Goal: Task Accomplishment & Management: Manage account settings

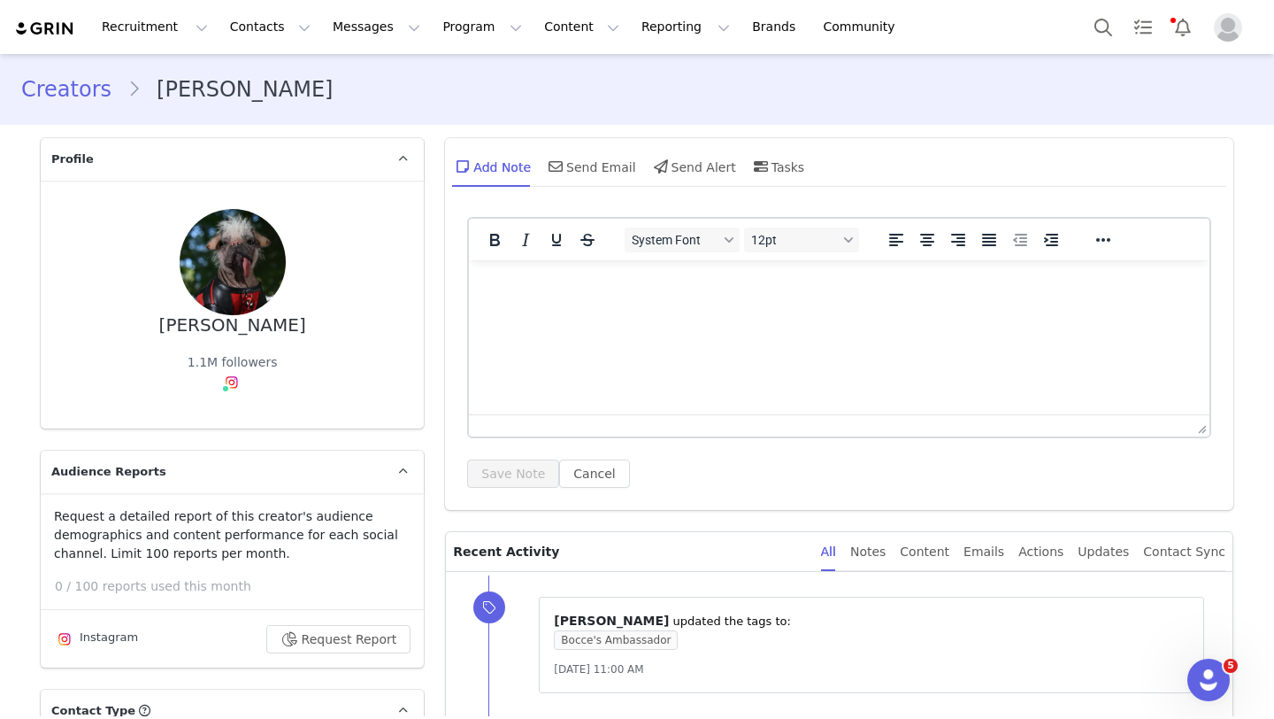
click at [57, 100] on link "Creators" at bounding box center [74, 89] width 106 height 32
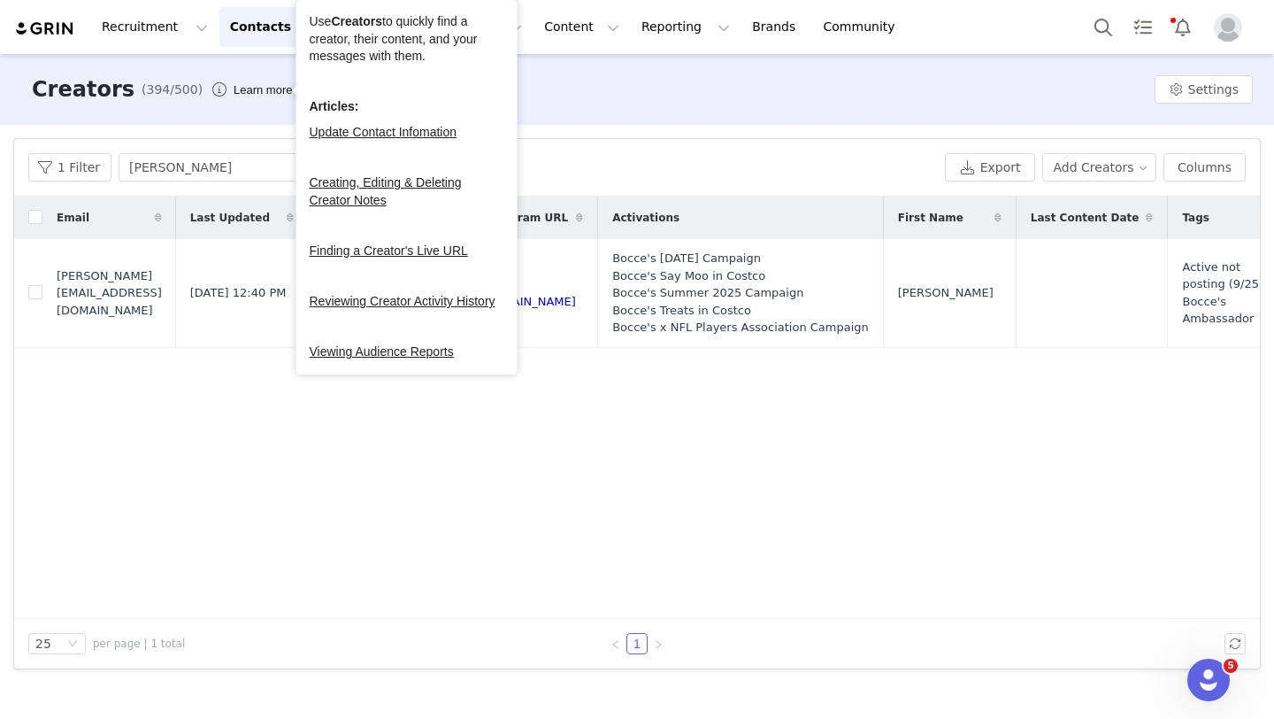
click at [261, 81] on div "Learn more" at bounding box center [262, 90] width 65 height 18
click at [653, 73] on div "Creators (394/500) Learn more Settings" at bounding box center [637, 89] width 1274 height 71
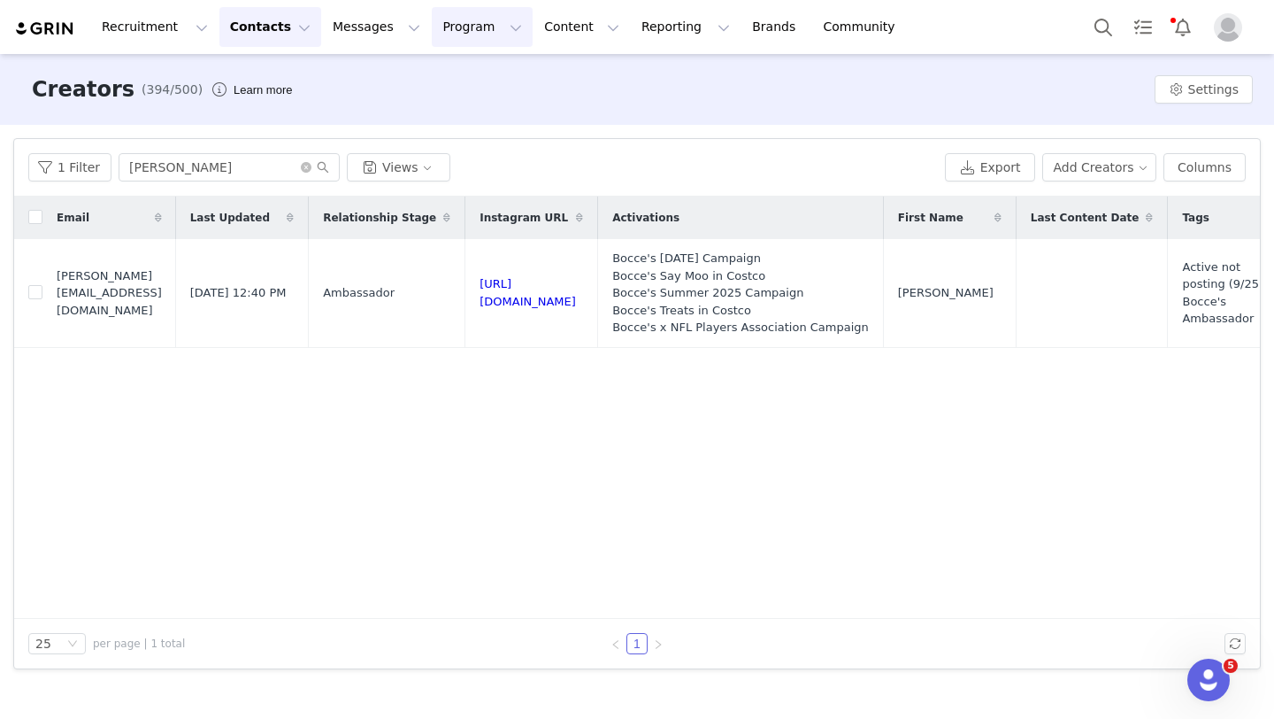
click at [449, 28] on button "Program Program" at bounding box center [482, 27] width 101 height 40
click at [449, 76] on p "Activations" at bounding box center [453, 78] width 68 height 19
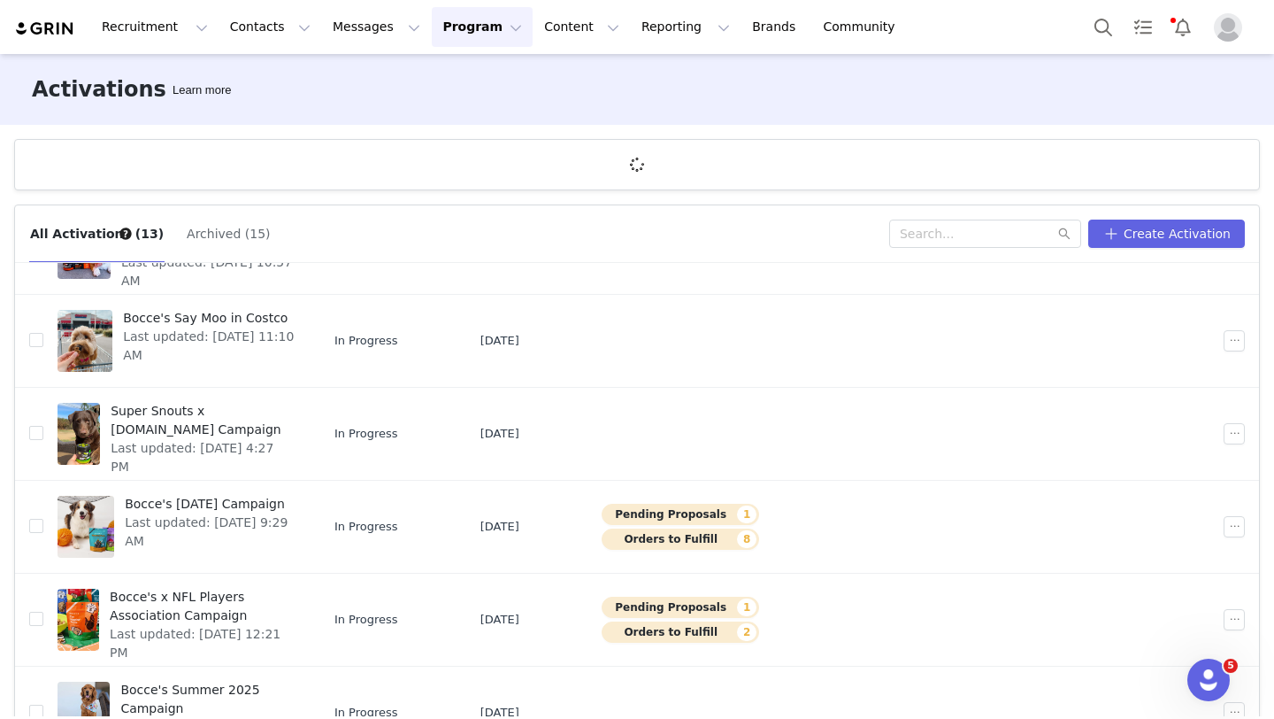
scroll to position [174, 0]
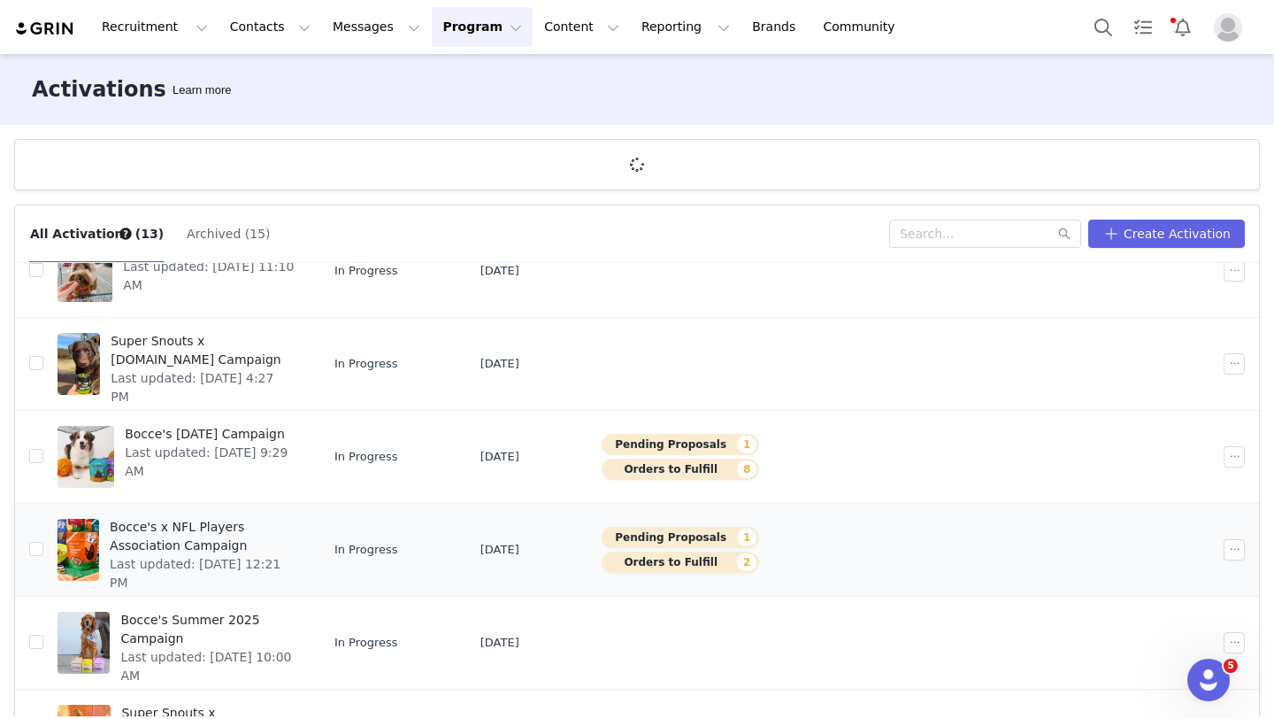
click at [466, 546] on td "In Progress" at bounding box center [393, 550] width 146 height 93
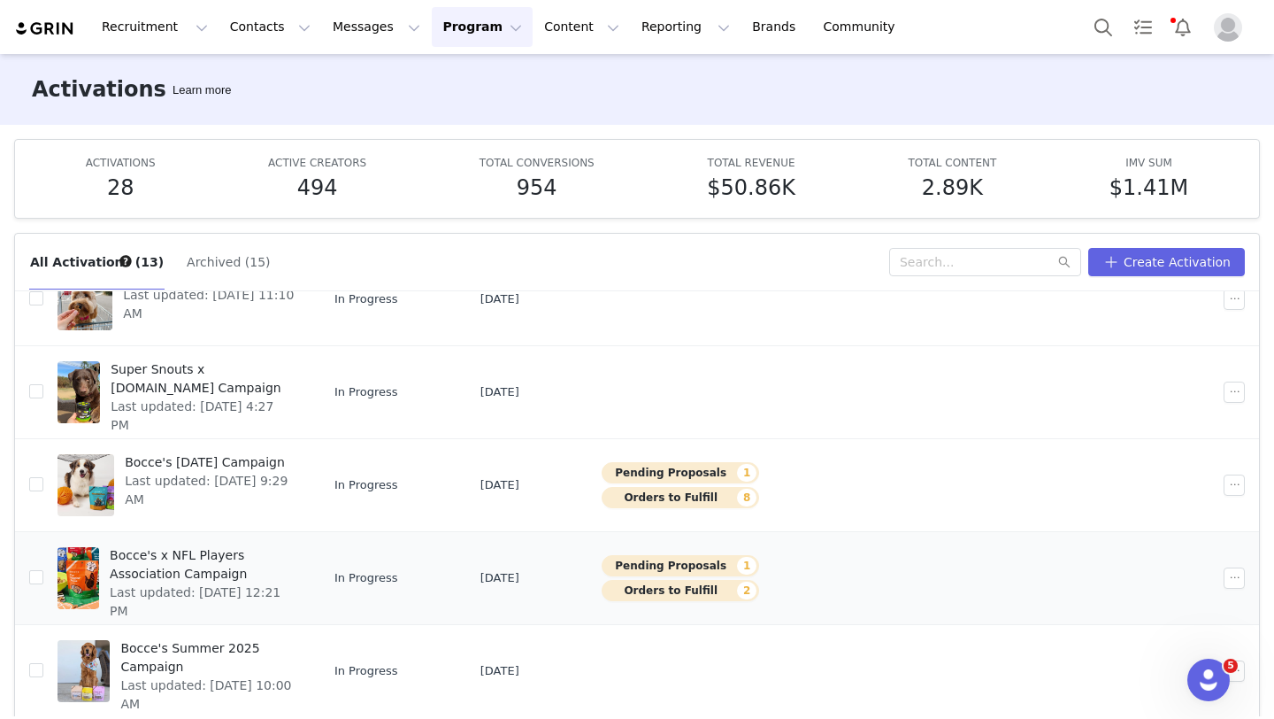
click at [210, 575] on span "Bocce's x NFL Players Association Campaign" at bounding box center [203, 564] width 186 height 37
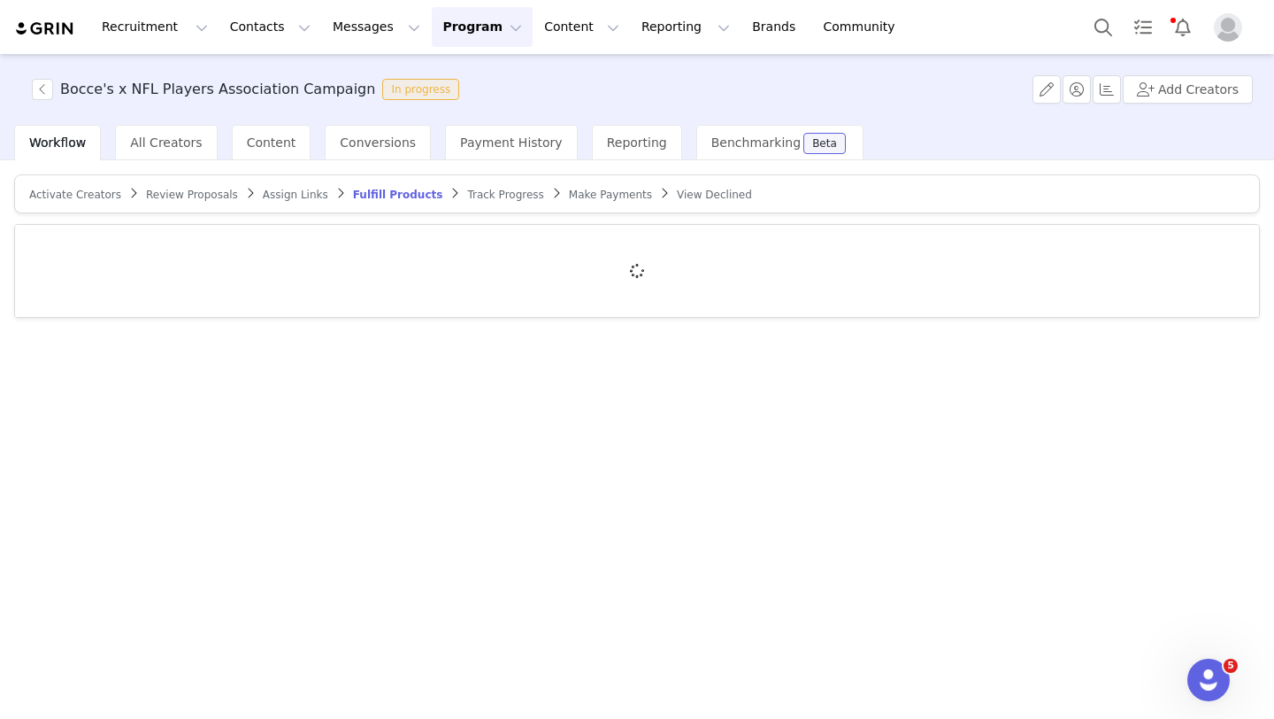
click at [165, 193] on span "Review Proposals" at bounding box center [192, 195] width 92 height 12
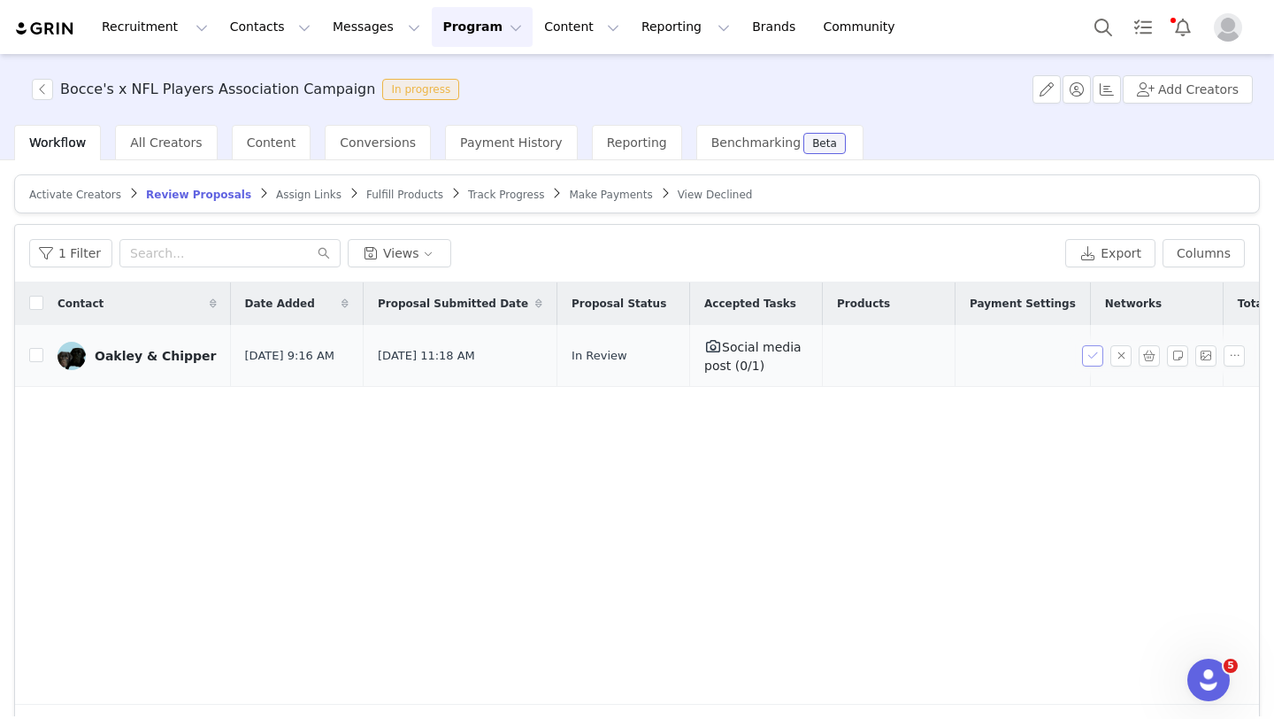
click at [1098, 353] on button "button" at bounding box center [1092, 355] width 21 height 21
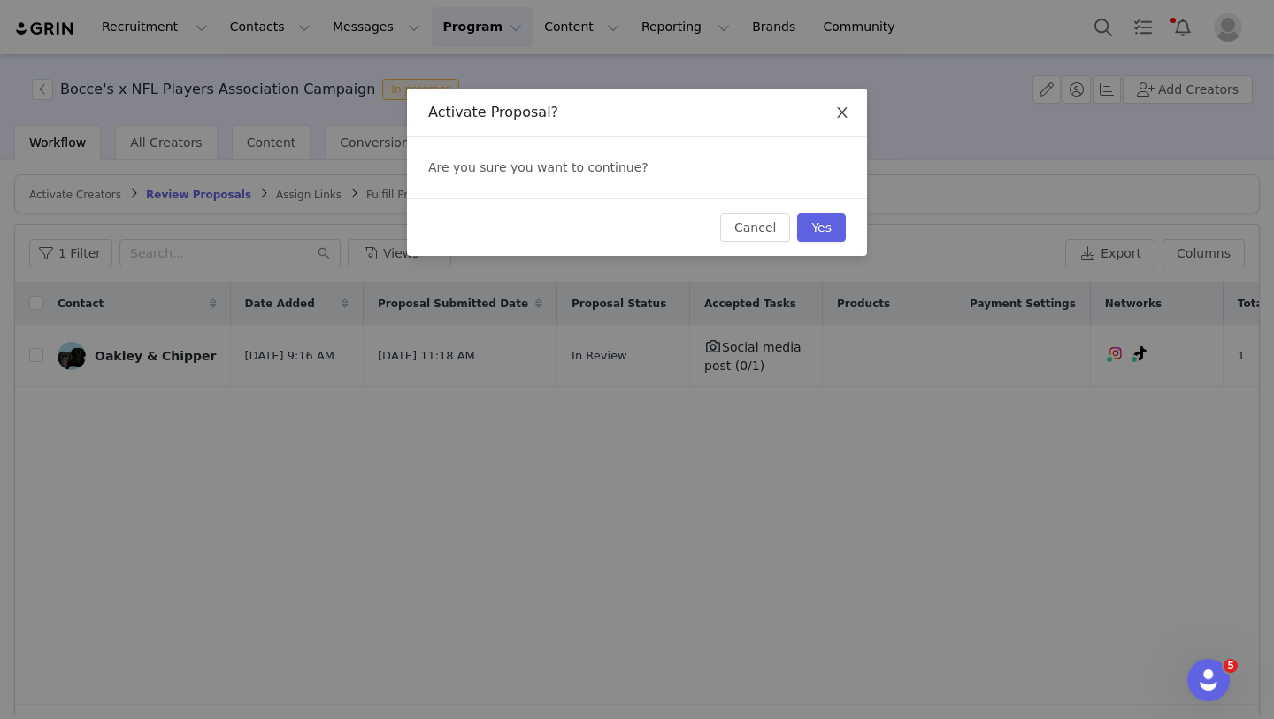
click at [843, 119] on icon "icon: close" at bounding box center [842, 112] width 14 height 14
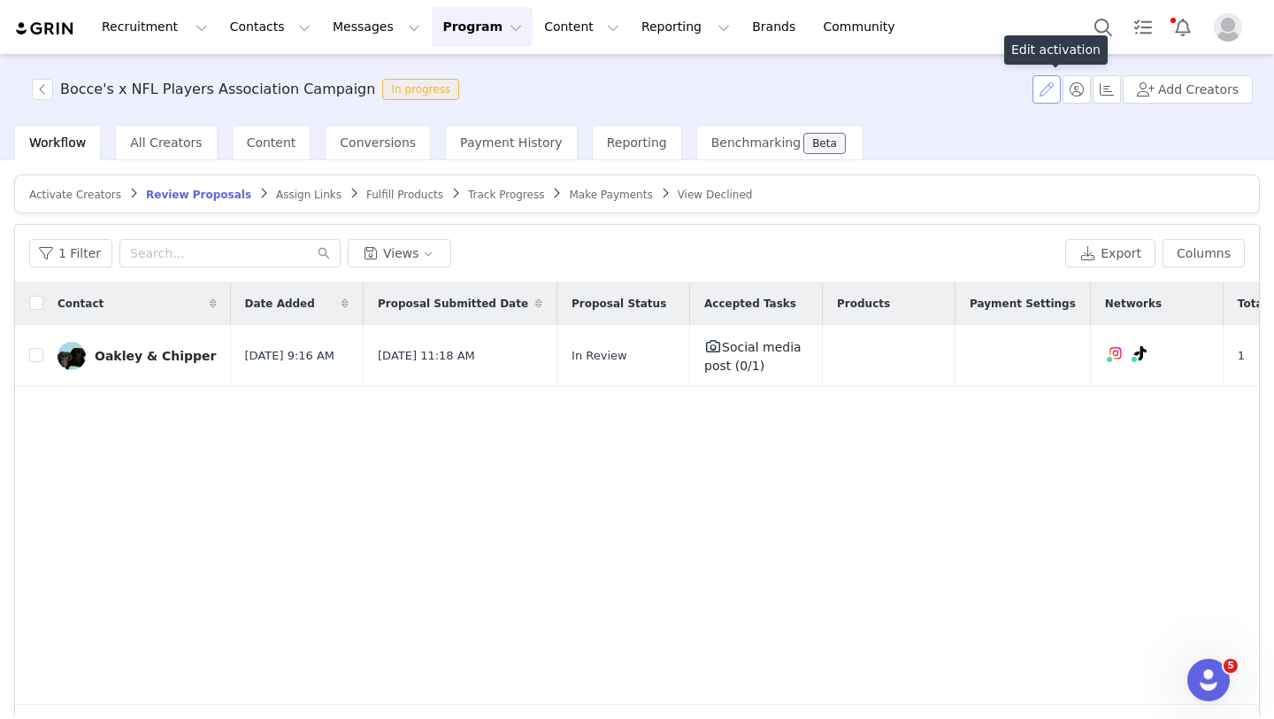
click at [1052, 96] on button "button" at bounding box center [1047, 89] width 28 height 28
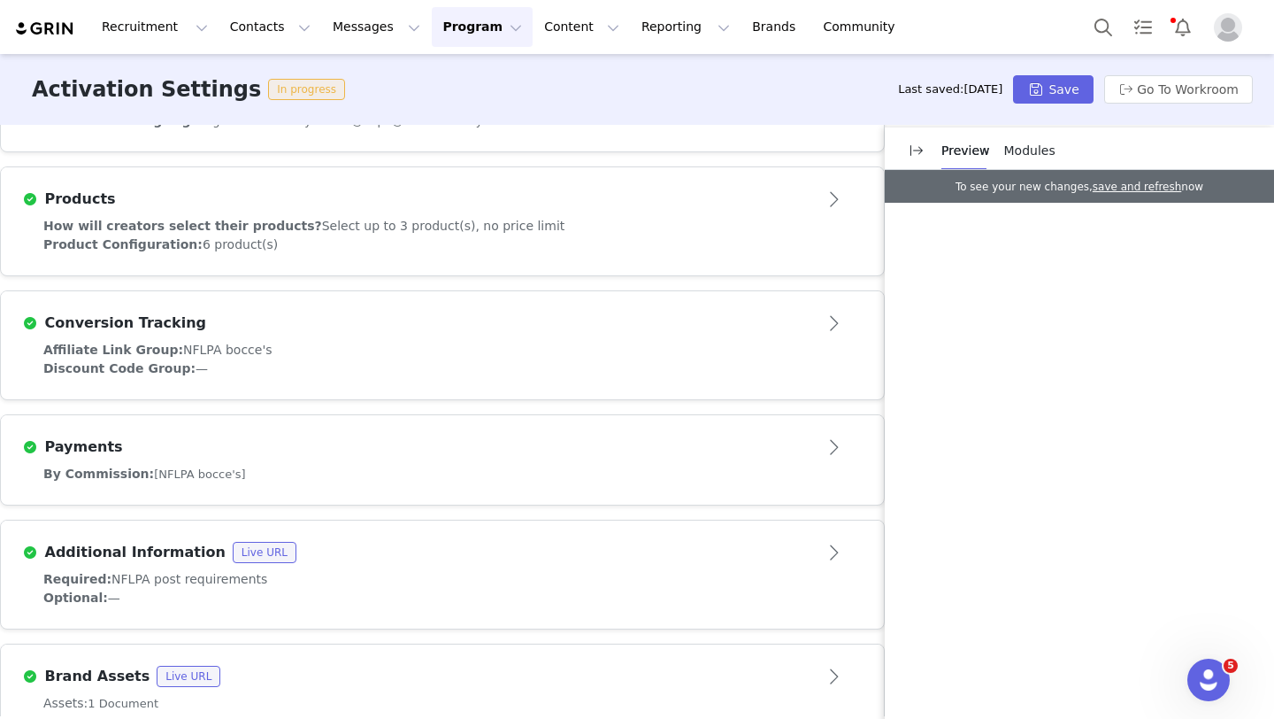
scroll to position [635, 0]
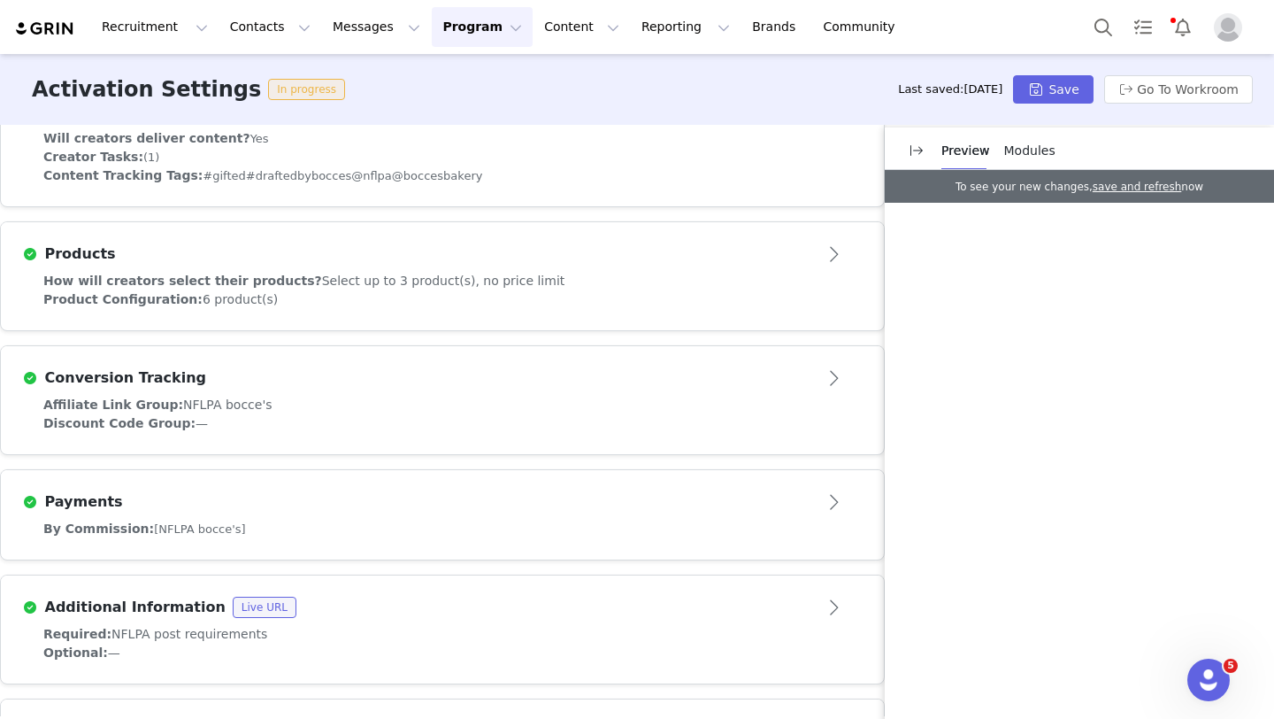
click at [318, 298] on div "Product Configuration: 6 product(s)" at bounding box center [442, 299] width 798 height 19
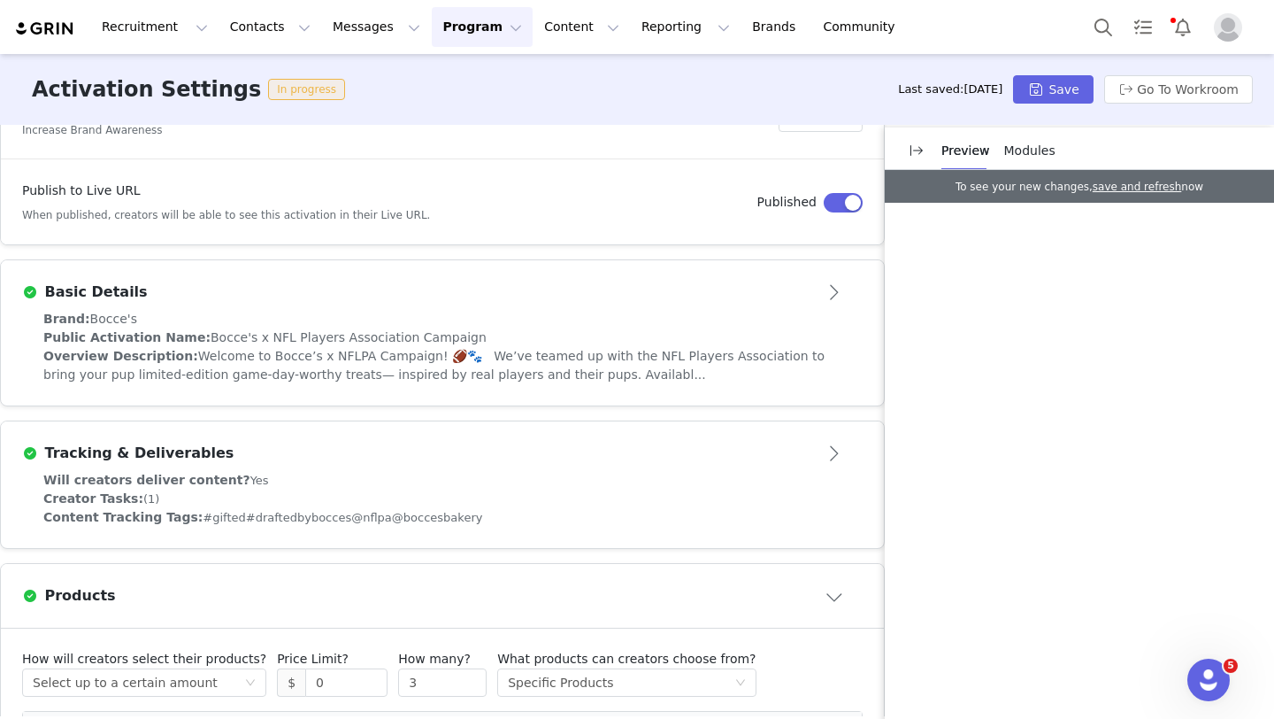
scroll to position [0, 0]
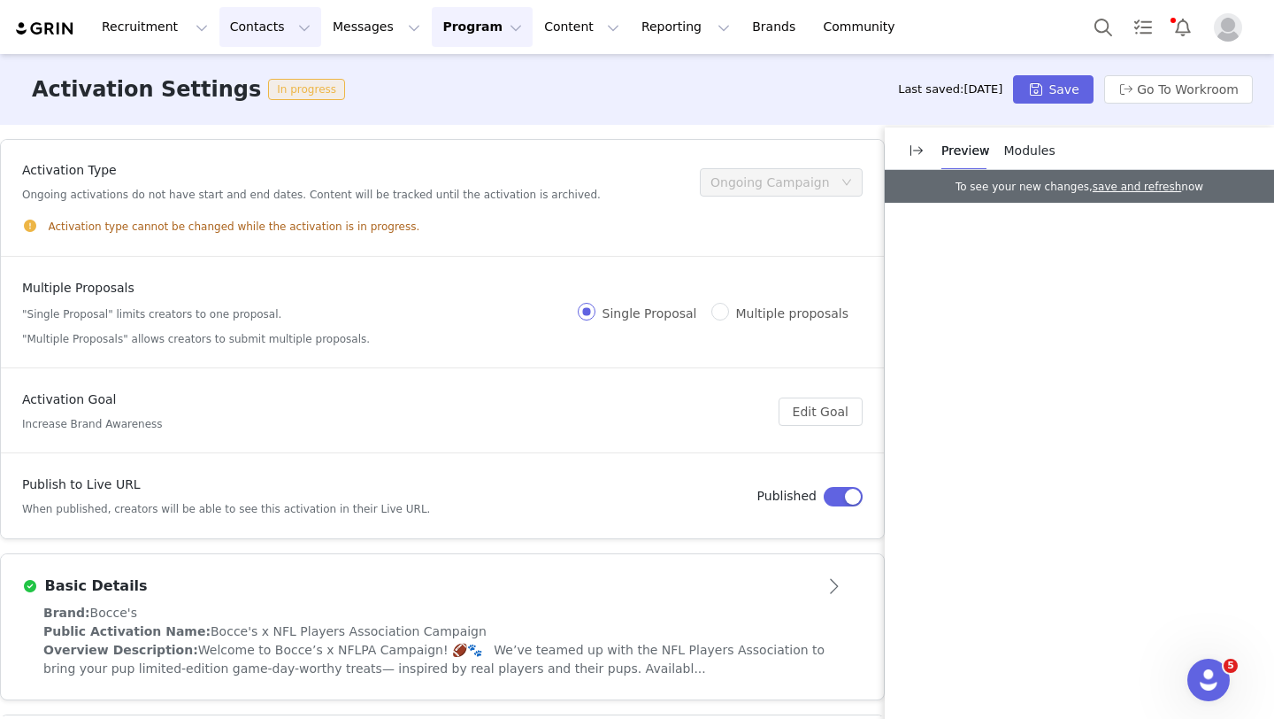
click at [293, 21] on button "Contacts Contacts" at bounding box center [270, 27] width 102 height 40
click at [283, 64] on link "Creators" at bounding box center [277, 78] width 140 height 33
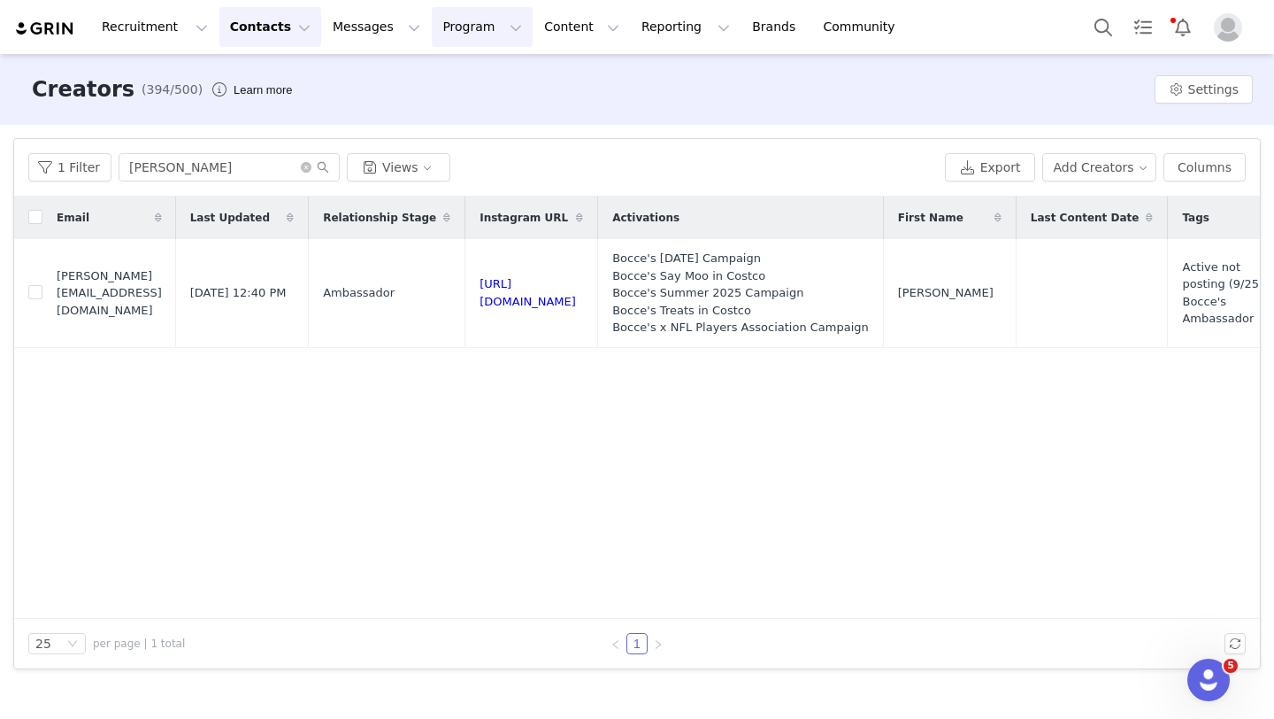
click at [456, 20] on button "Program Program" at bounding box center [482, 27] width 101 height 40
click at [458, 74] on p "Activations" at bounding box center [453, 78] width 68 height 19
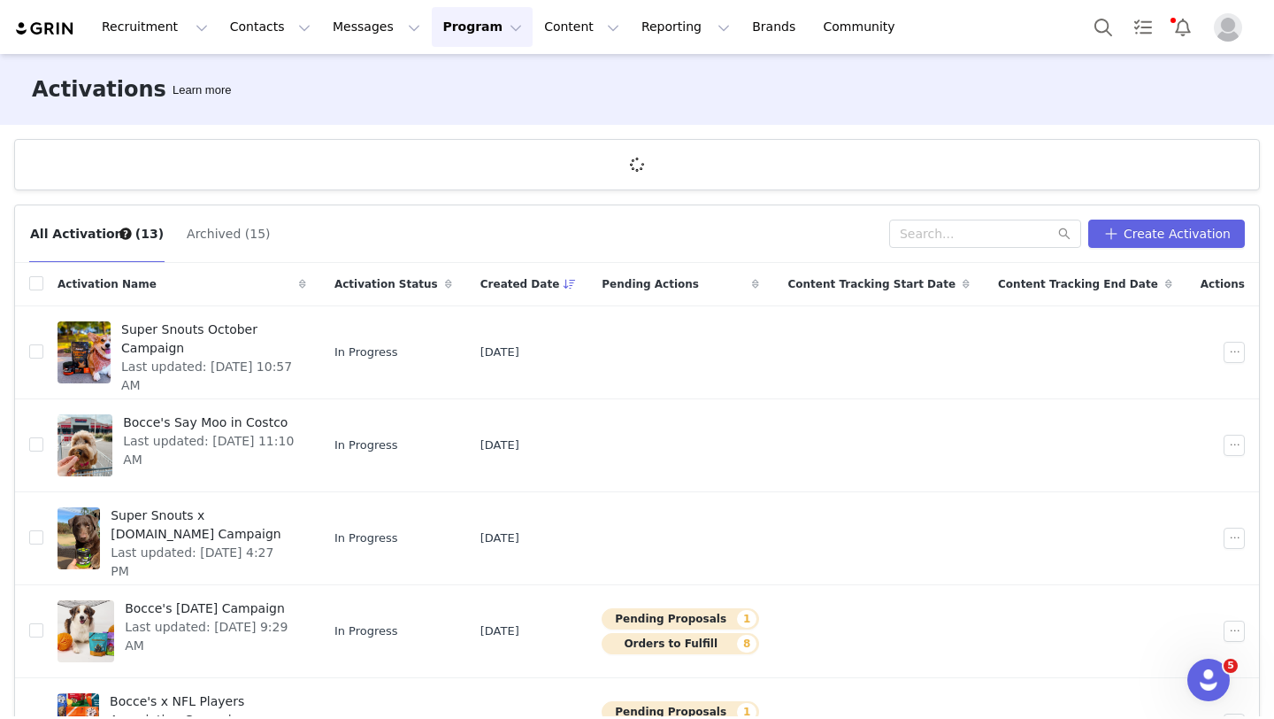
scroll to position [183, 0]
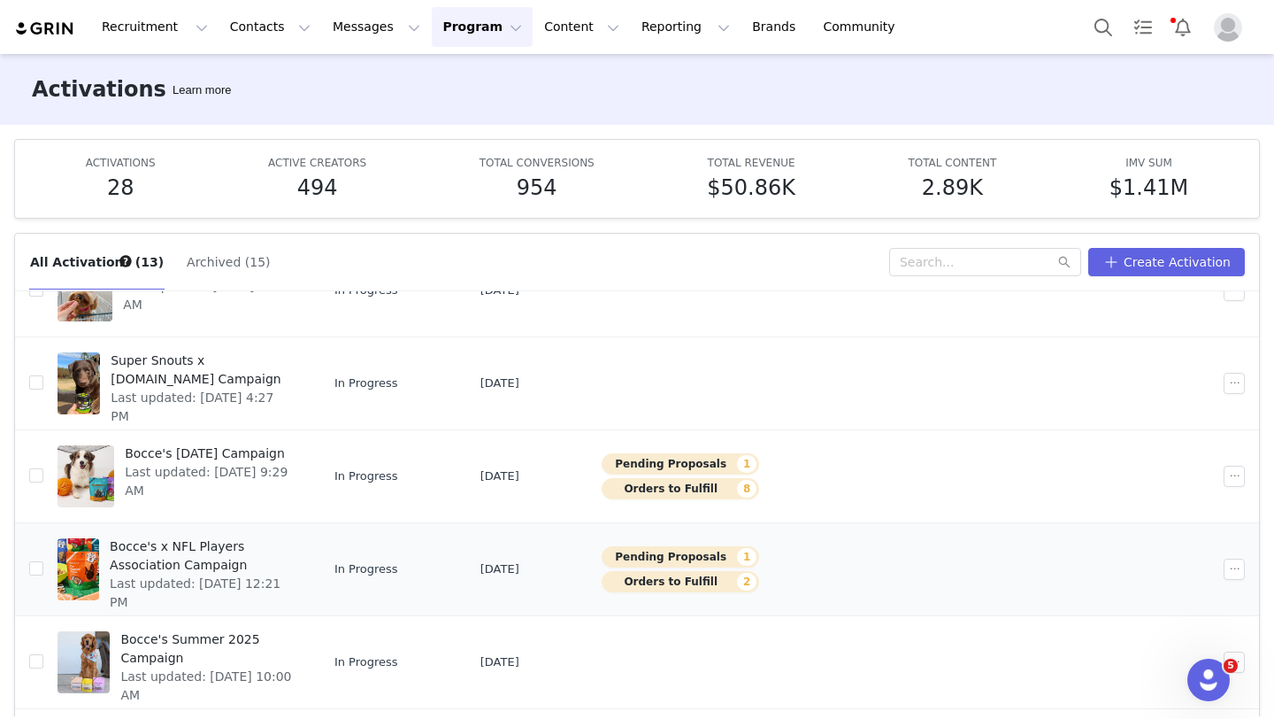
click at [272, 558] on span "Bocce's x NFL Players Association Campaign" at bounding box center [203, 555] width 186 height 37
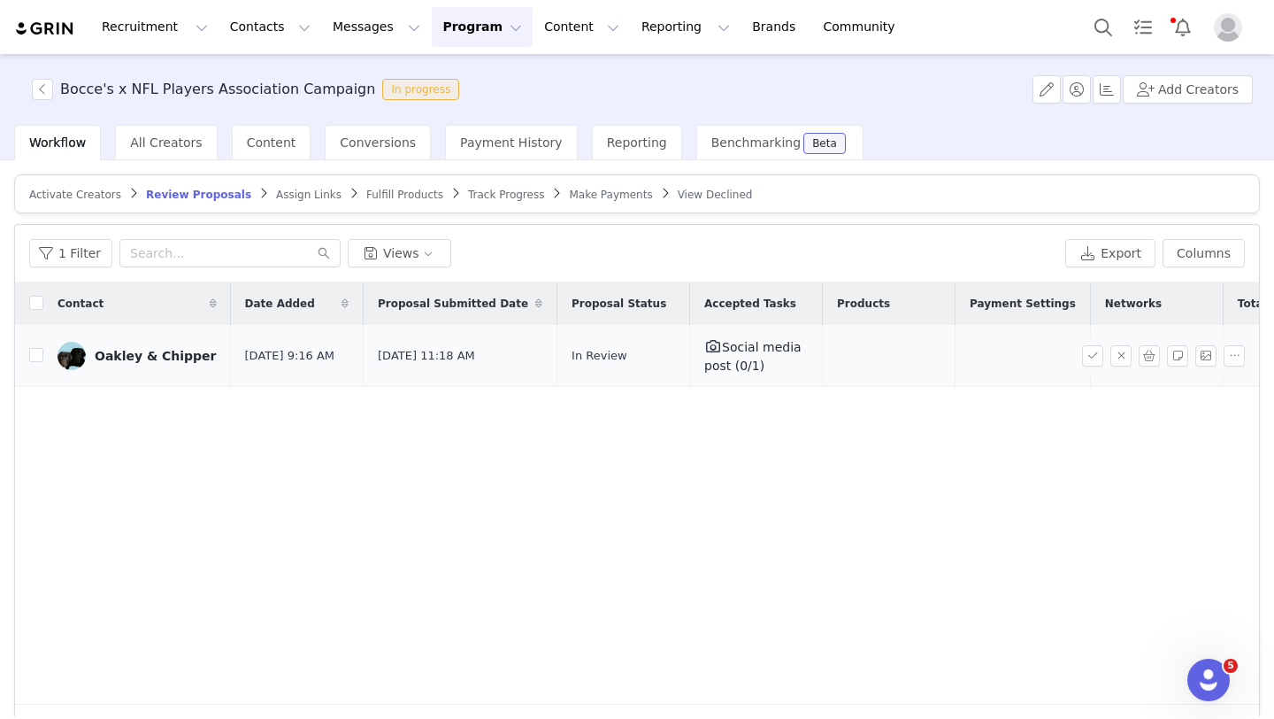
scroll to position [0, 58]
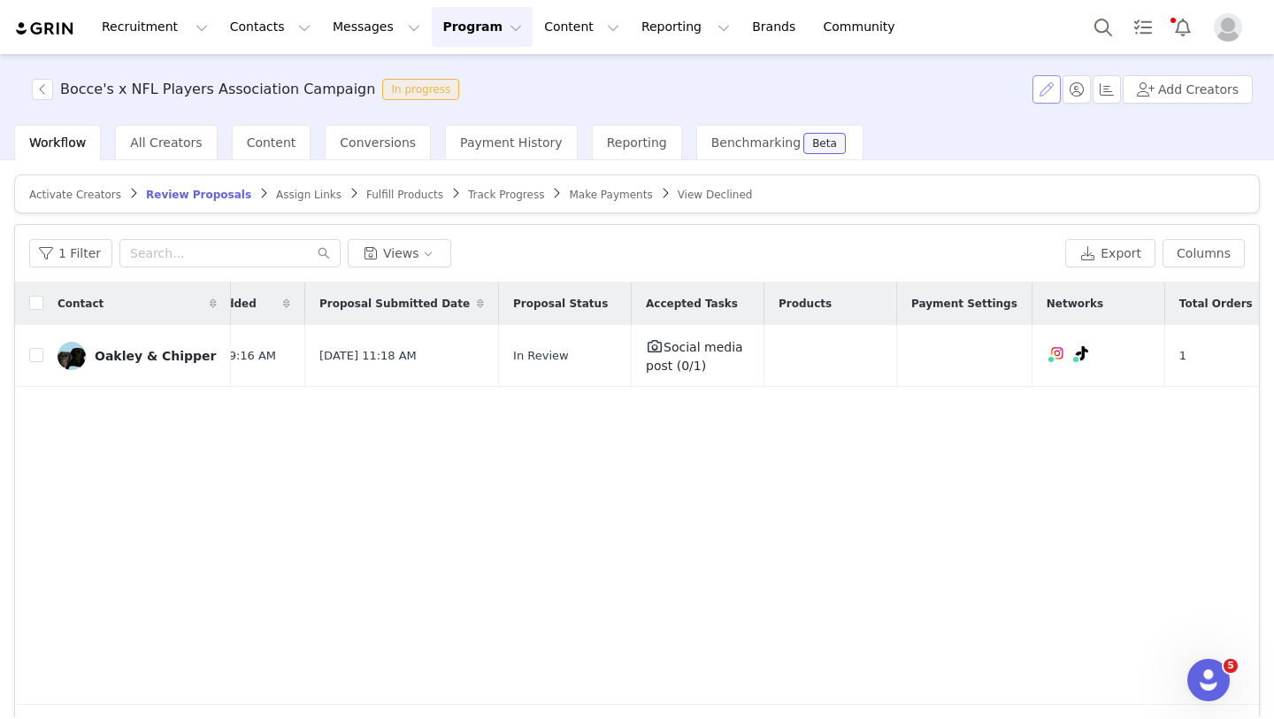
click at [1053, 102] on button "button" at bounding box center [1047, 89] width 28 height 28
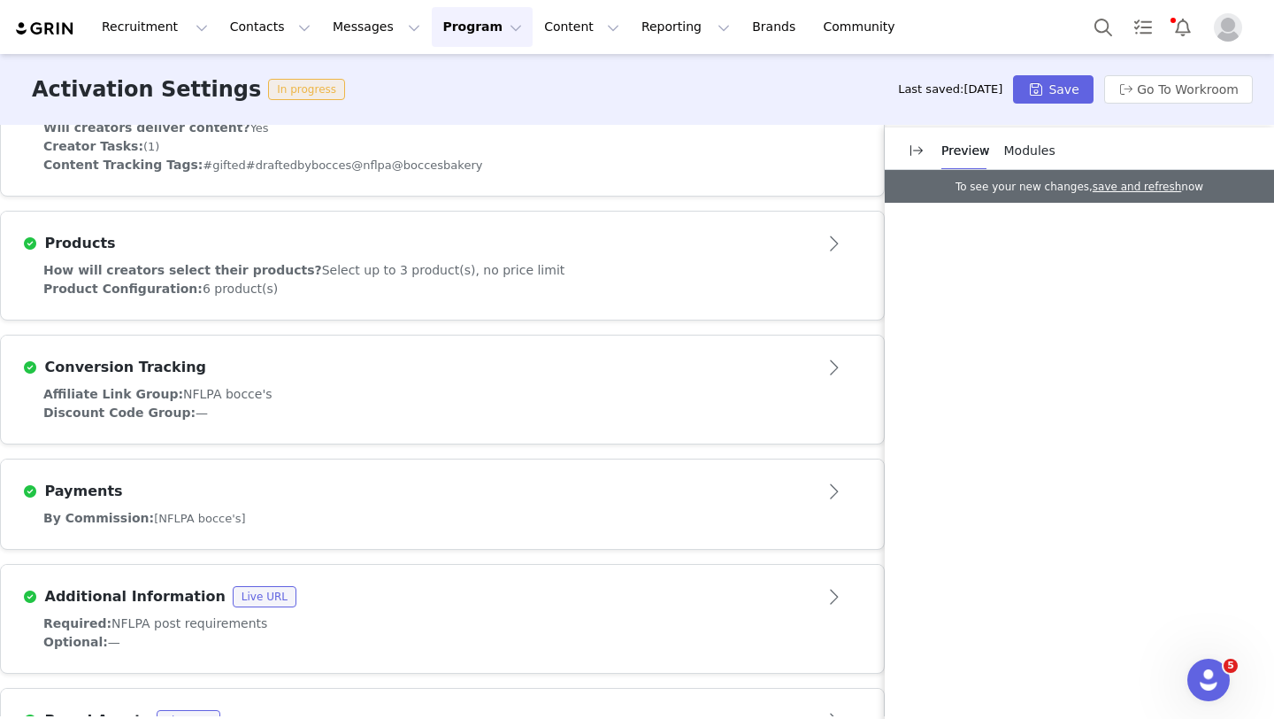
scroll to position [617, 0]
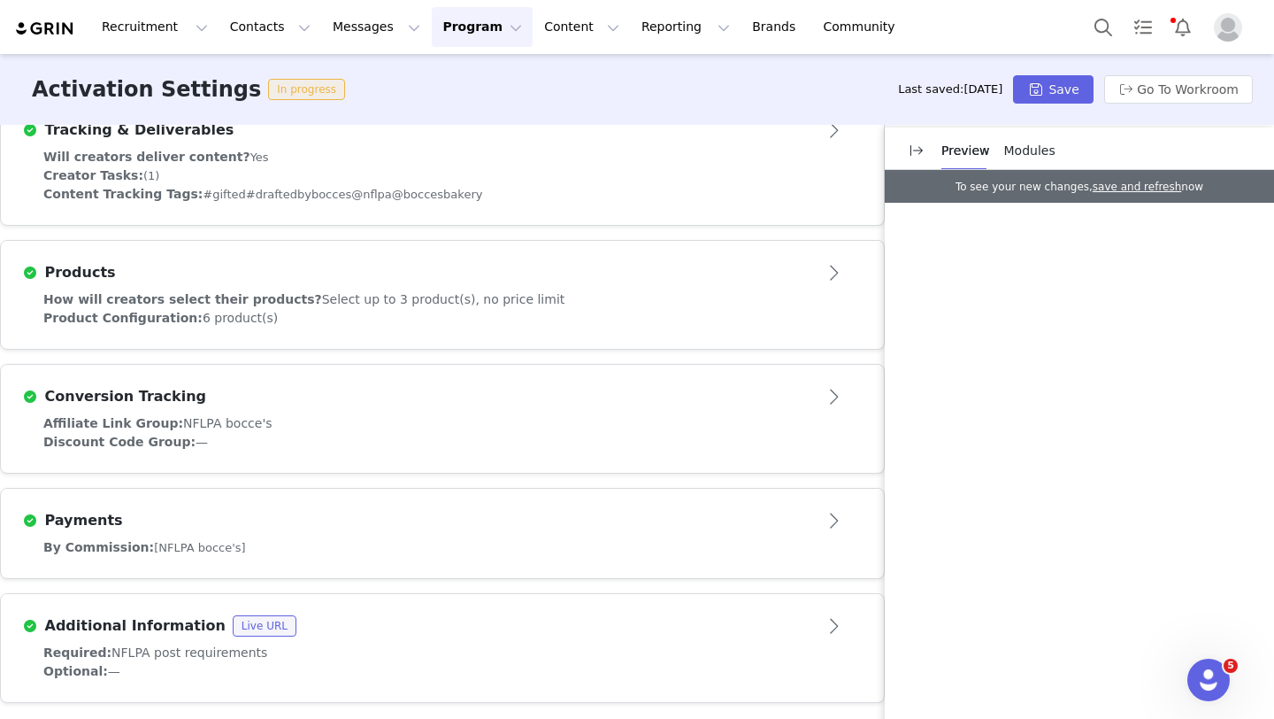
click at [272, 313] on div "Product Configuration: 6 product(s)" at bounding box center [442, 318] width 798 height 19
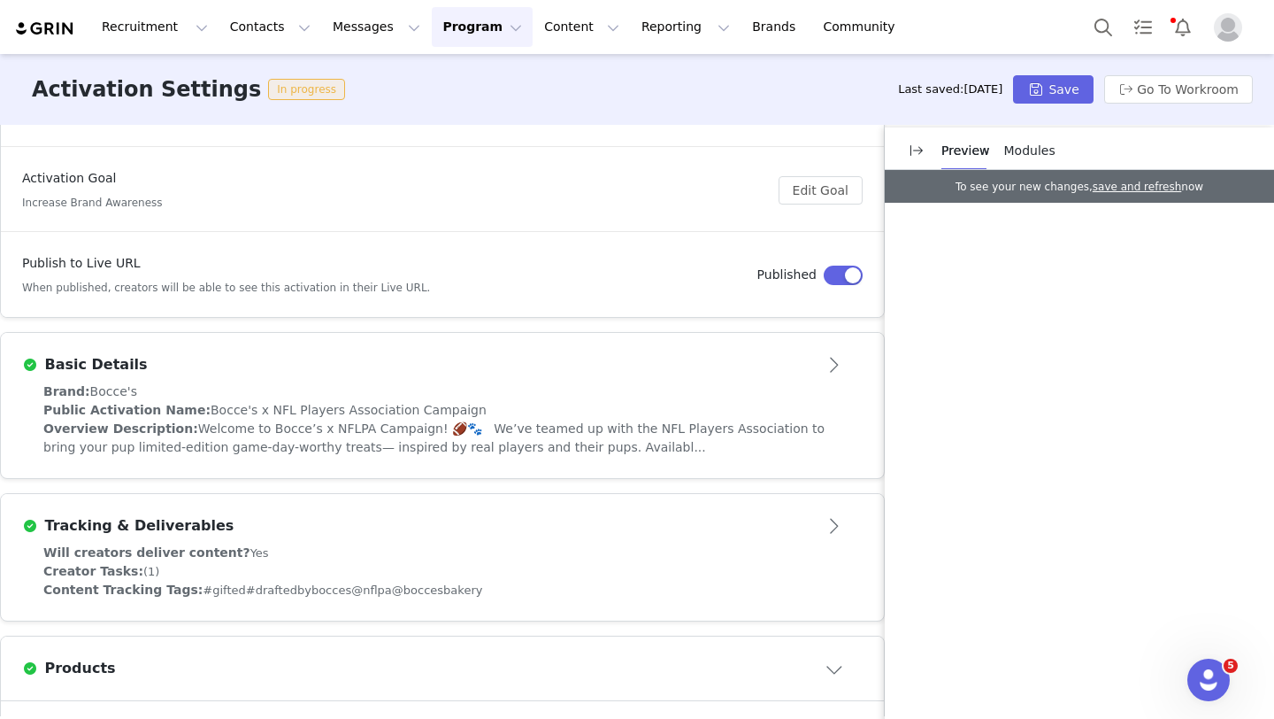
scroll to position [0, 0]
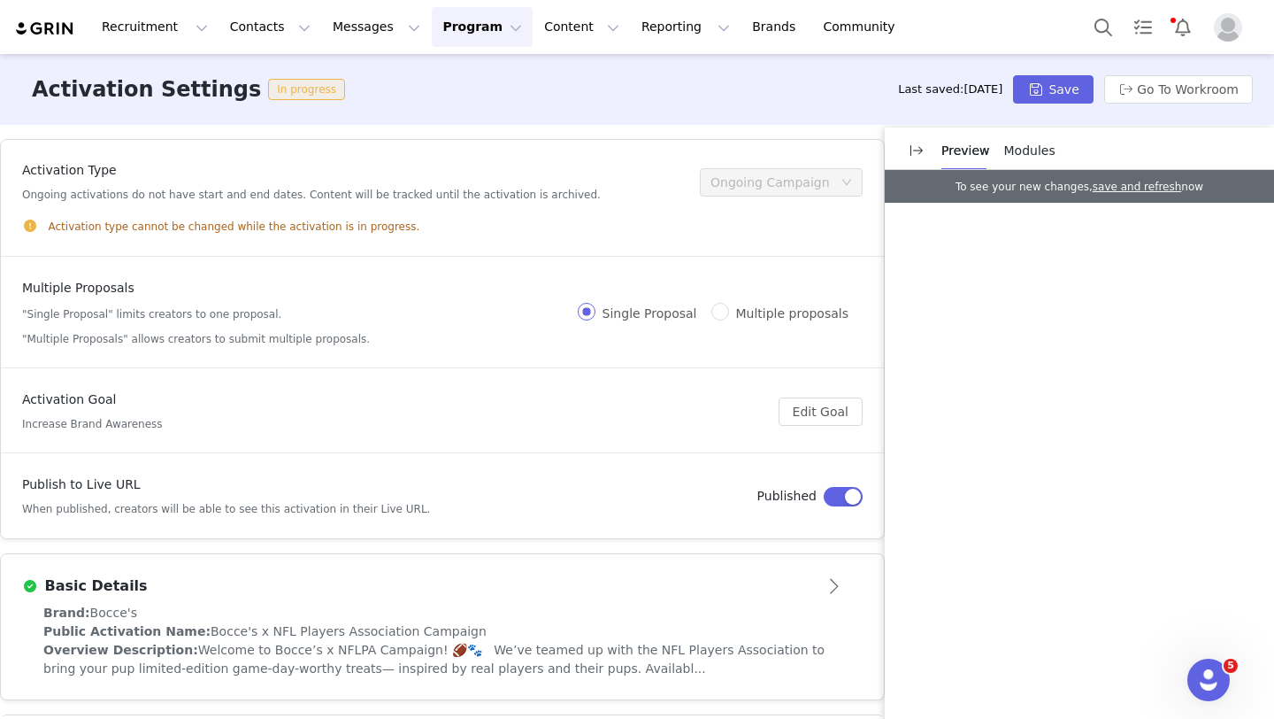
click at [440, 21] on button "Program Program" at bounding box center [482, 27] width 101 height 40
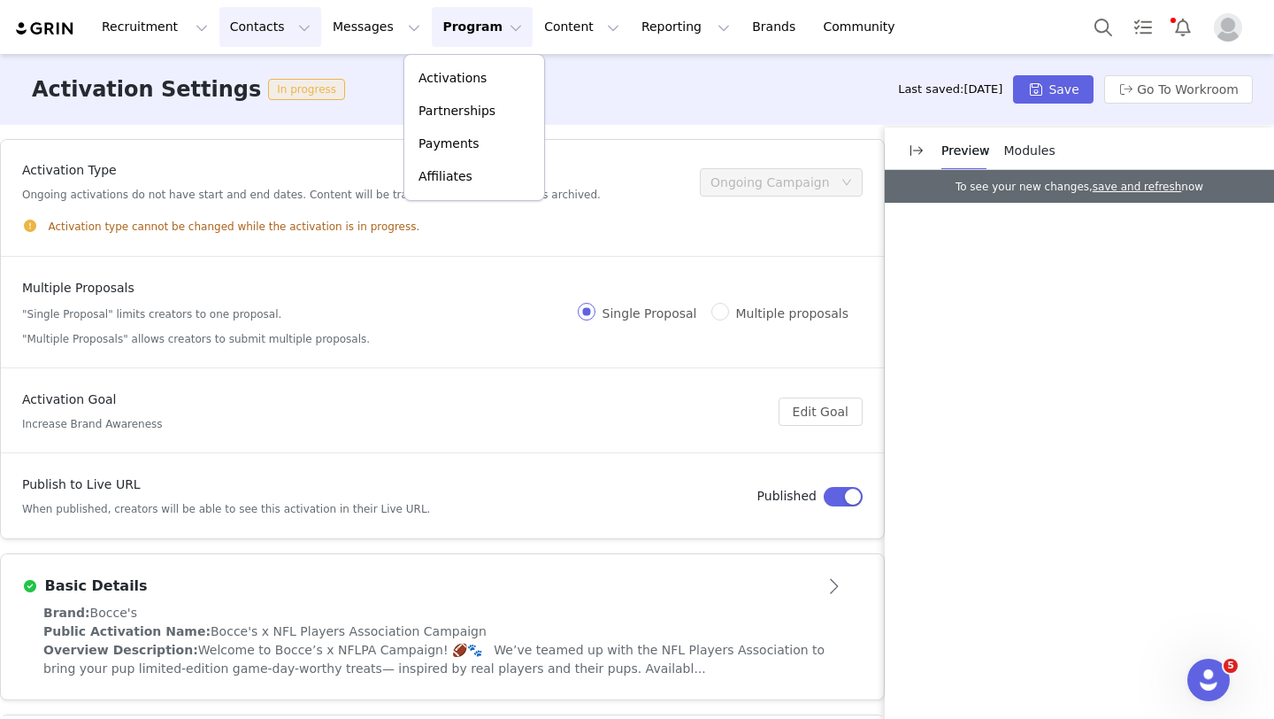
click at [251, 19] on button "Contacts Contacts" at bounding box center [270, 27] width 102 height 40
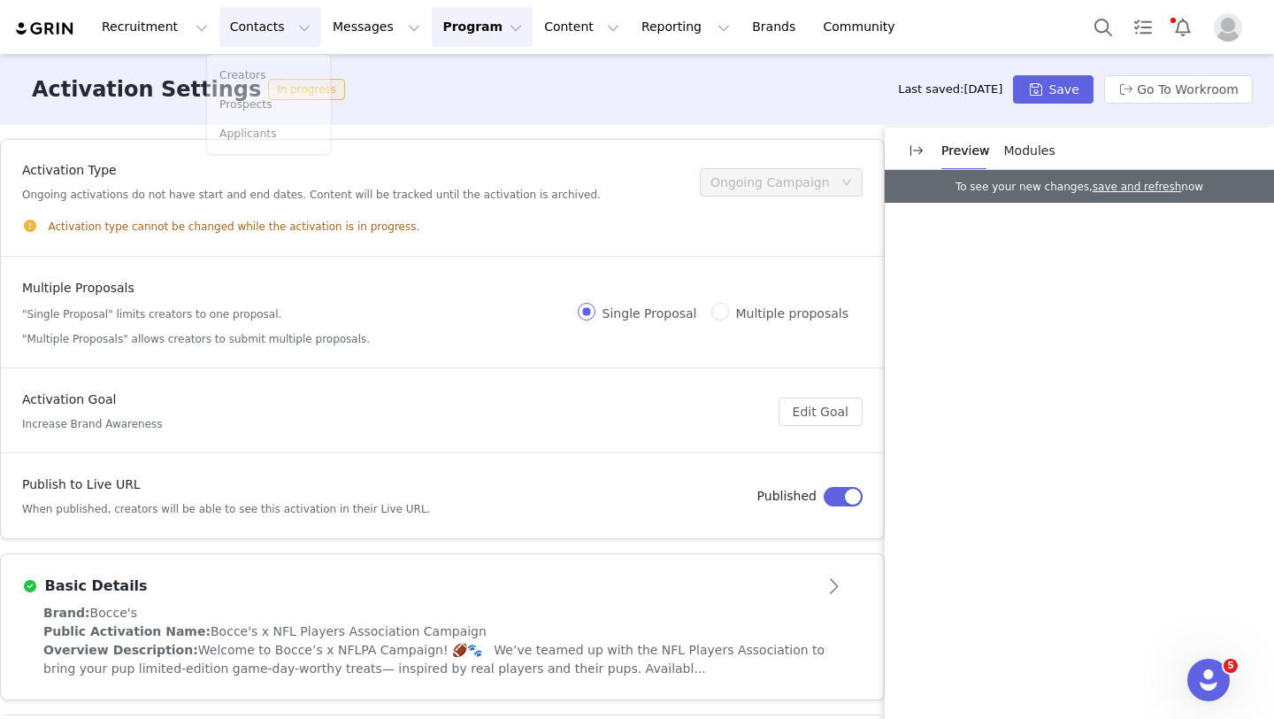
click at [442, 31] on button "Program Program" at bounding box center [482, 27] width 101 height 40
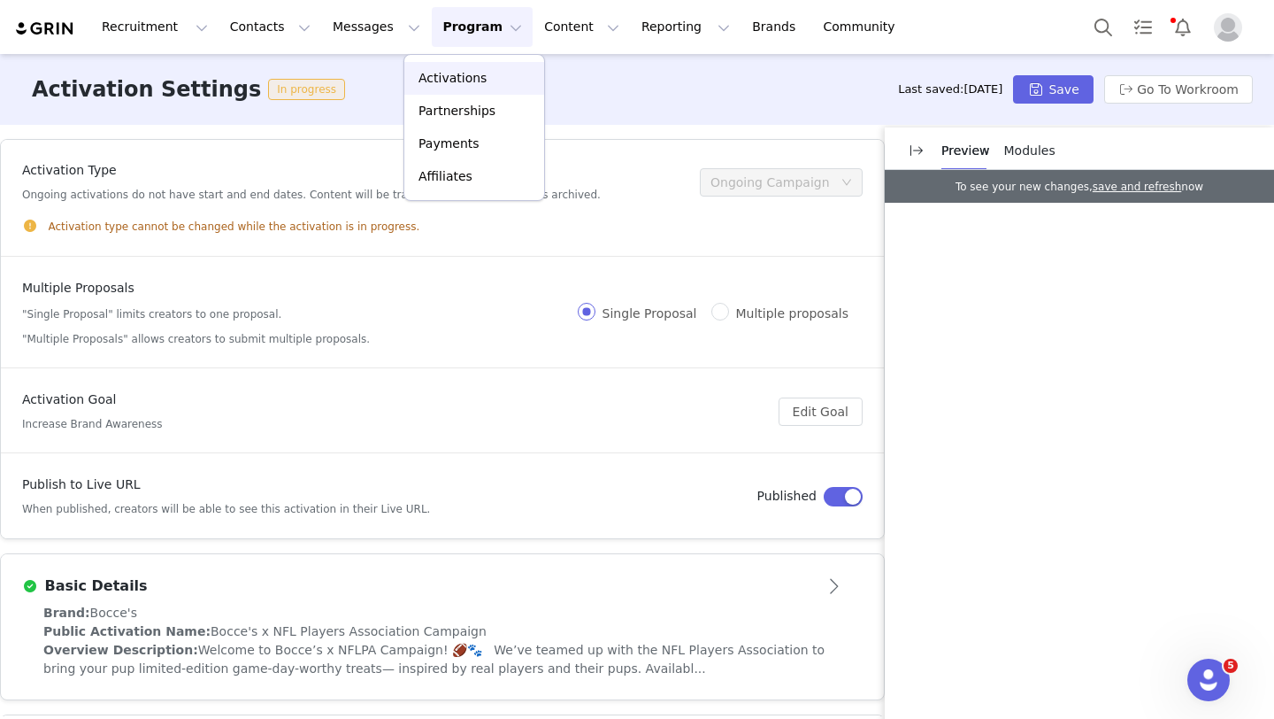
click at [474, 73] on p "Activations" at bounding box center [453, 78] width 68 height 19
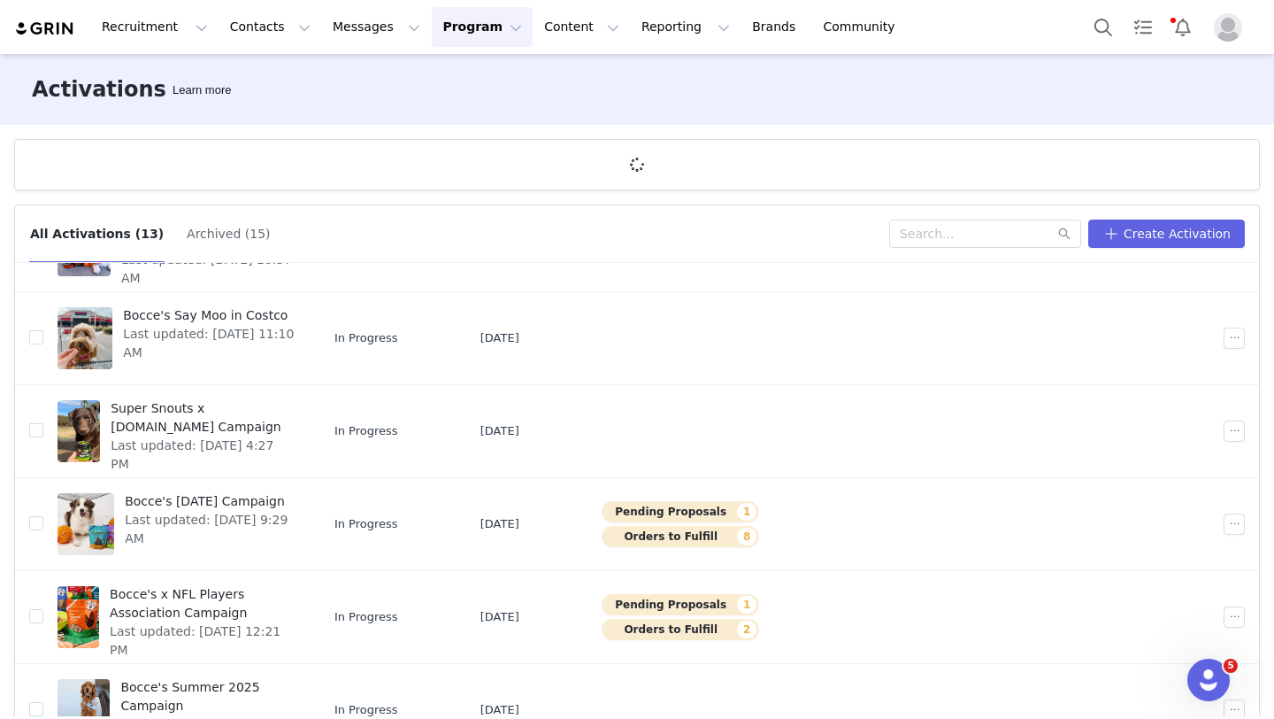
scroll to position [125, 0]
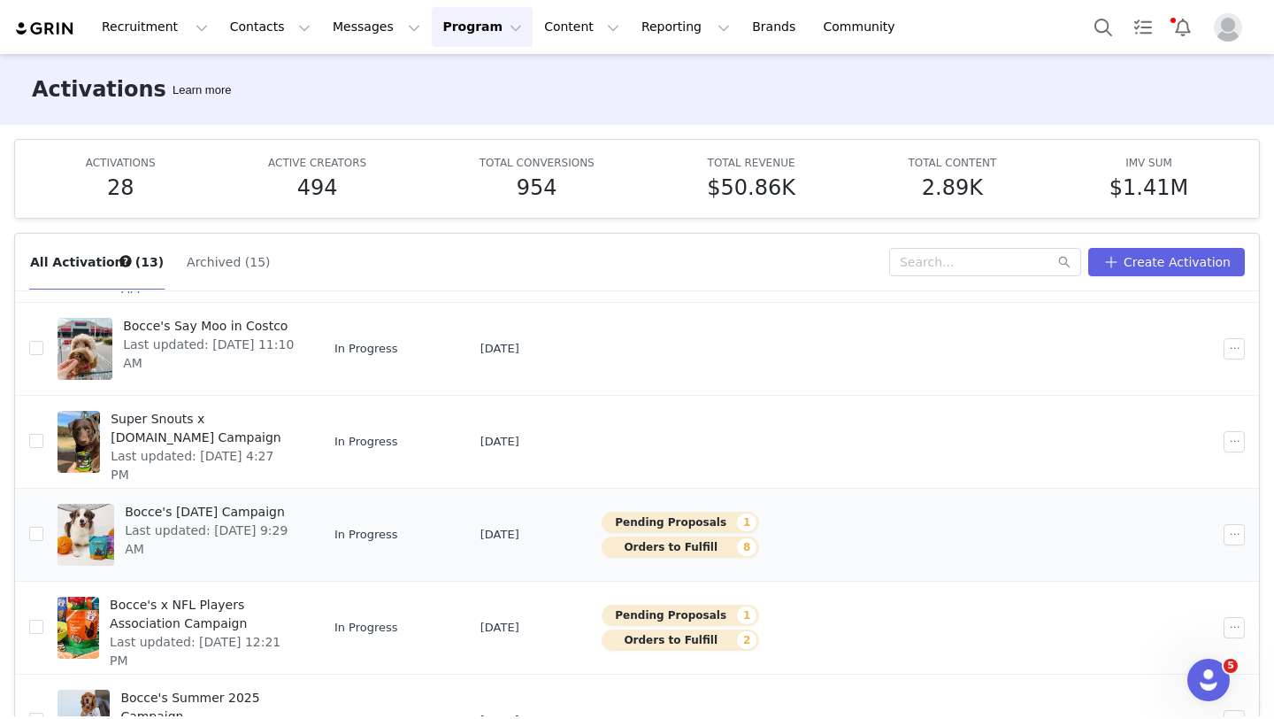
click at [292, 550] on div "Bocce's [DATE] Campaign Last updated: [DATE] 9:29 AM" at bounding box center [210, 534] width 192 height 71
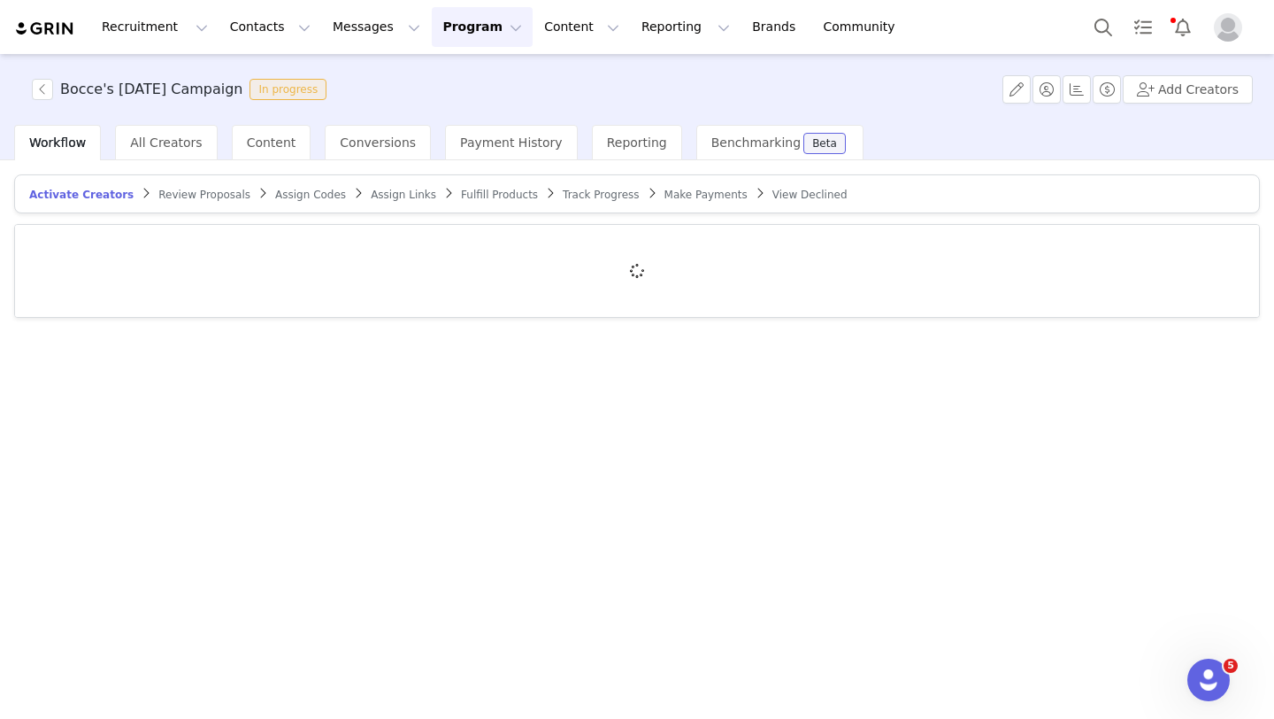
click at [192, 194] on span "Review Proposals" at bounding box center [204, 195] width 92 height 12
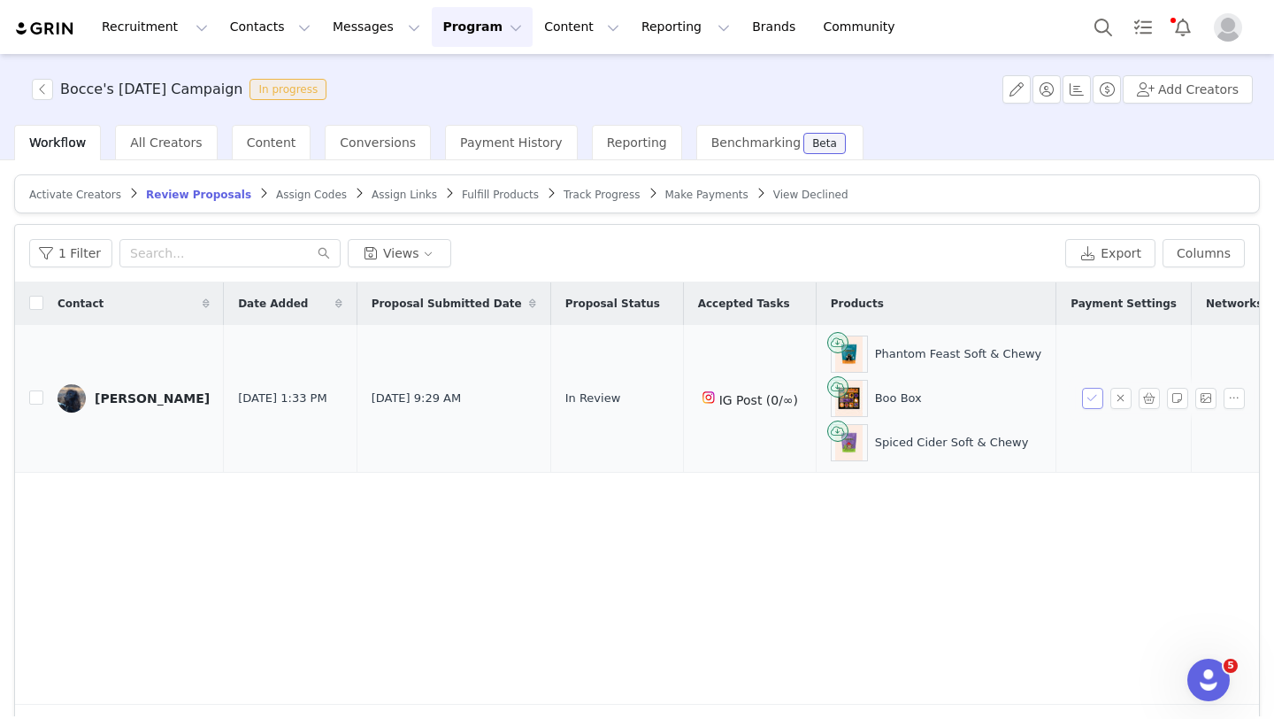
click at [1090, 398] on button "button" at bounding box center [1092, 398] width 21 height 21
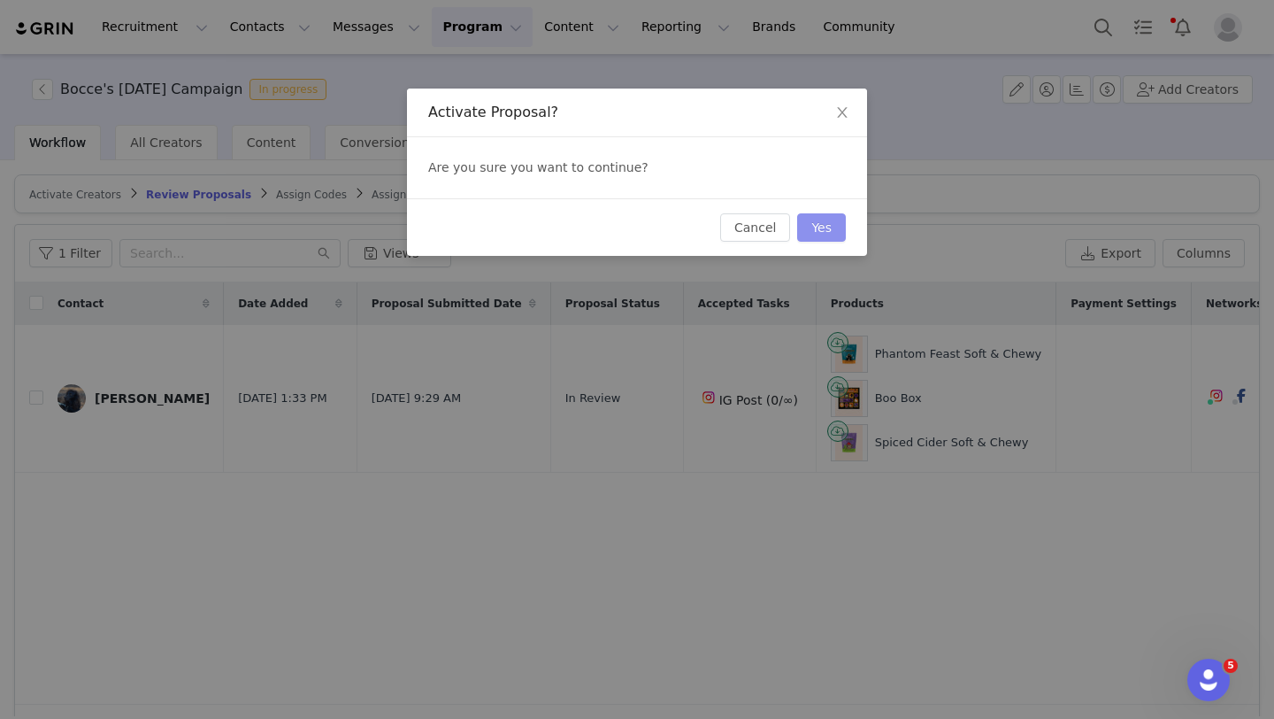
click at [812, 235] on button "Yes" at bounding box center [821, 227] width 49 height 28
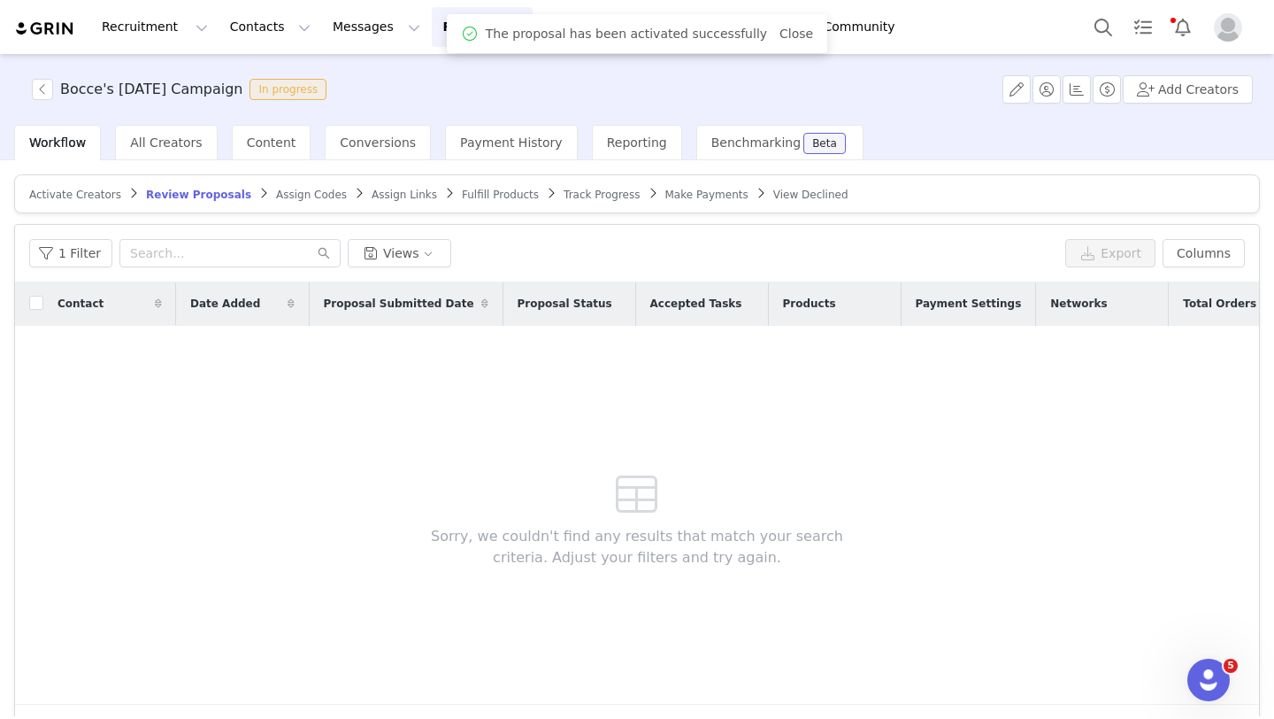
click at [296, 195] on span "Assign Codes" at bounding box center [311, 195] width 71 height 12
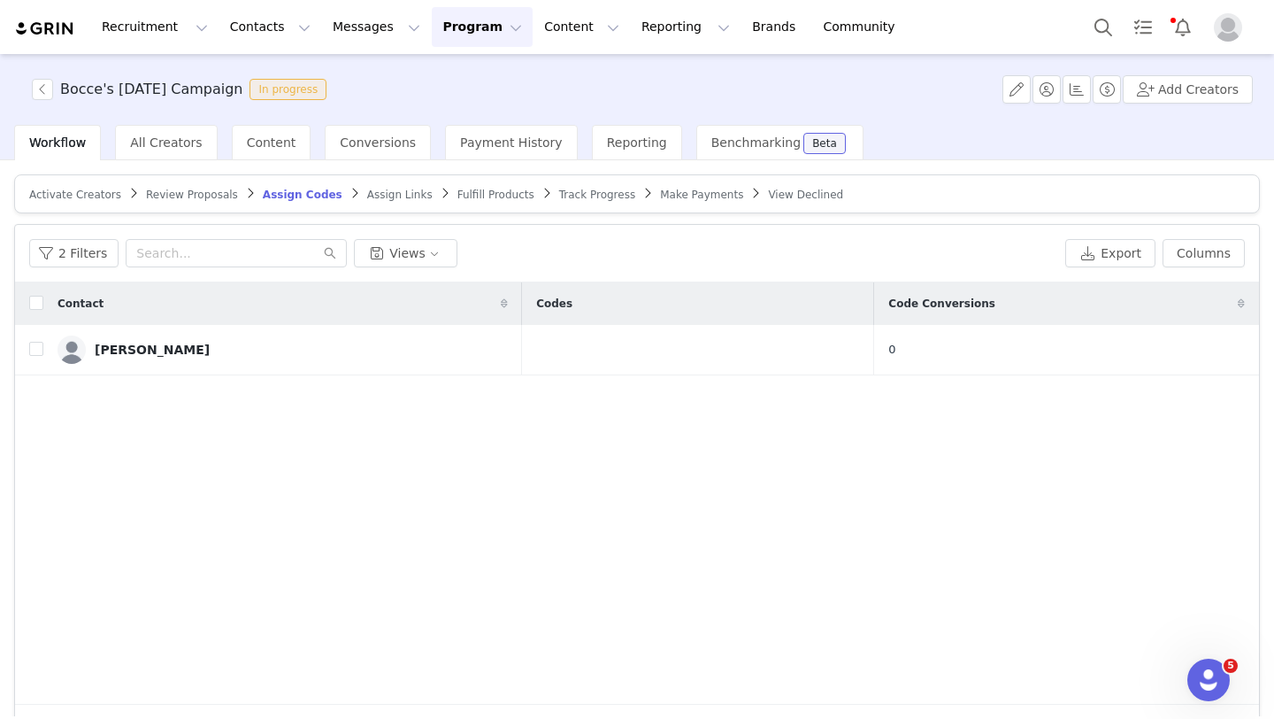
click at [509, 196] on span "Fulfill Products" at bounding box center [496, 195] width 77 height 12
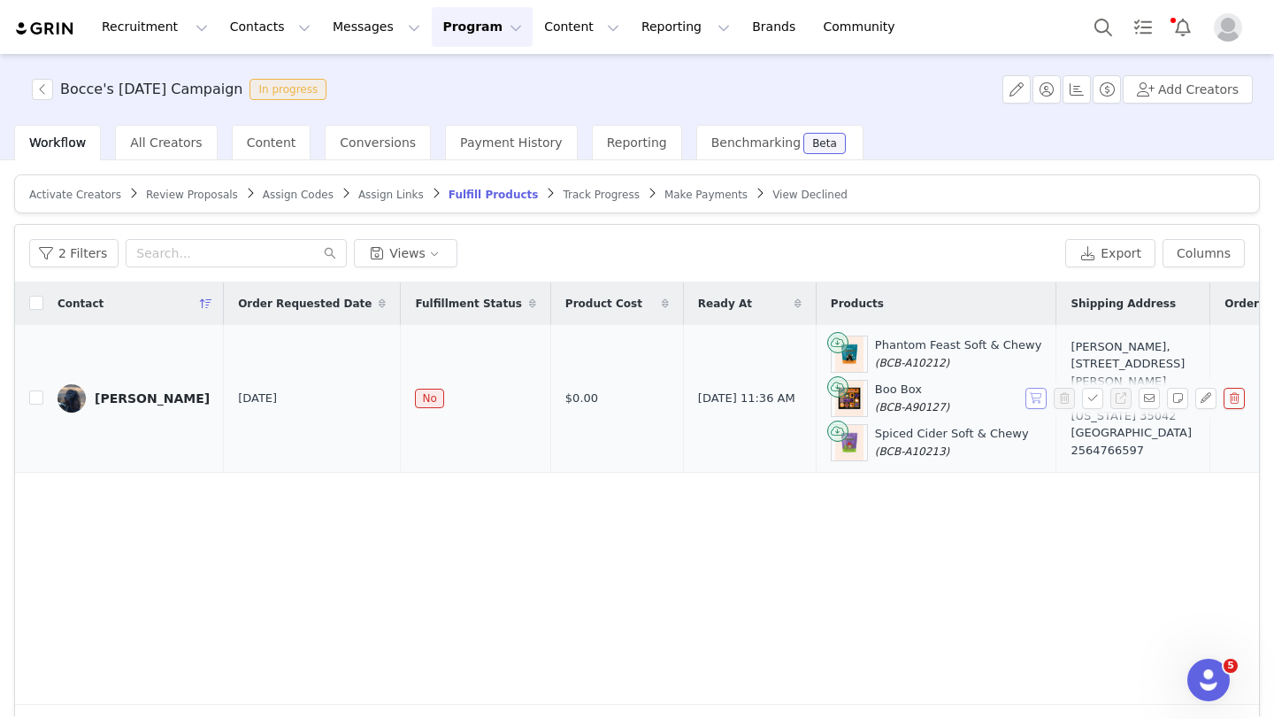
click at [1029, 397] on button "button" at bounding box center [1036, 398] width 21 height 21
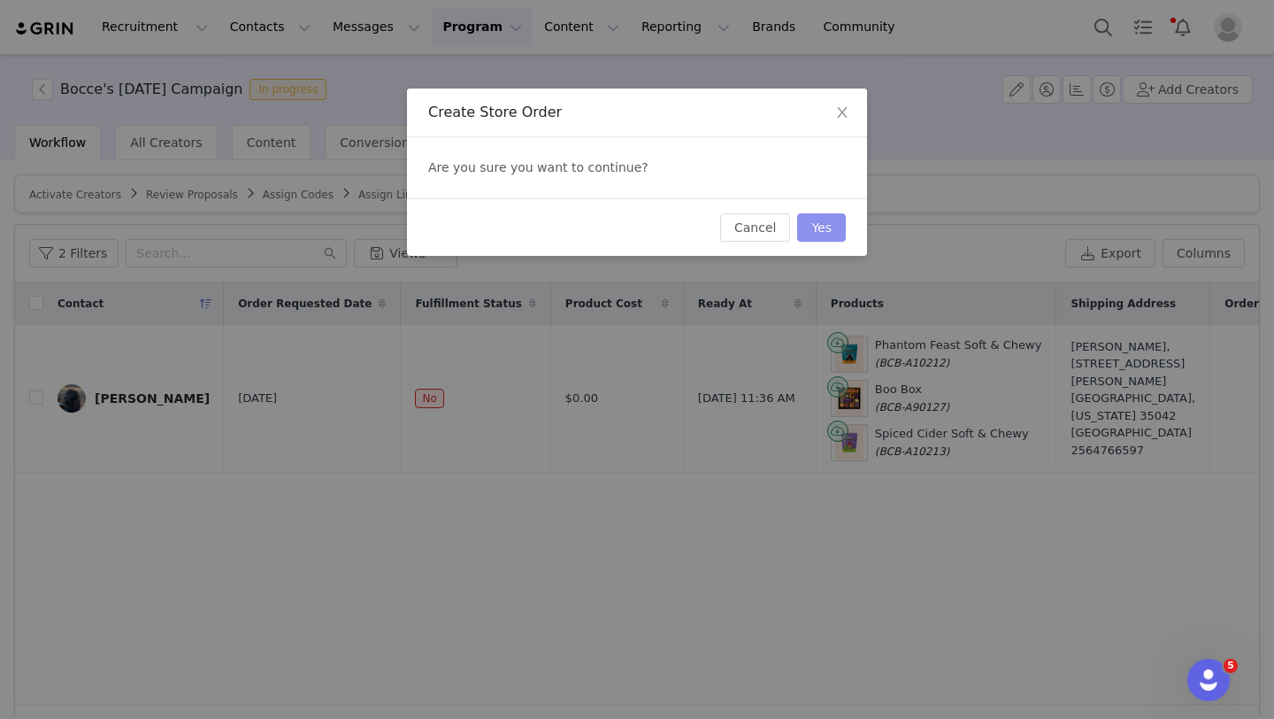
click at [831, 233] on button "Yes" at bounding box center [821, 227] width 49 height 28
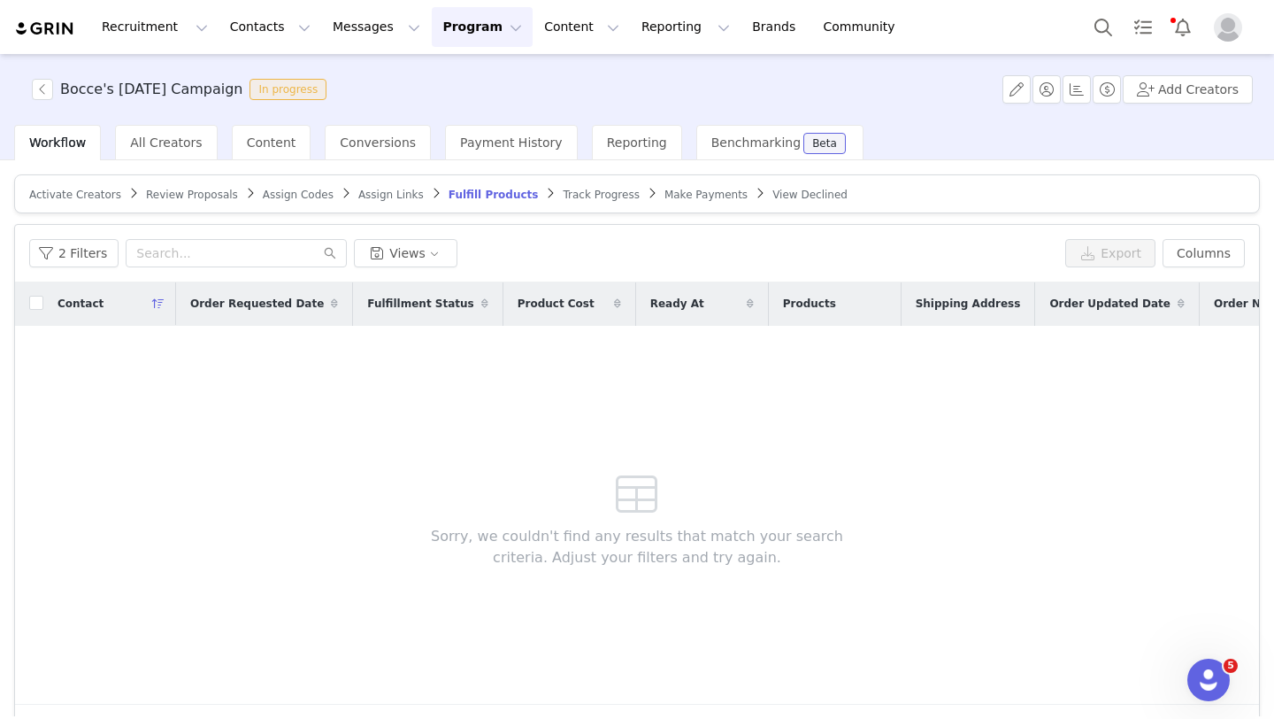
click at [441, 29] on button "Program Program" at bounding box center [482, 27] width 101 height 40
click at [448, 81] on p "Activations" at bounding box center [453, 78] width 68 height 19
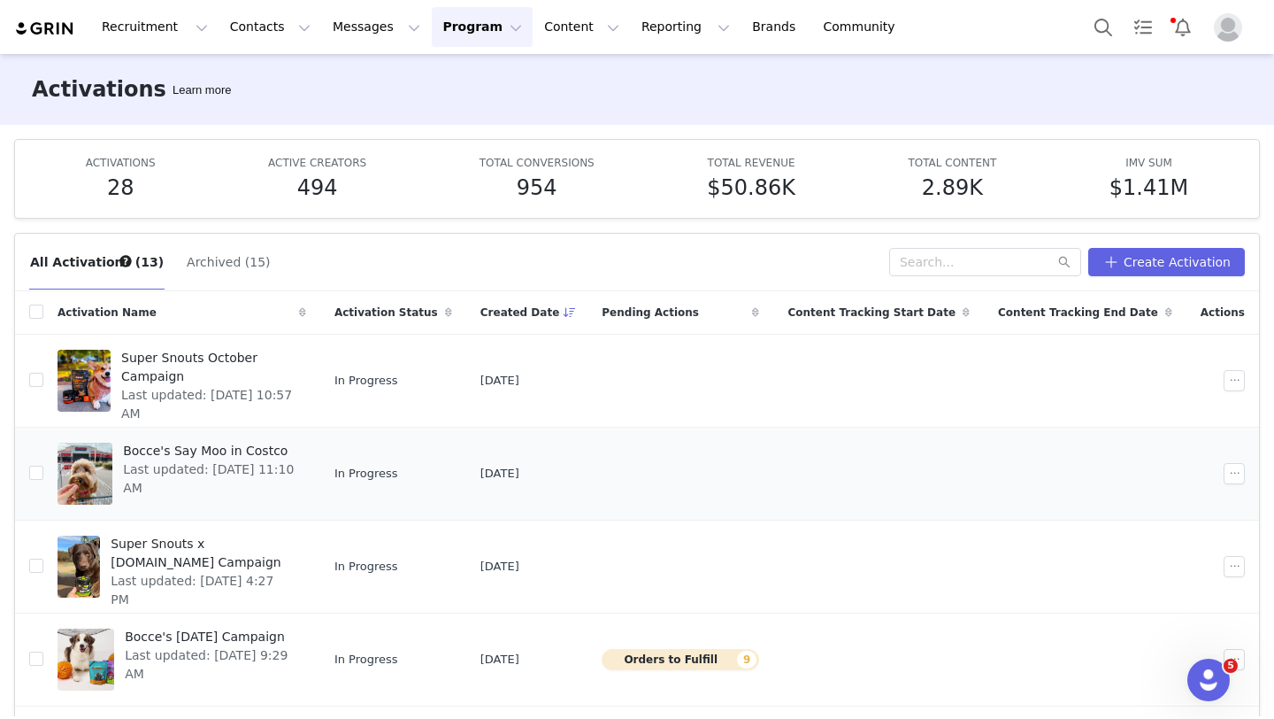
click at [306, 494] on div "Bocce's Say Moo in Costco Last updated: [DATE] 11:10 AM" at bounding box center [209, 473] width 194 height 71
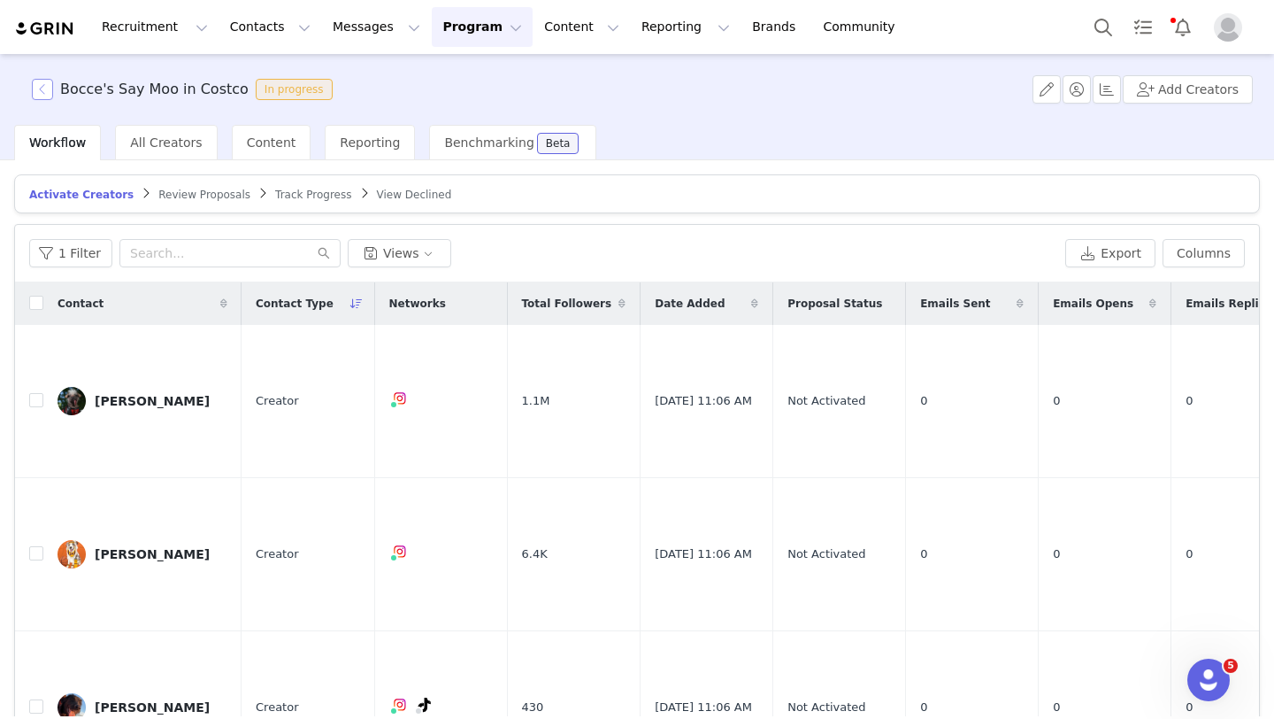
click at [46, 89] on button "button" at bounding box center [42, 89] width 21 height 21
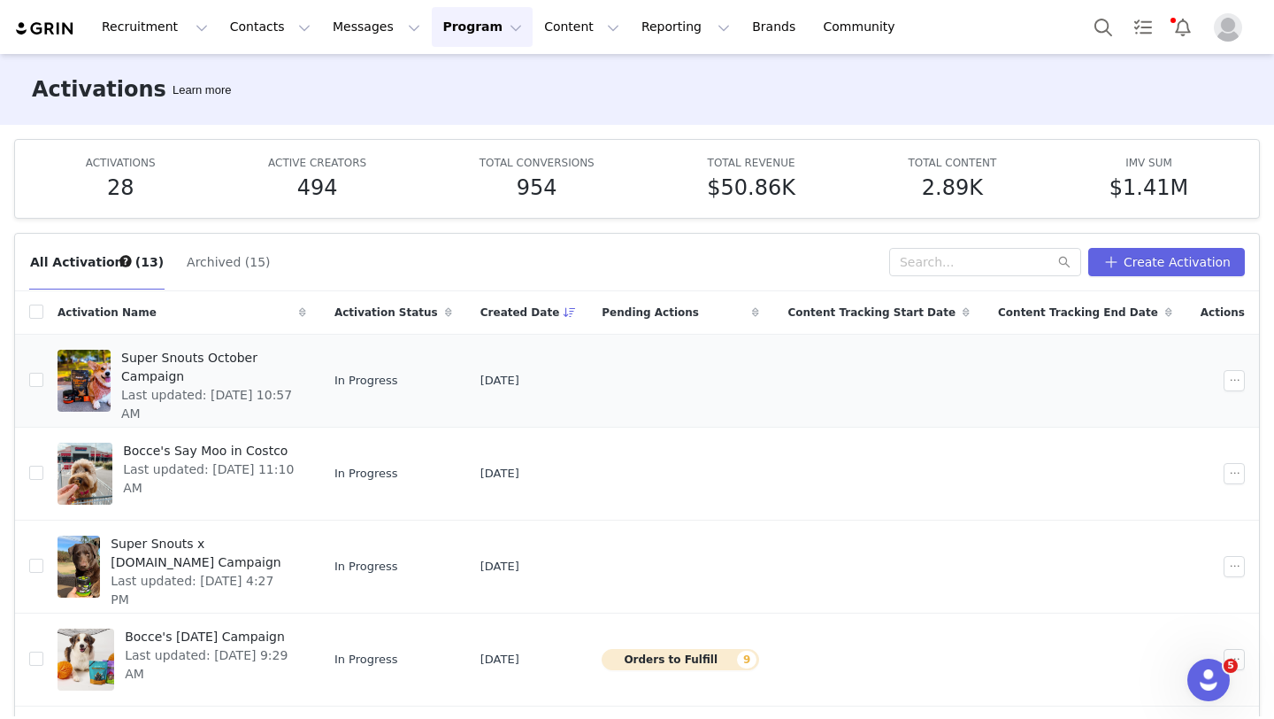
click at [281, 387] on div "Super Snouts October Campaign Last updated: [DATE] 10:57 AM" at bounding box center [209, 380] width 196 height 71
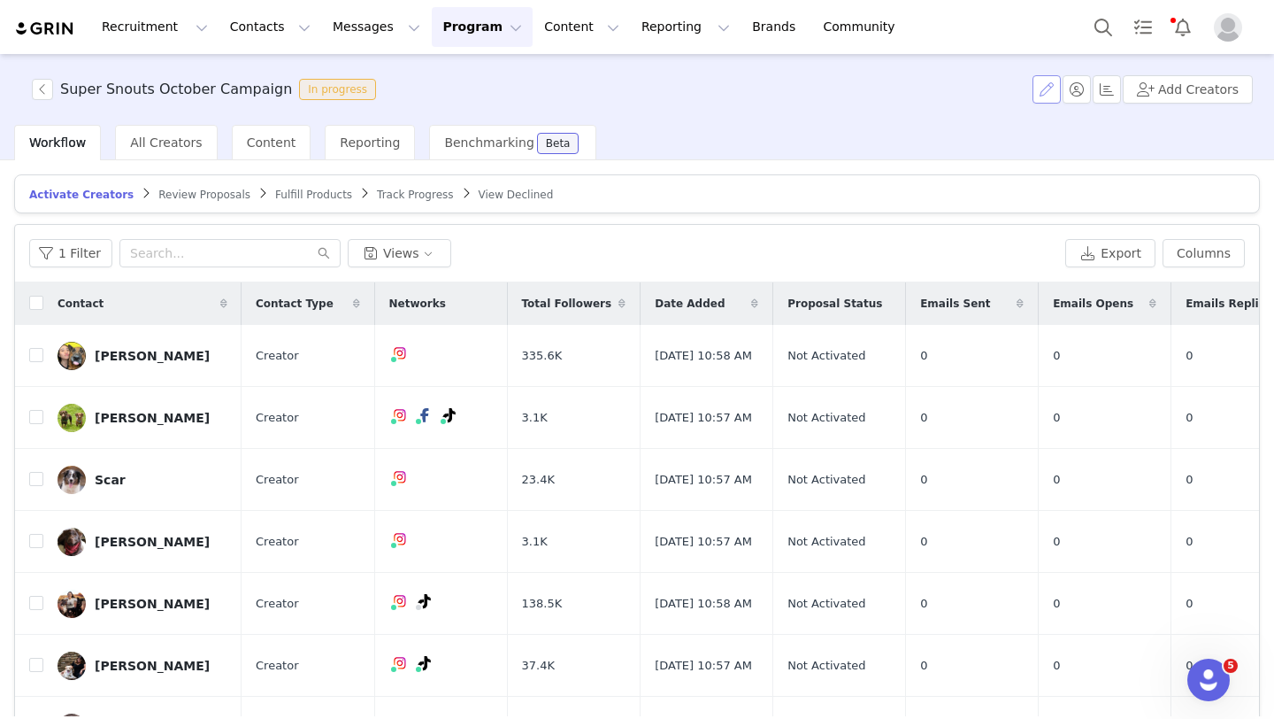
click at [1046, 83] on button "button" at bounding box center [1047, 89] width 28 height 28
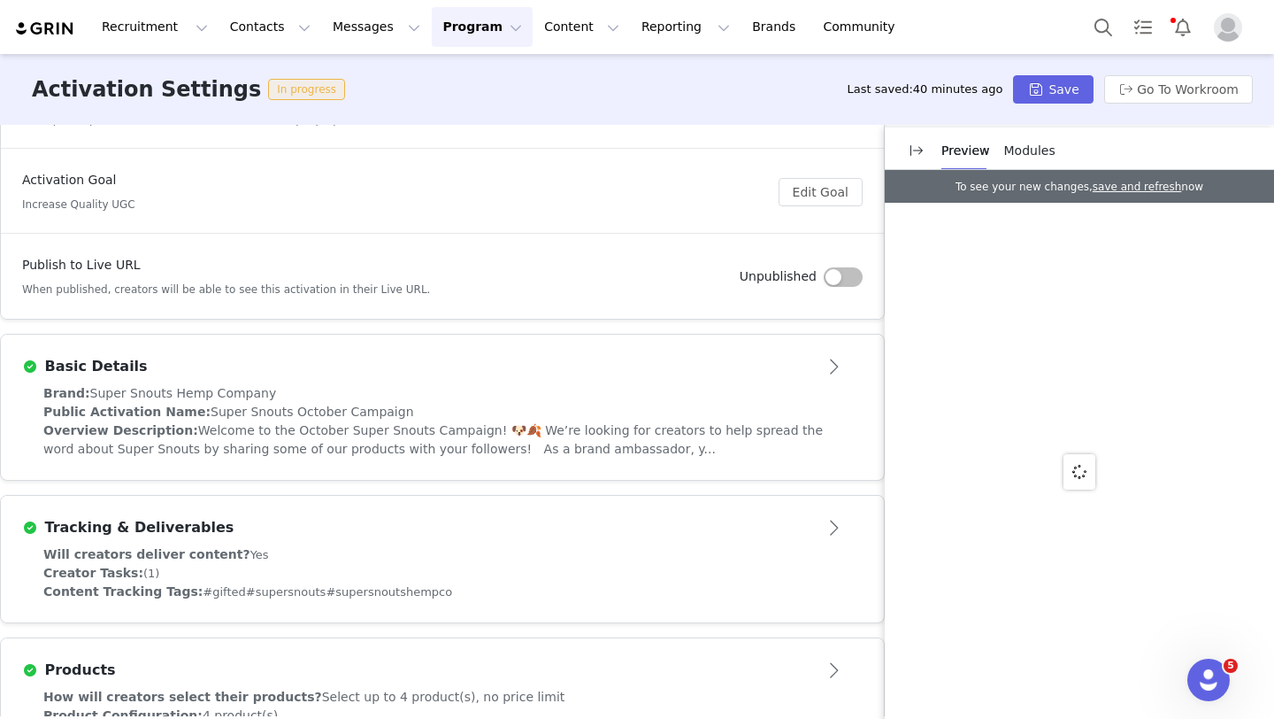
scroll to position [242, 0]
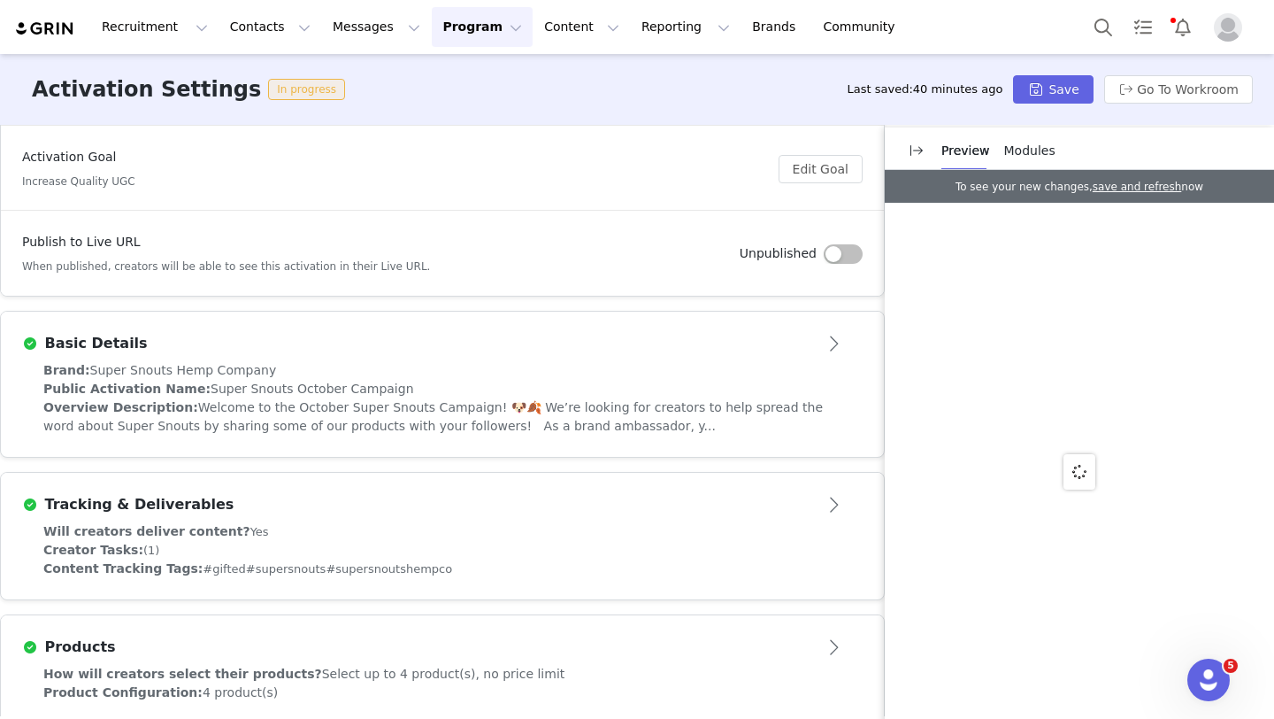
click at [448, 418] on span "Welcome to the October Super Snouts Campaign! 🐶🍂 We’re looking for creators to …" at bounding box center [433, 416] width 780 height 33
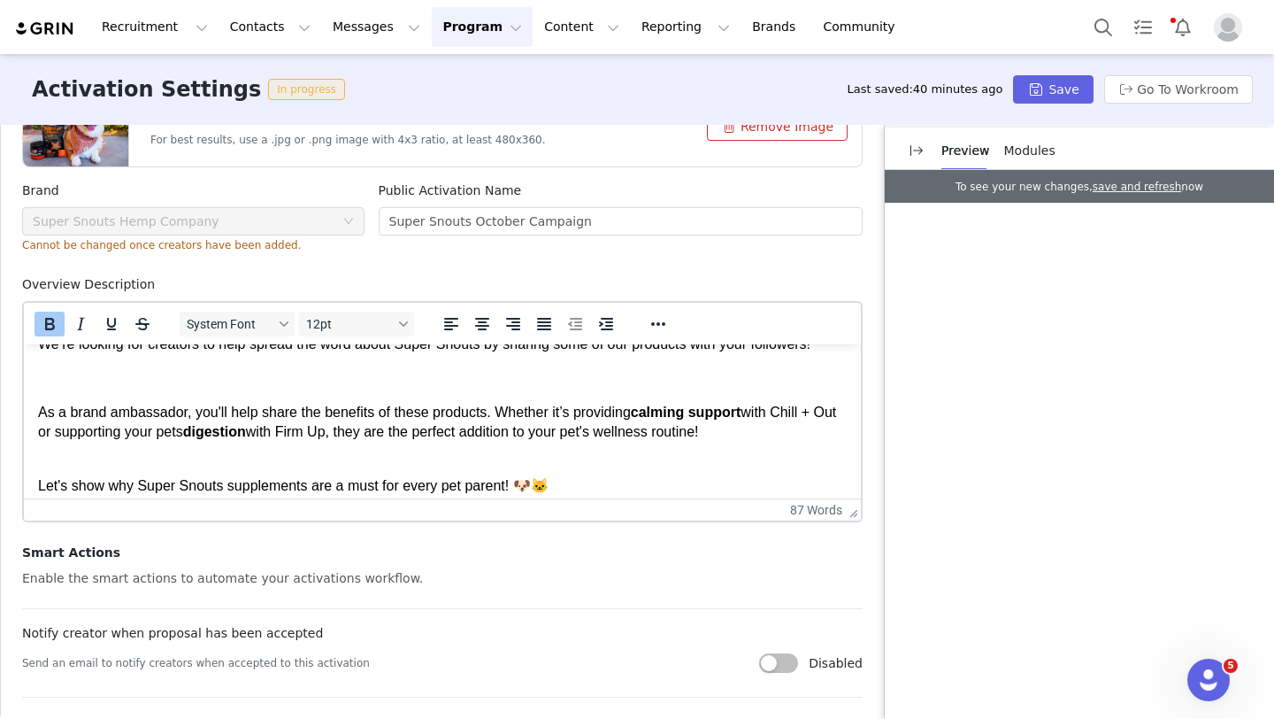
scroll to position [89, 0]
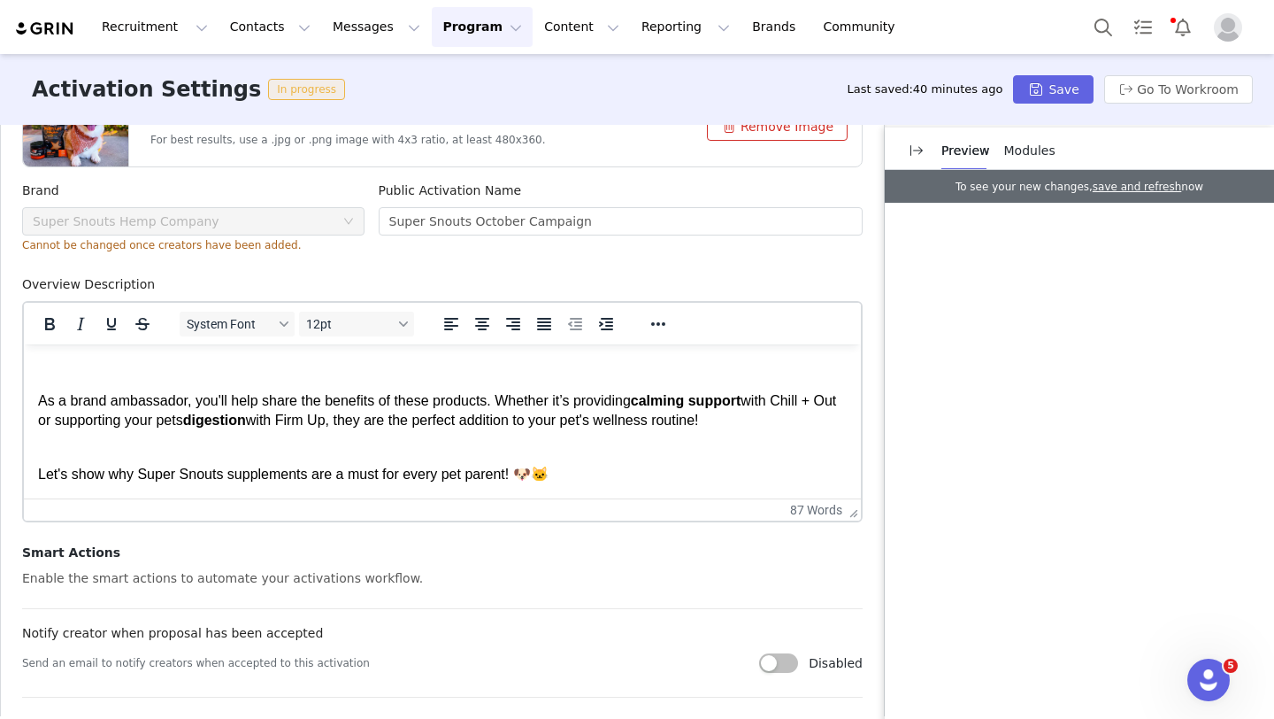
click at [775, 426] on p "As a brand ambassador, you'll help share the benefits of these products. Whethe…" at bounding box center [442, 420] width 809 height 59
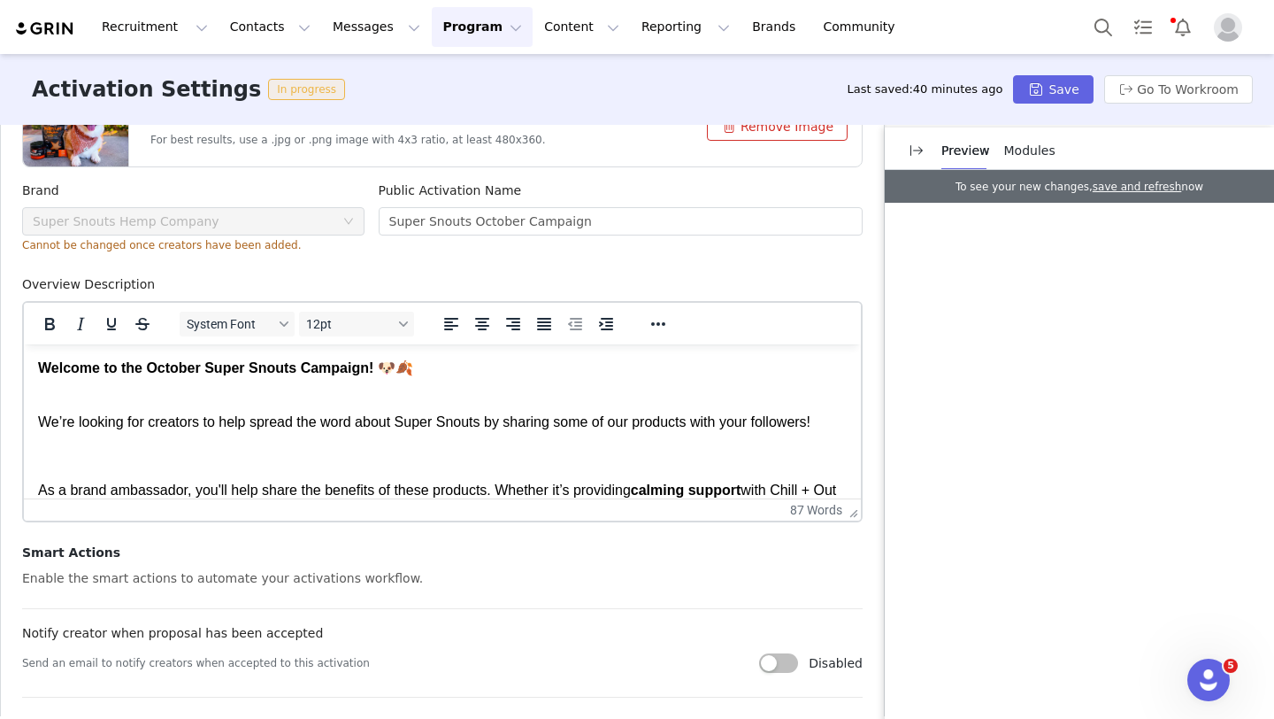
click at [837, 422] on p "We’re looking for creators to help spread the word about Super Snouts by sharin…" at bounding box center [442, 421] width 809 height 19
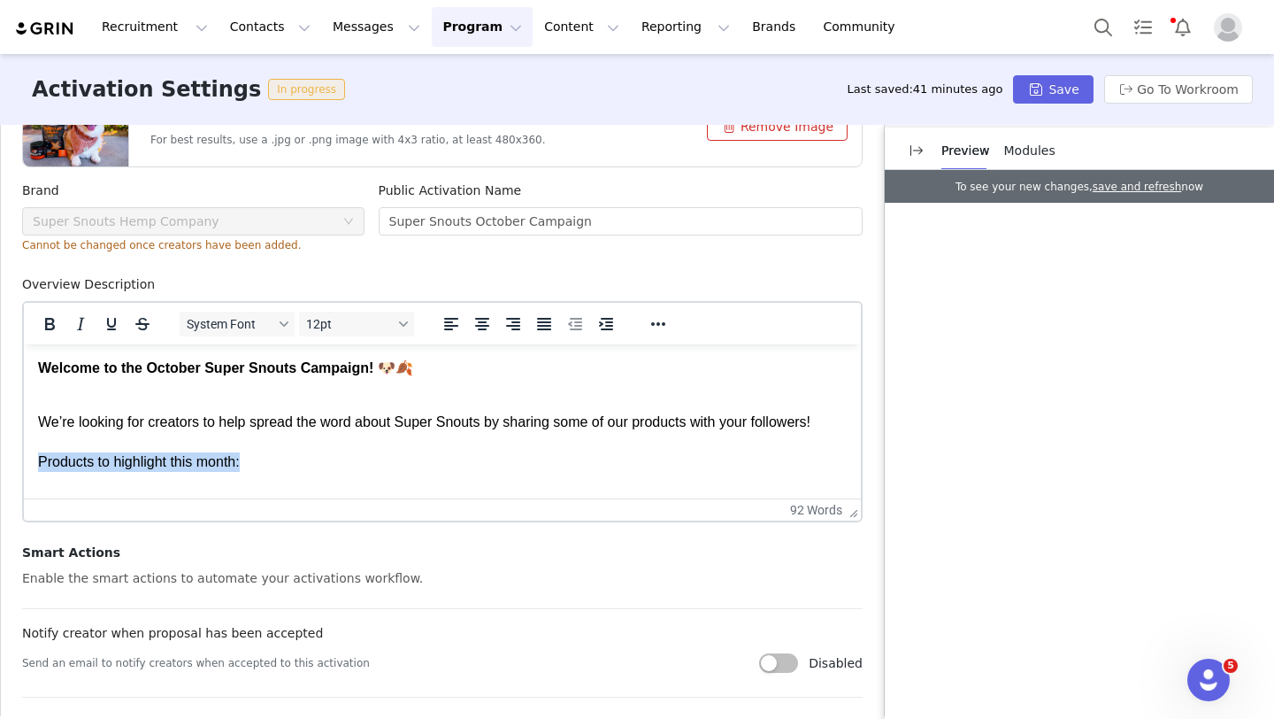
drag, startPoint x: 263, startPoint y: 463, endPoint x: 10, endPoint y: 464, distance: 253.1
click at [24, 464] on html "Welcome to the October Super Snouts Campaign! 🐶🍂 We’re looking for creators to …" at bounding box center [442, 485] width 837 height 283
click at [50, 326] on icon "Bold" at bounding box center [49, 323] width 21 height 21
click at [303, 462] on p "We’re looking for creators to help spread the word about Super Snouts by sharin…" at bounding box center [442, 441] width 809 height 59
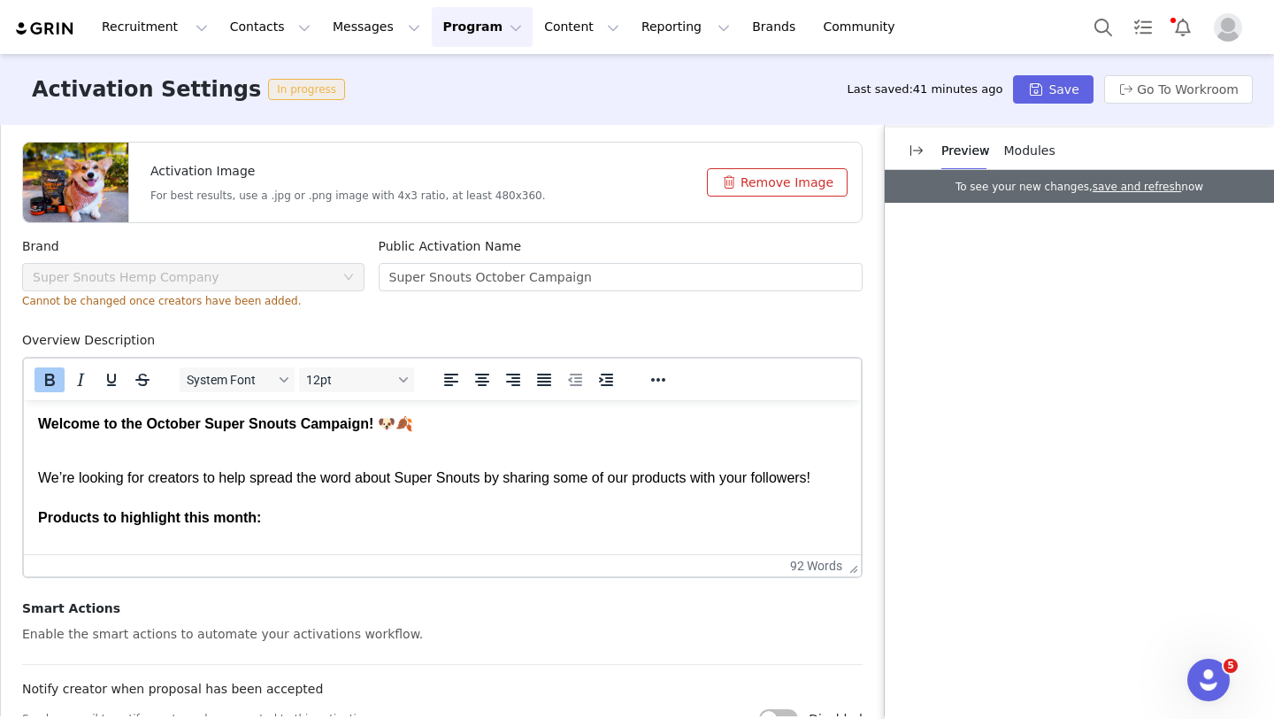
scroll to position [496, 0]
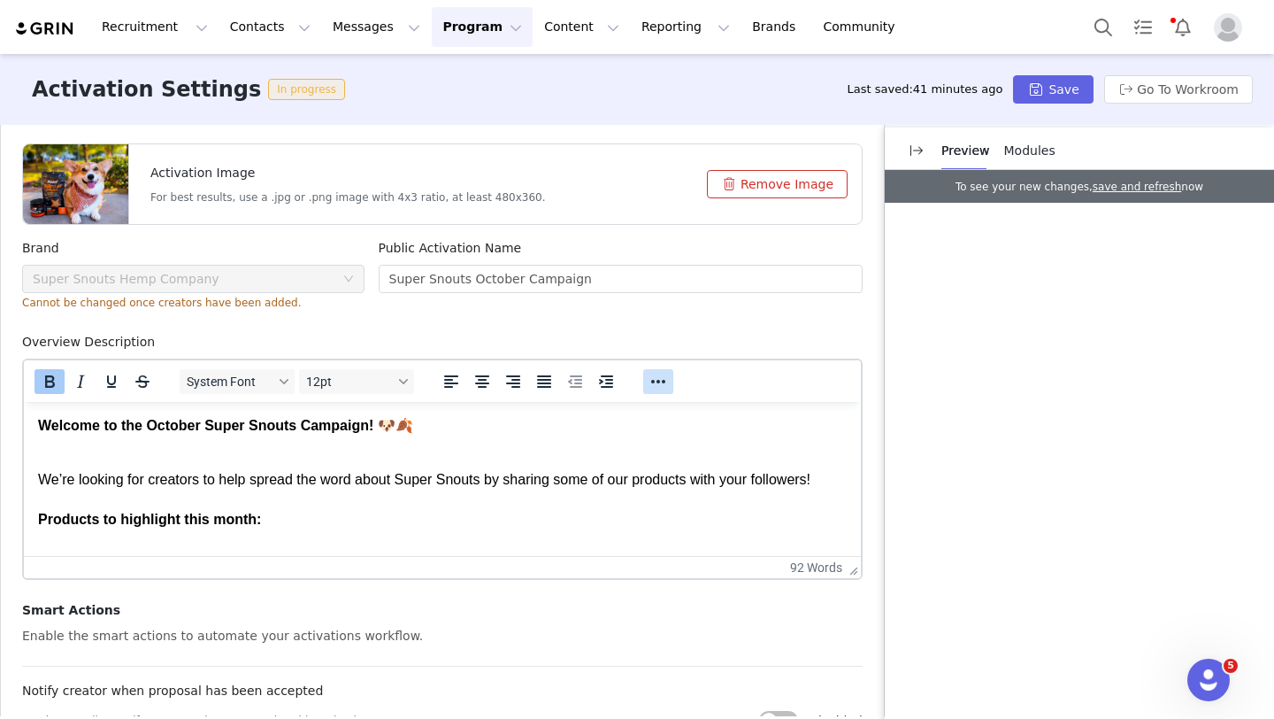
click at [646, 378] on button "Reveal or hide additional toolbar items" at bounding box center [658, 381] width 30 height 25
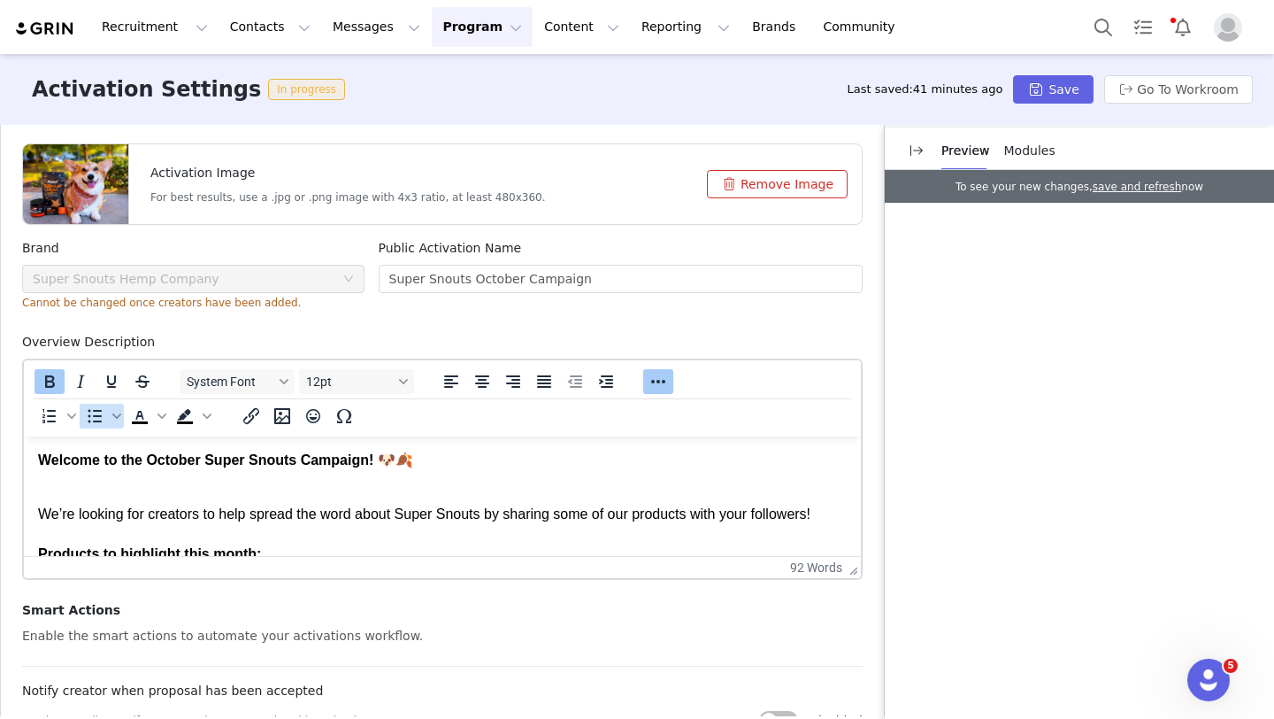
click at [85, 417] on icon "Bullet list" at bounding box center [94, 415] width 21 height 21
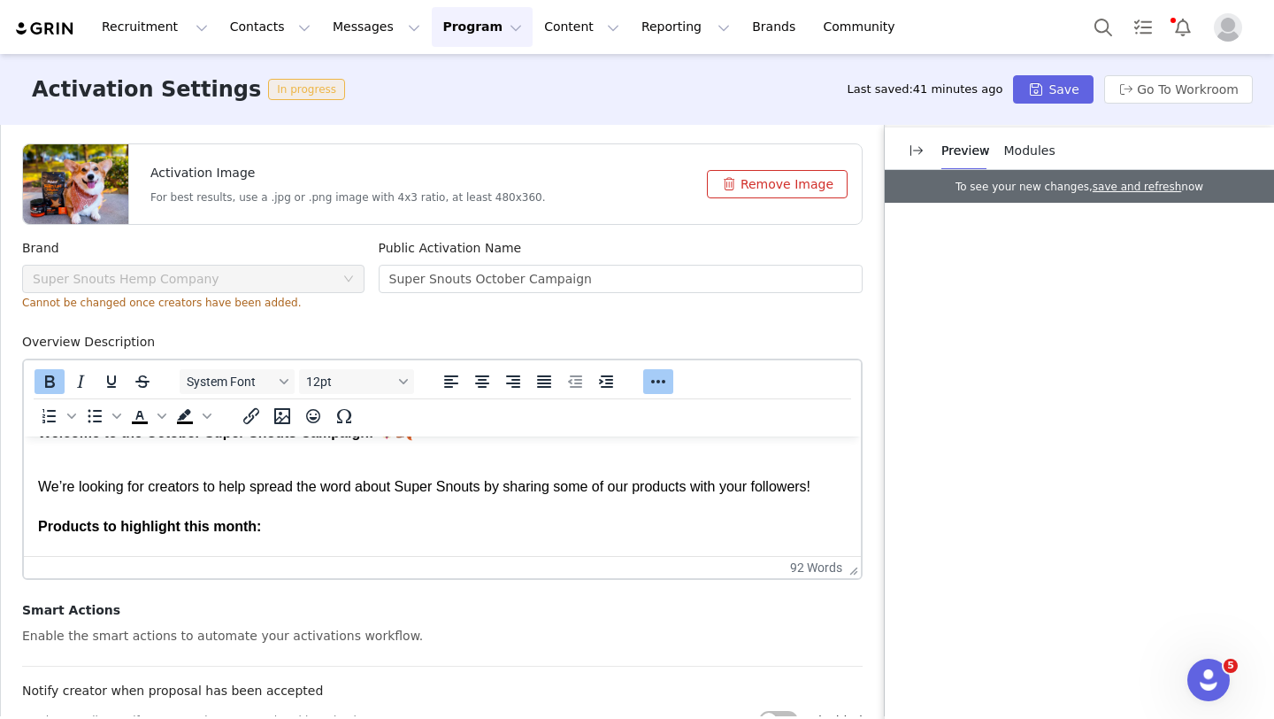
scroll to position [48, 0]
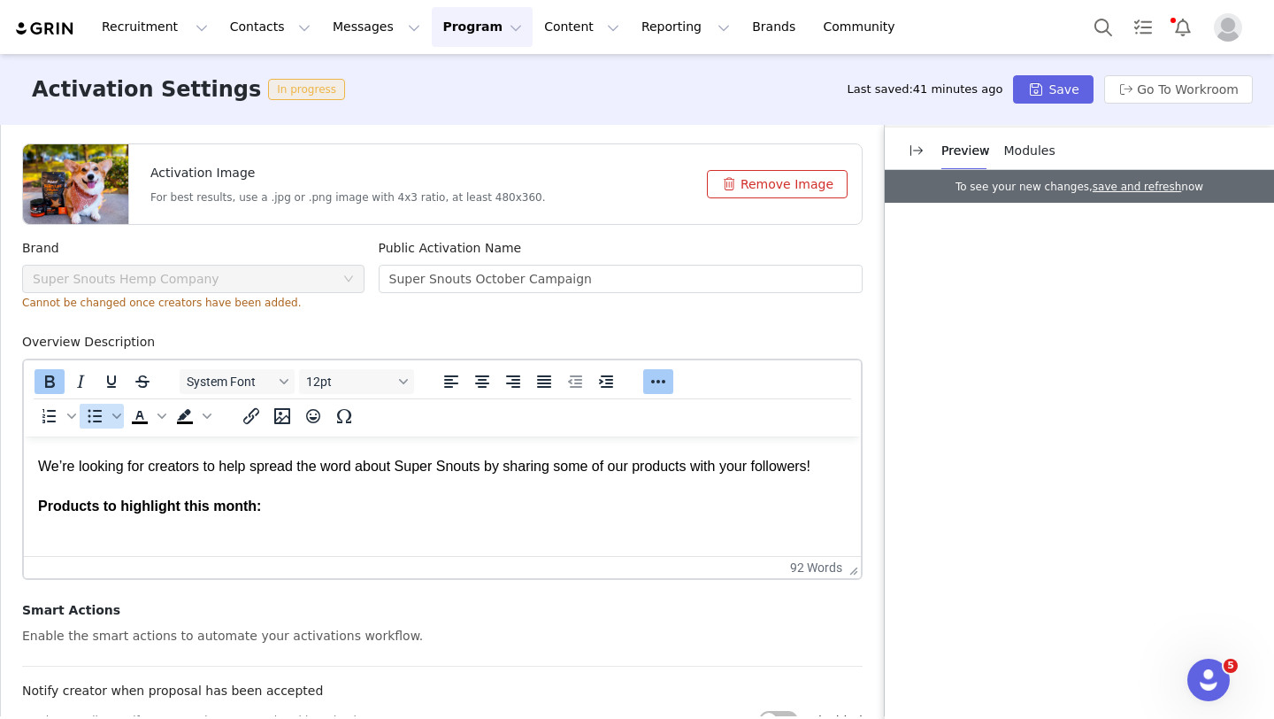
click at [93, 420] on icon "Bullet list" at bounding box center [96, 416] width 14 height 13
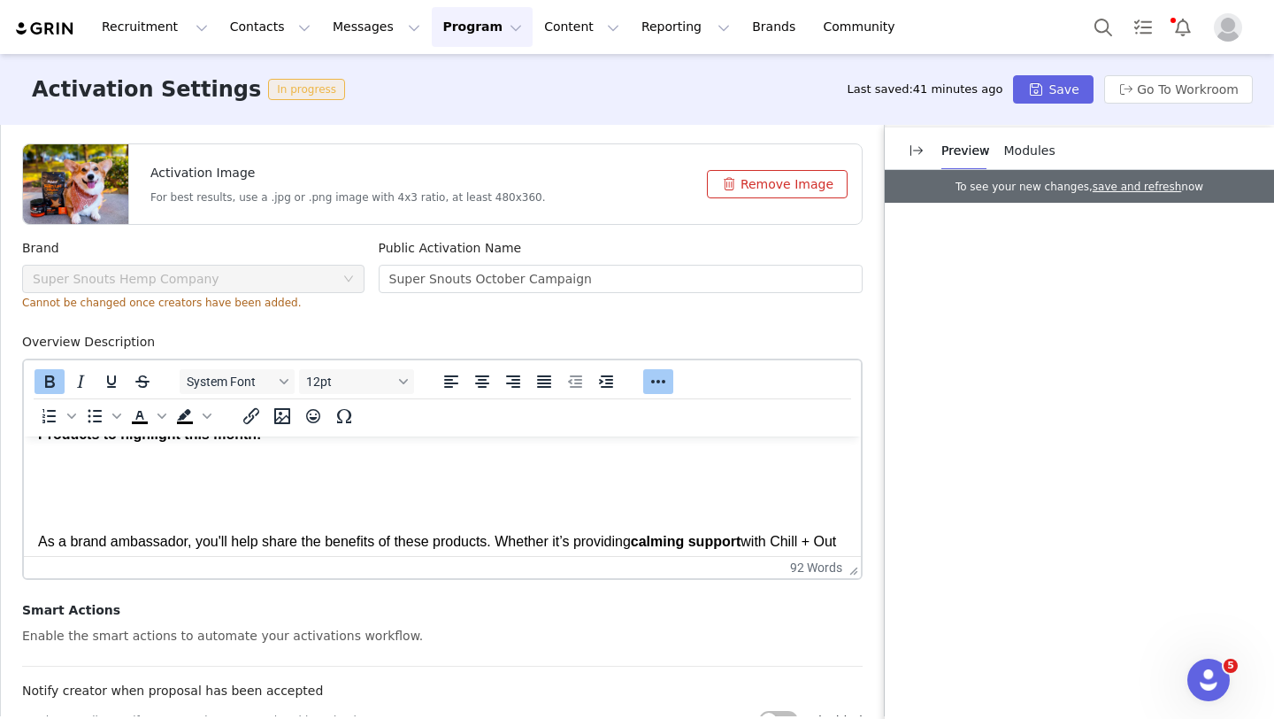
scroll to position [112, 0]
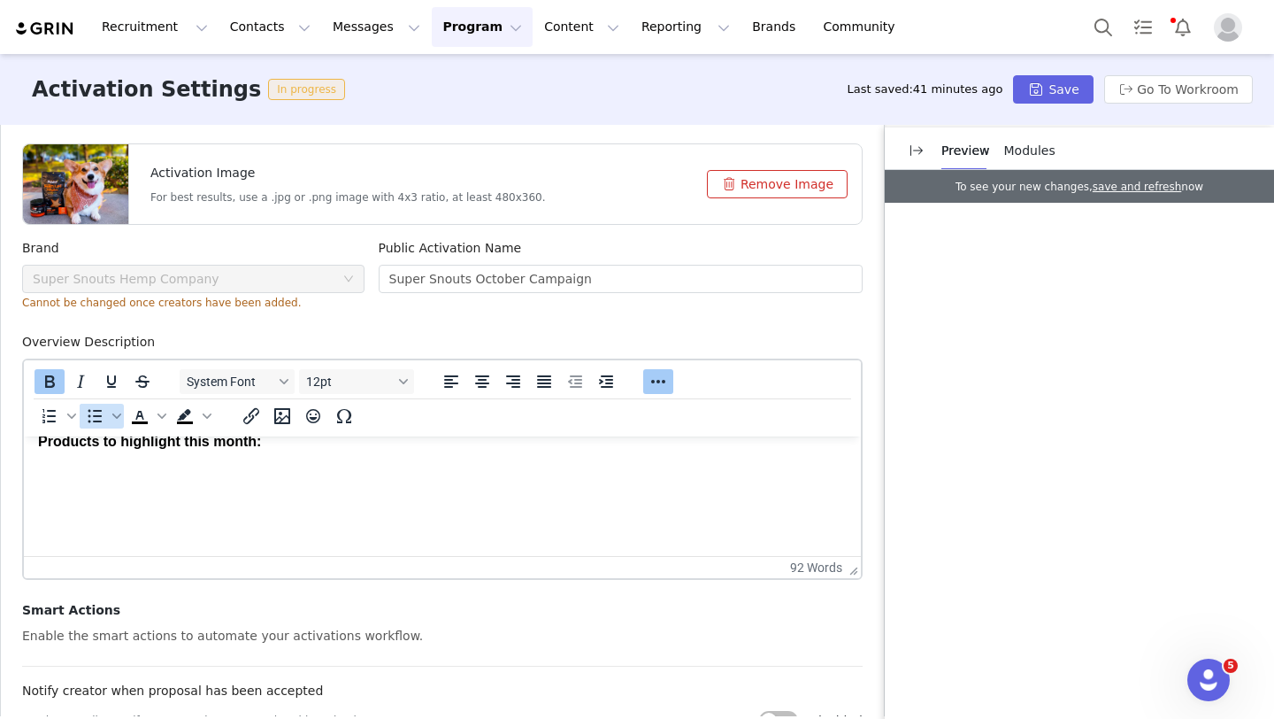
click at [96, 414] on icon "Bullet list" at bounding box center [94, 415] width 21 height 21
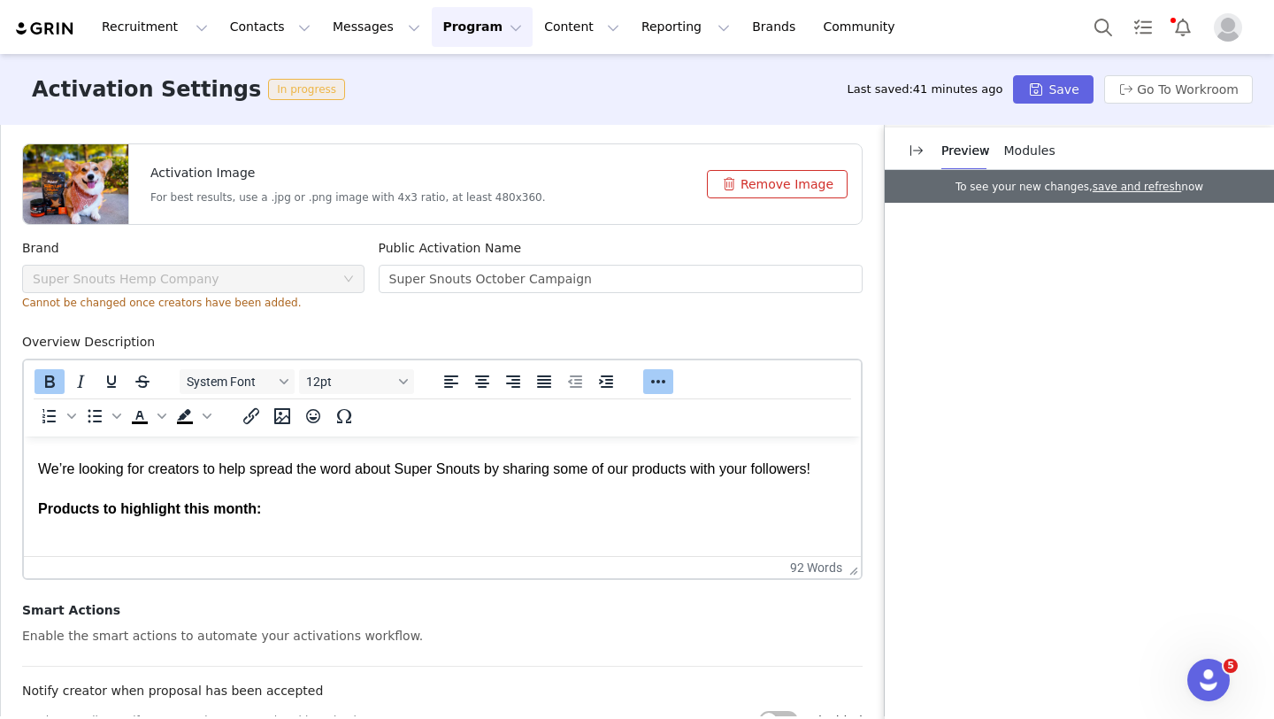
scroll to position [47, 0]
click at [286, 506] on p "We’re looking for creators to help spread the word about Super Snouts by sharin…" at bounding box center [442, 517] width 809 height 119
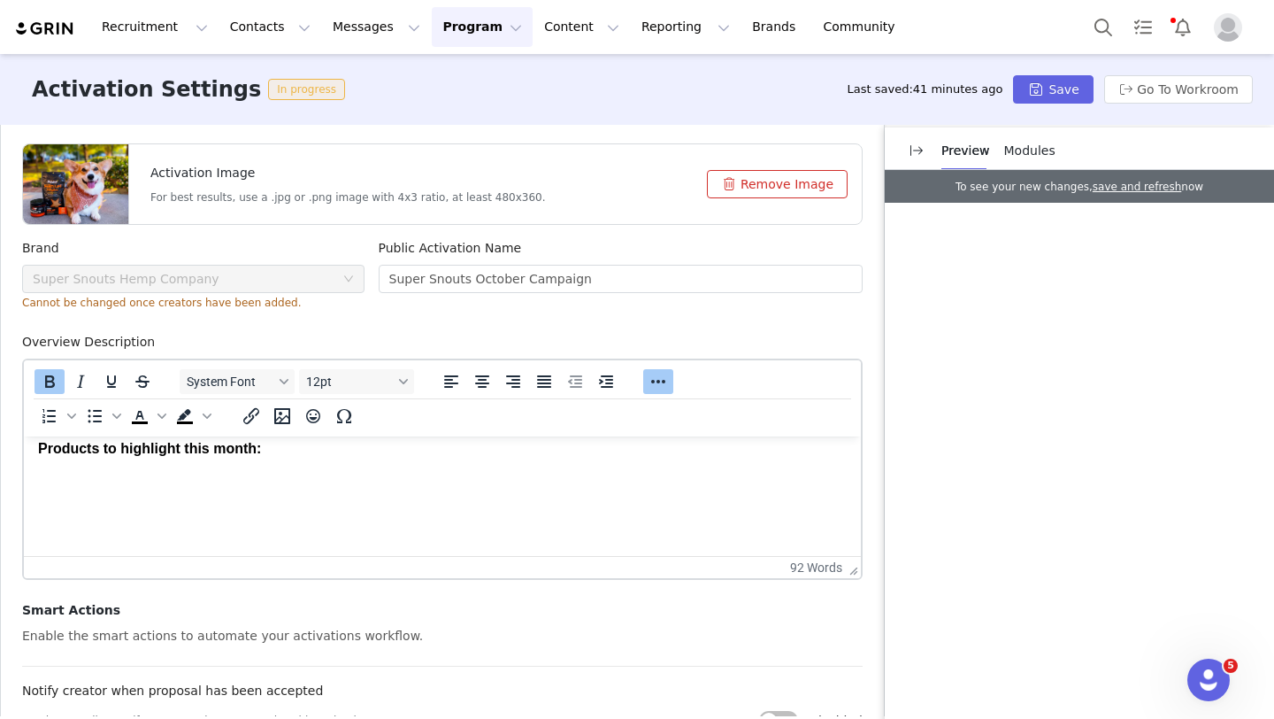
scroll to position [112, 0]
click at [101, 476] on p "We’re looking for creators to help spread the word about Super Snouts by sharin…" at bounding box center [442, 471] width 809 height 158
click at [58, 481] on strong "Products to highlight this month: 🧡☕️💩🐶💜" at bounding box center [149, 461] width 223 height 55
click at [55, 504] on strong "Products to highlight this month: 🧡 ☕️💩🐶💜" at bounding box center [149, 471] width 223 height 74
click at [56, 519] on strong "Products to highlight this month: 🧡 ☕️ 💩🐶💜" at bounding box center [149, 481] width 223 height 95
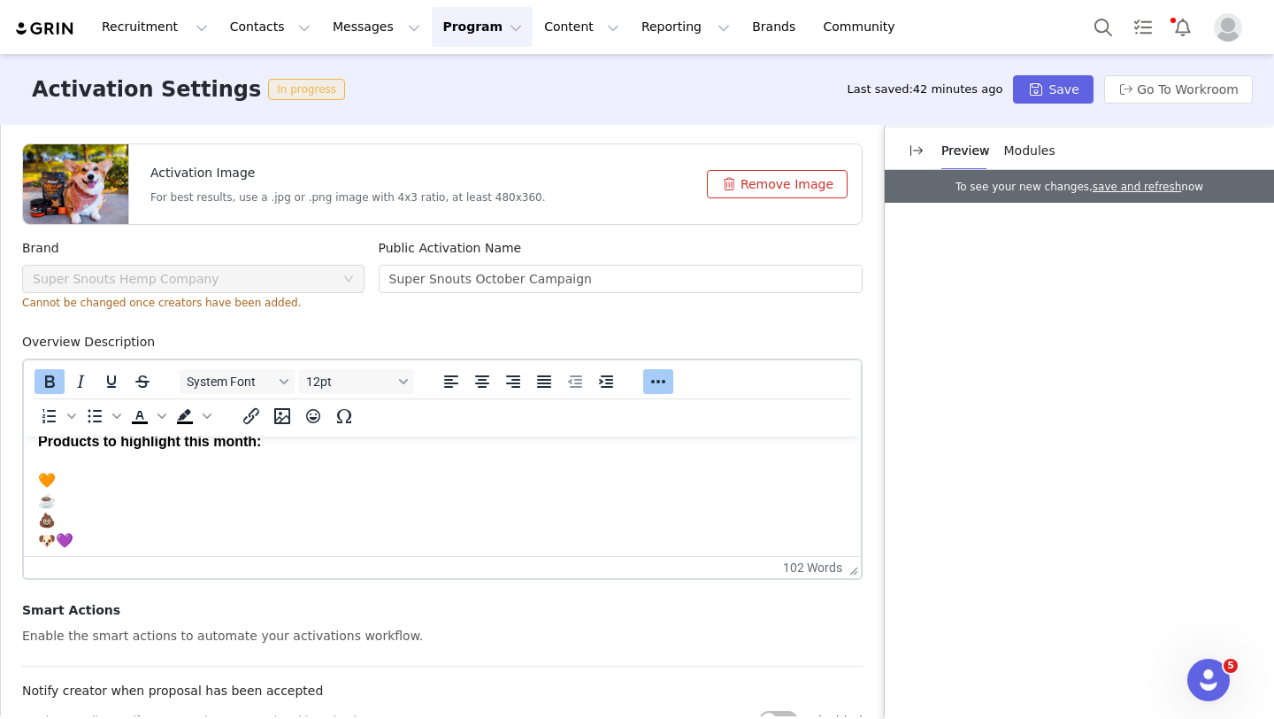
click at [58, 542] on strong "Products to highlight this month: 🧡 ☕️ 💩 🐶💜" at bounding box center [149, 491] width 223 height 114
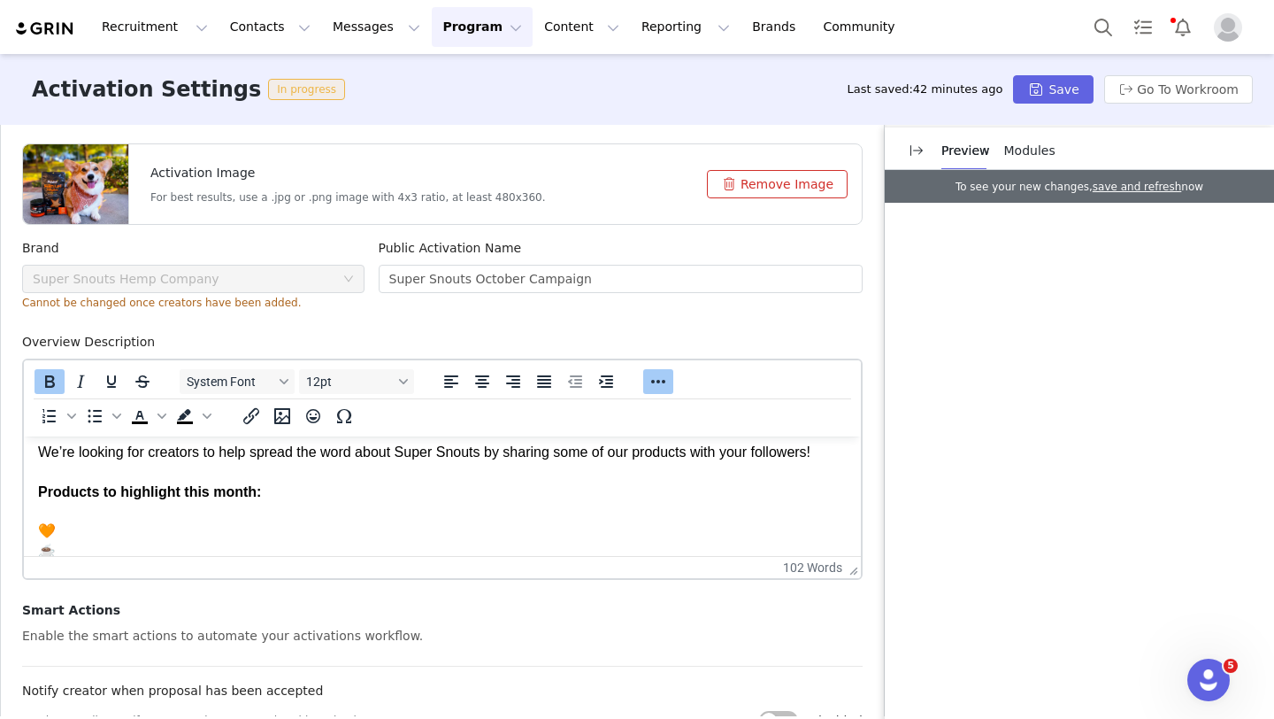
scroll to position [55, 0]
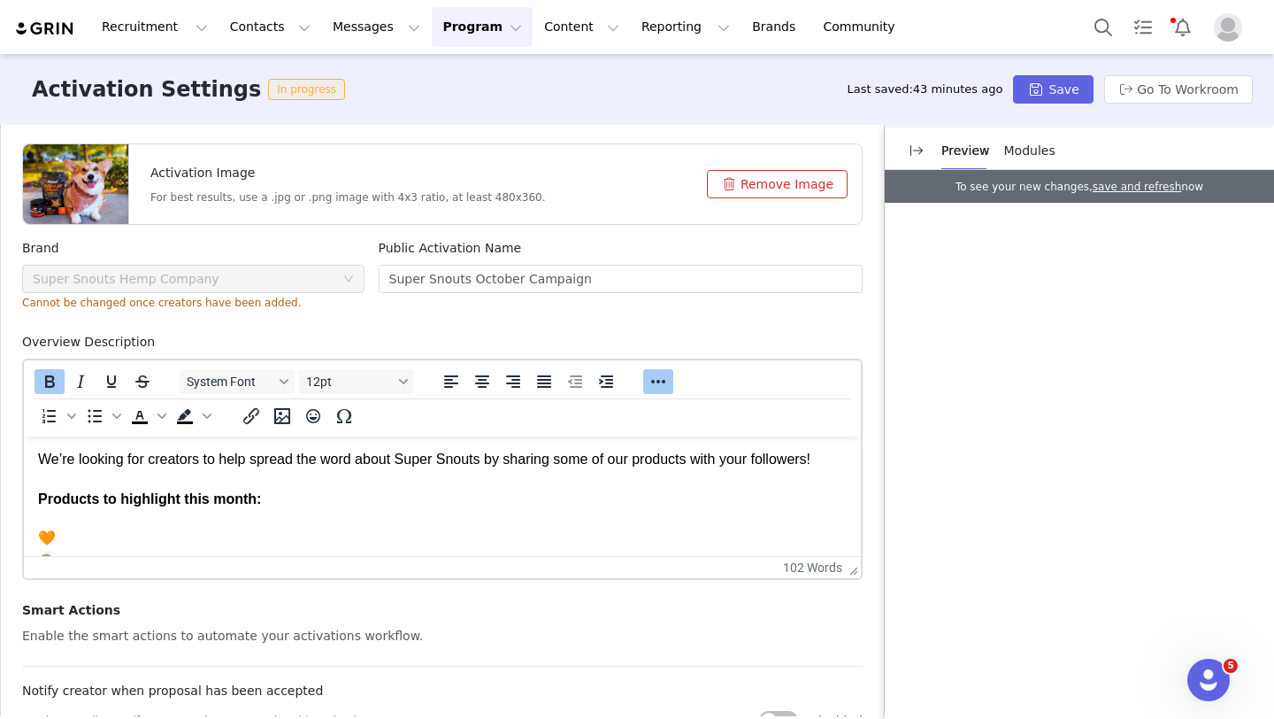
click at [136, 530] on p "We’re looking for creators to help spread the word about Super Snouts by sharin…" at bounding box center [442, 569] width 809 height 238
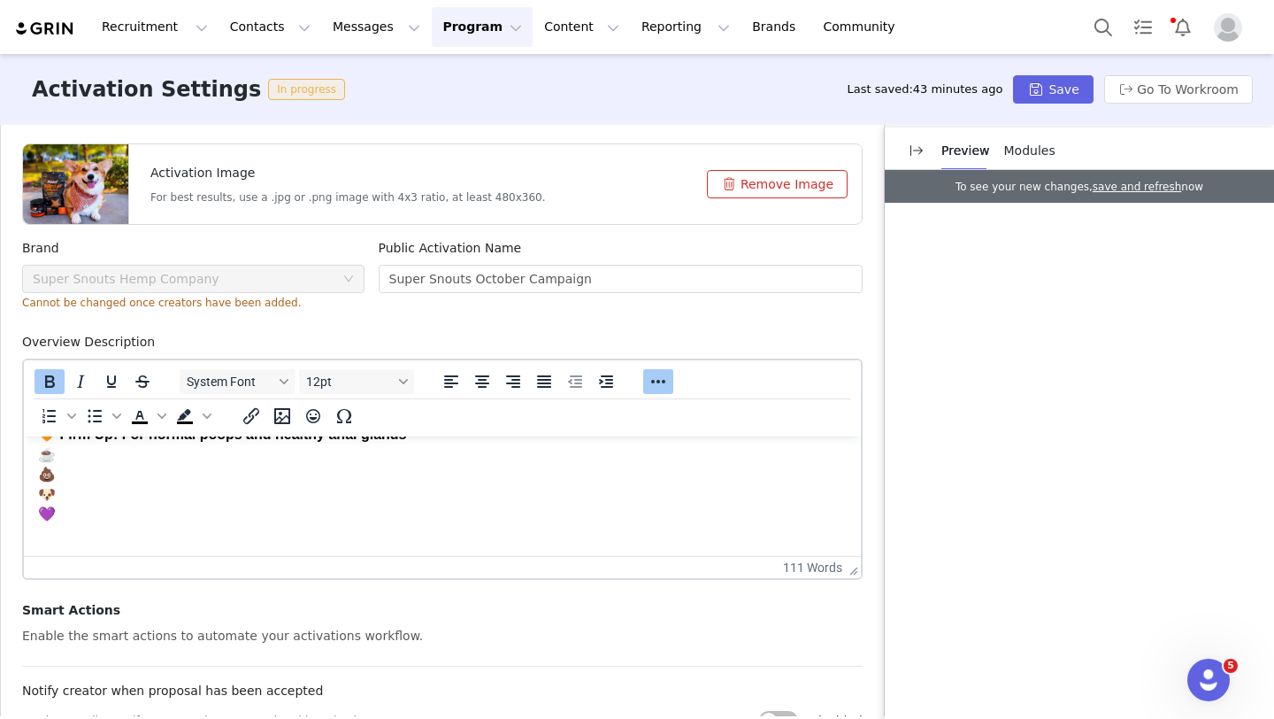
scroll to position [165, 0]
click at [77, 449] on p "We’re looking for creators to help spread the word about Super Snouts by sharin…" at bounding box center [442, 458] width 809 height 238
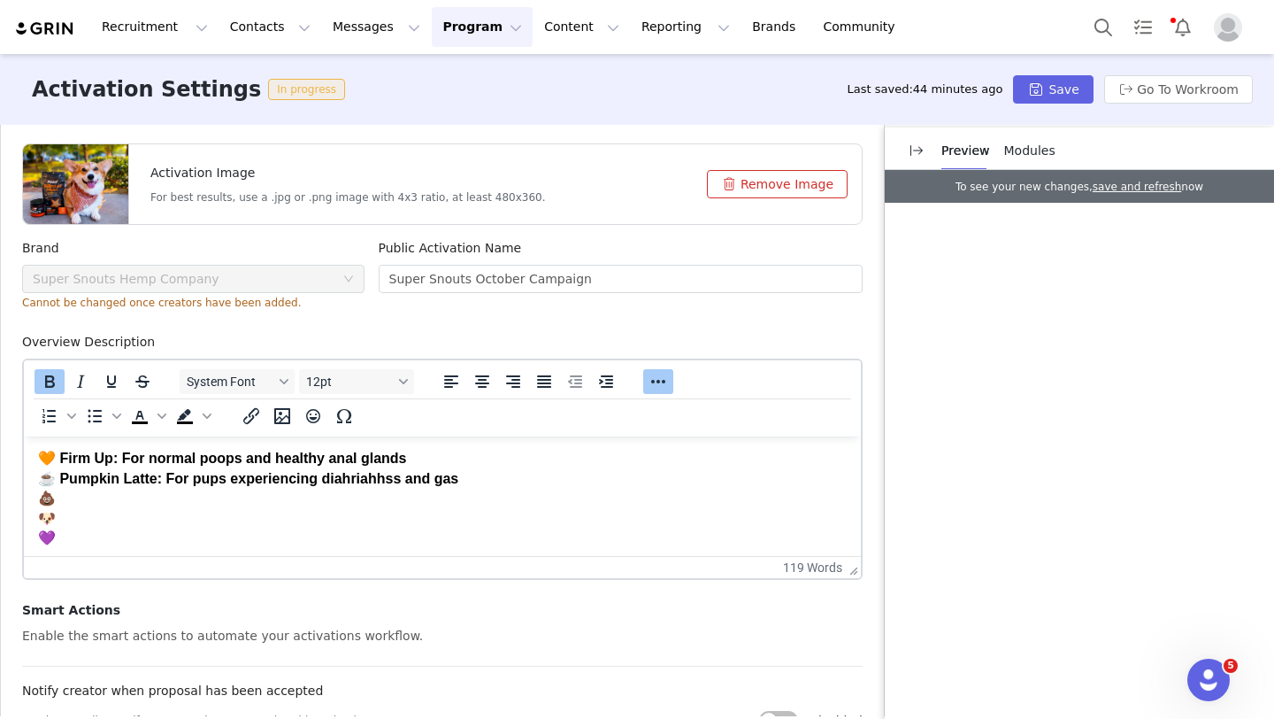
click at [94, 489] on p "We’re looking for creators to help spread the word about Super Snouts by sharin…" at bounding box center [442, 489] width 809 height 238
click at [184, 504] on strong "Products to highlight this month: 🧡 Firm Up: For normal poops and healthy anal …" at bounding box center [287, 479] width 499 height 134
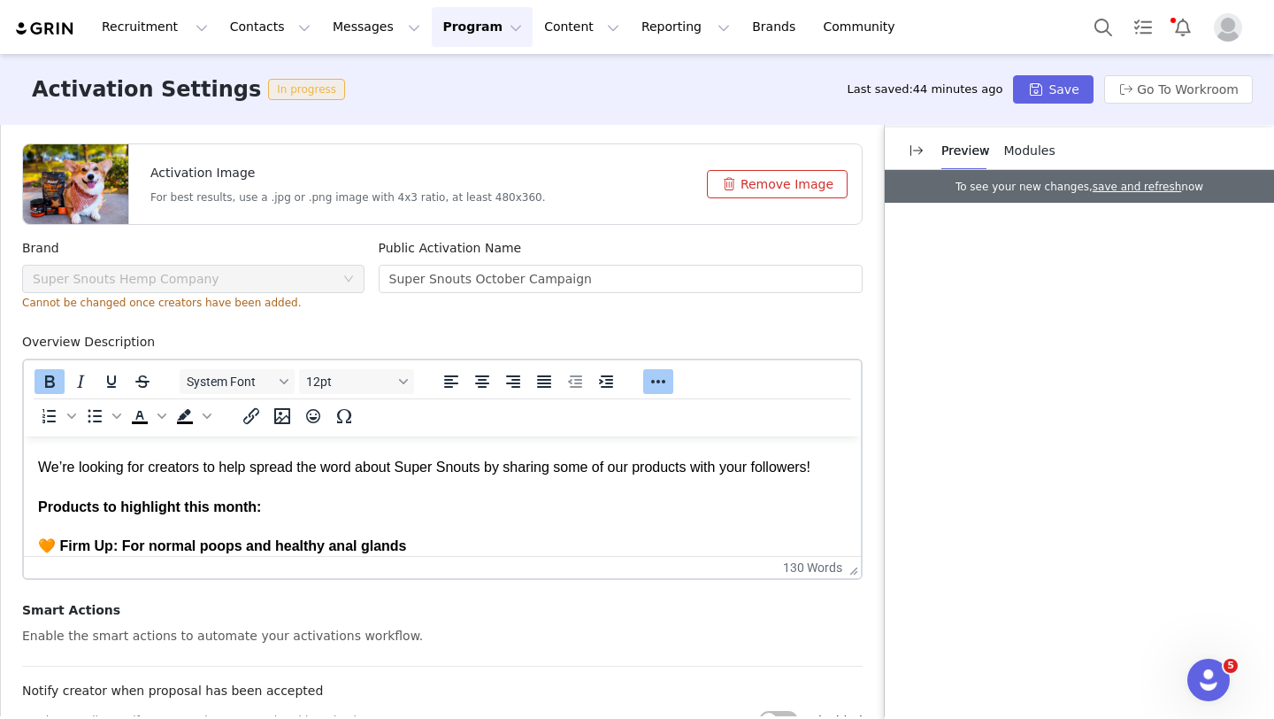
scroll to position [45, 0]
click at [102, 502] on strong "Products to highlight this month: 🧡 Firm Up: For normal poops and healthy anal …" at bounding box center [287, 568] width 499 height 134
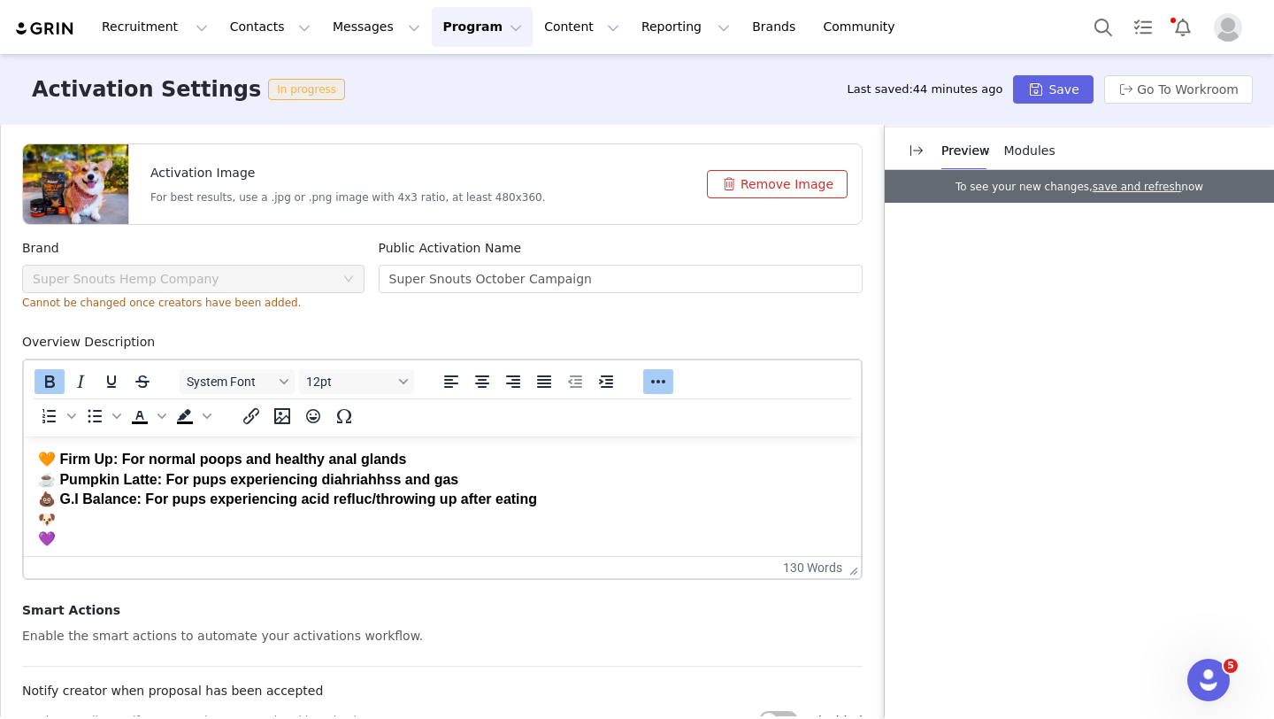
scroll to position [135, 0]
click at [62, 521] on p "We’re looking for creators to help spread the word about Super Snouts by sharin…" at bounding box center [442, 489] width 809 height 238
click at [70, 510] on p "We’re looking for creators to help spread the word about Super Snouts by sharin…" at bounding box center [442, 479] width 809 height 218
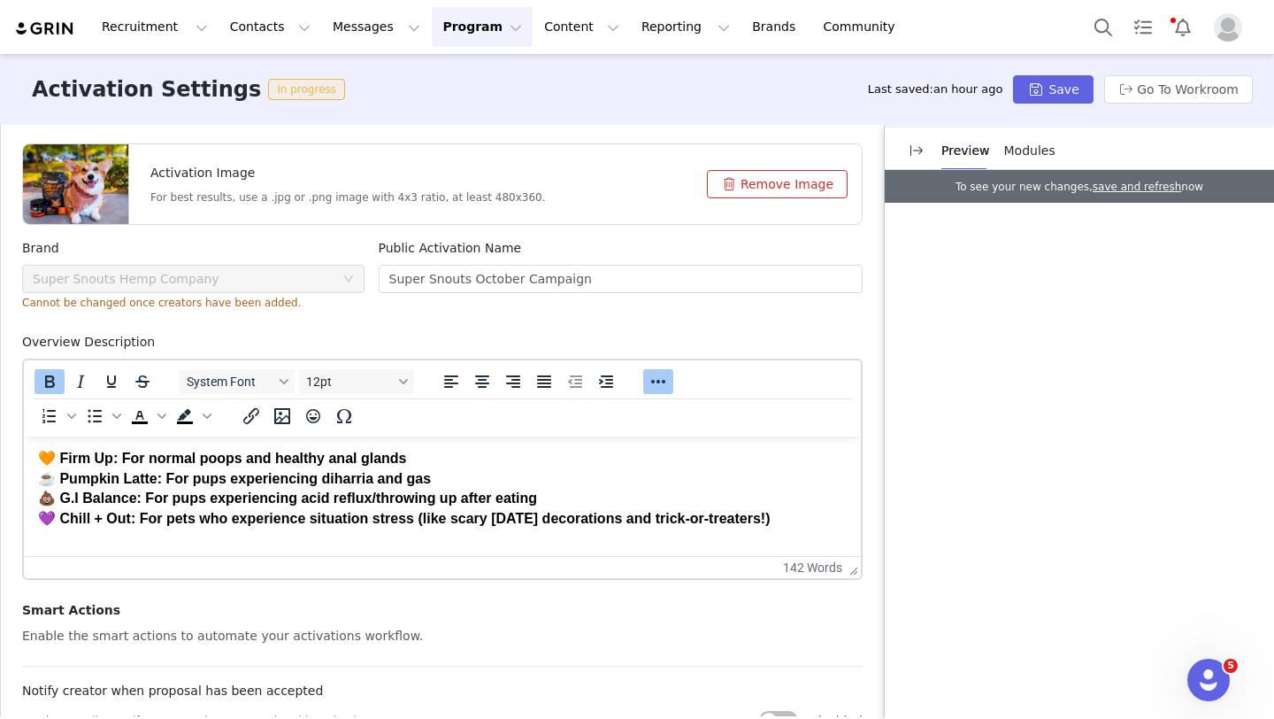
click at [486, 494] on strong "Products to highlight this month: 🧡 Firm Up: For normal poops and healthy anal …" at bounding box center [404, 469] width 732 height 114
click at [397, 502] on strong "Products to highlight this month: 🧡 Firm Up: For normal poops and healthy anal …" at bounding box center [404, 469] width 732 height 114
click at [373, 477] on strong "Products to highlight this month: 🧡 Firm Up: For normal poops and healthy anal …" at bounding box center [404, 469] width 732 height 114
click at [429, 514] on strong "Products to highlight this month: 🧡 Firm Up: For normal poops and healthy anal …" at bounding box center [404, 469] width 732 height 114
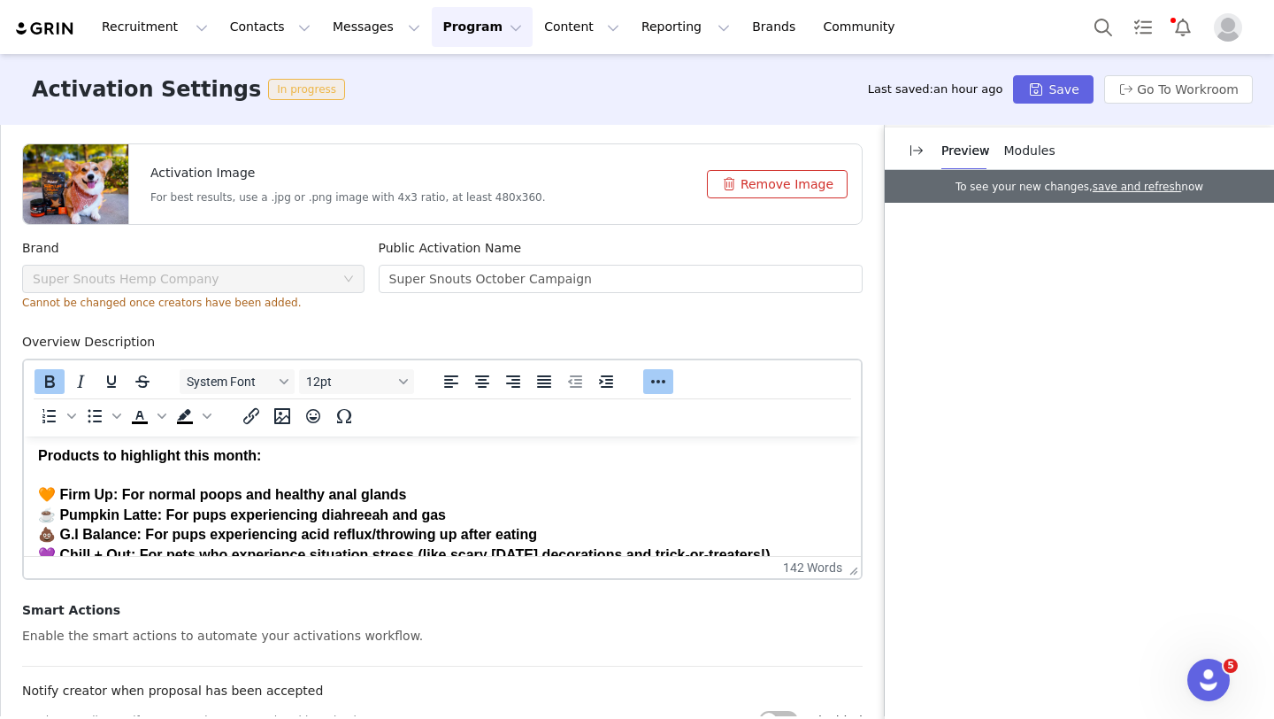
scroll to position [121, 0]
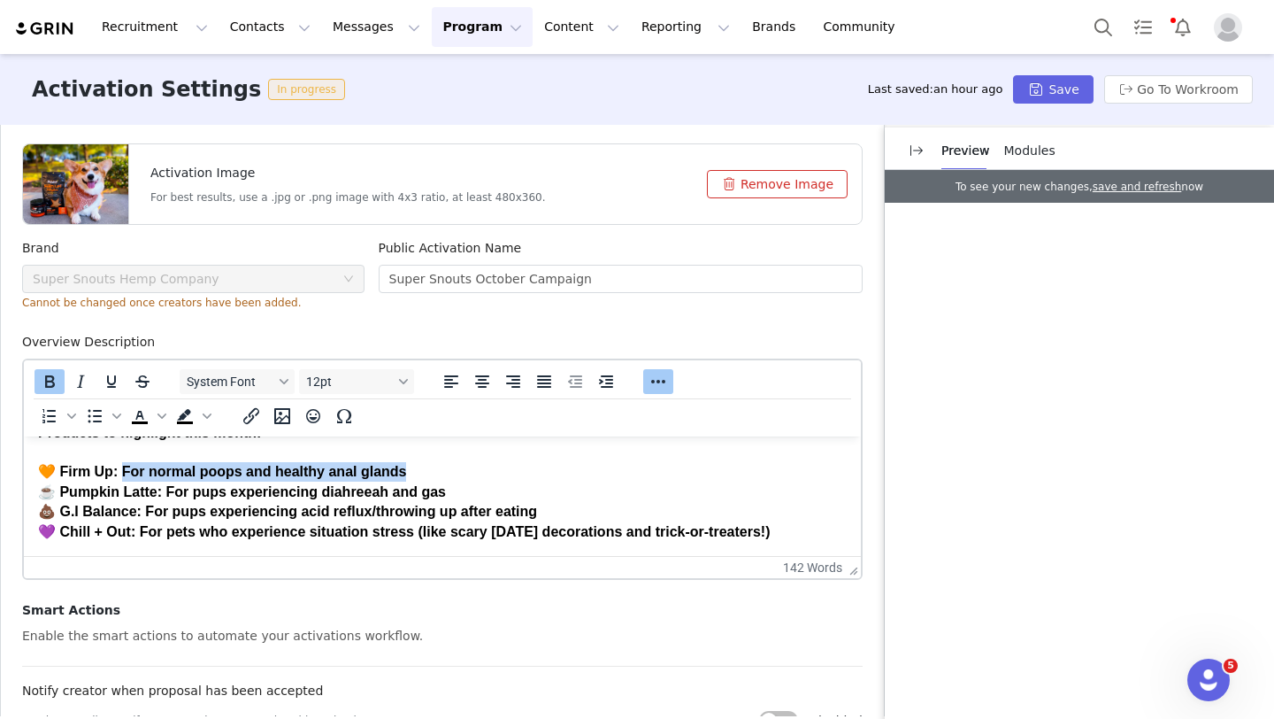
drag, startPoint x: 416, startPoint y: 472, endPoint x: 118, endPoint y: 474, distance: 298.3
click at [118, 475] on p "We’re looking for creators to help spread the word about Super Snouts by sharin…" at bounding box center [442, 492] width 809 height 218
drag, startPoint x: 42, startPoint y: 381, endPoint x: 382, endPoint y: 37, distance: 483.8
click at [42, 381] on icon "Bold" at bounding box center [49, 381] width 21 height 21
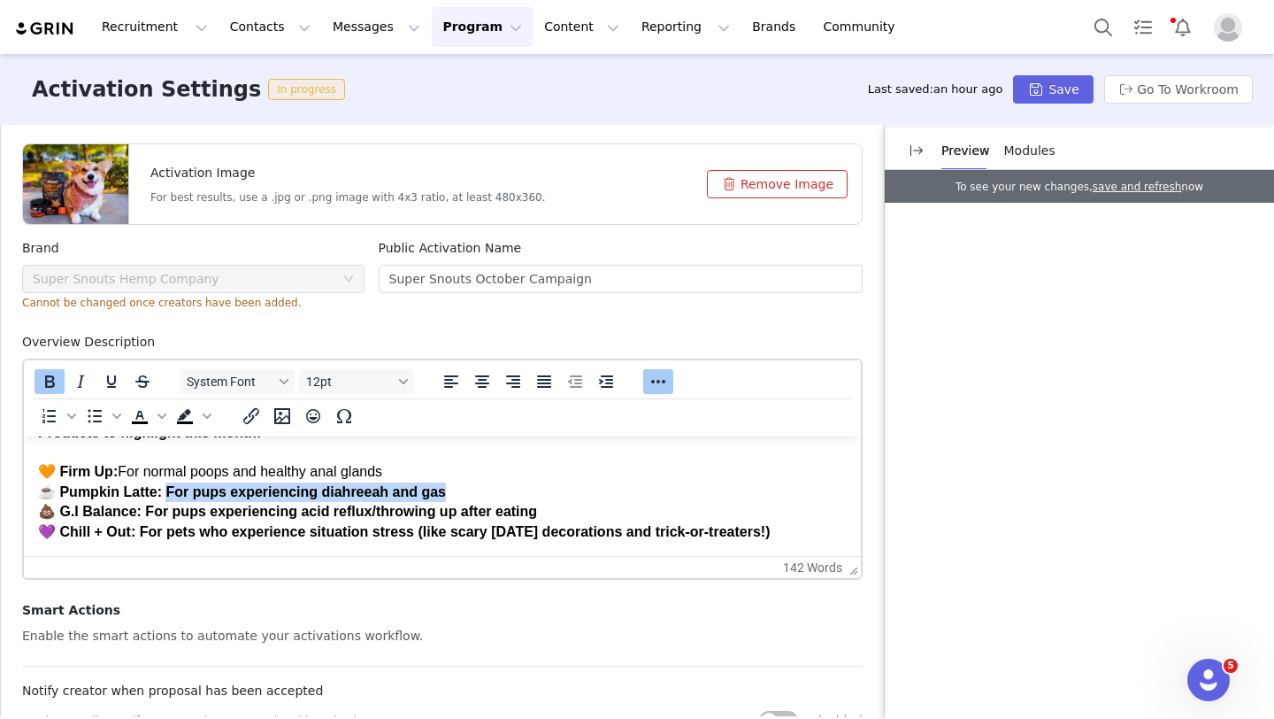
drag, startPoint x: 450, startPoint y: 491, endPoint x: 165, endPoint y: 491, distance: 285.9
click at [165, 491] on p "We’re looking for creators to help spread the word about Super Snouts by sharin…" at bounding box center [442, 492] width 809 height 218
click at [51, 381] on icon "Bold" at bounding box center [50, 381] width 10 height 12
click at [335, 512] on strong "💩 G.I Balance: For pups experiencing acid reflux/throwing up after eating 💜 Chi…" at bounding box center [404, 521] width 732 height 35
click at [207, 494] on p "We’re looking for creators to help spread the word about Super Snouts by sharin…" at bounding box center [442, 492] width 809 height 218
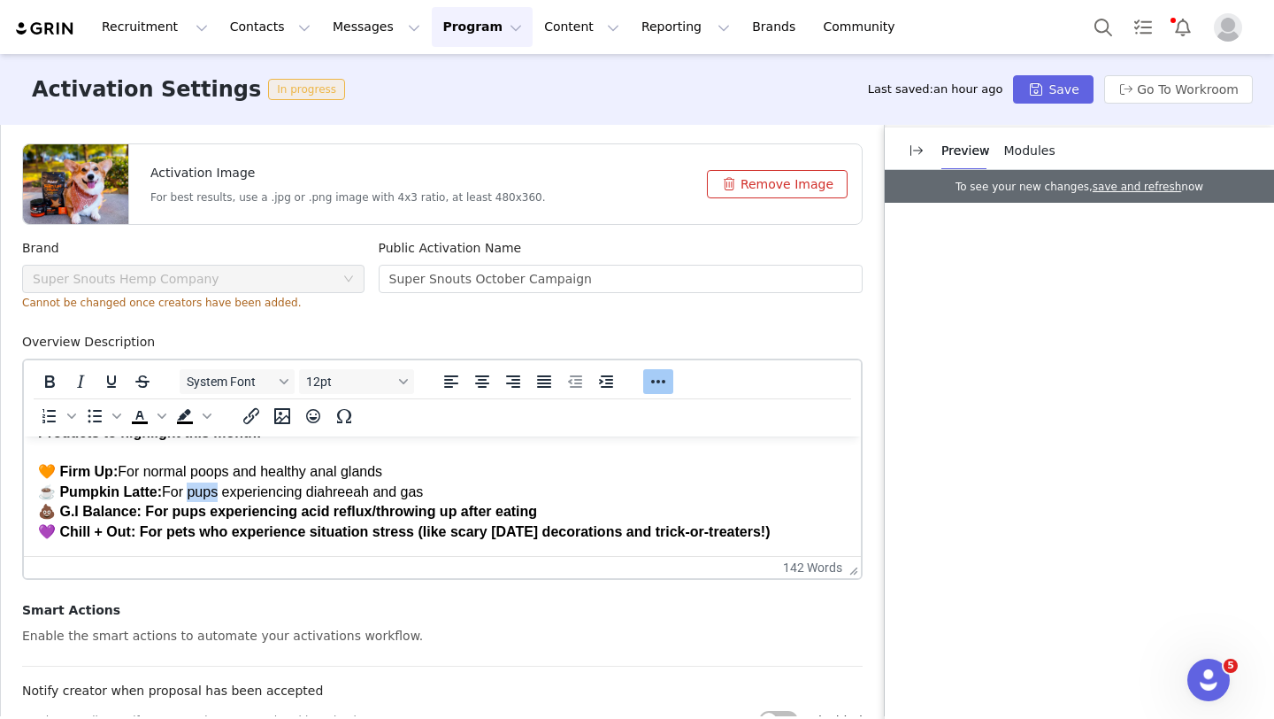
click at [207, 494] on p "We’re looking for creators to help spread the word about Super Snouts by sharin…" at bounding box center [442, 492] width 809 height 218
click at [404, 507] on strong "💩 G.I Balance: For pups experiencing acid reflux/throwing up after eating 💜 Chi…" at bounding box center [404, 521] width 732 height 35
click at [367, 496] on p "We’re looking for creators to help spread the word about Super Snouts by sharin…" at bounding box center [442, 492] width 809 height 218
click at [430, 490] on p "We’re looking for creators to help spread the word about Super Snouts by sharin…" at bounding box center [442, 492] width 809 height 218
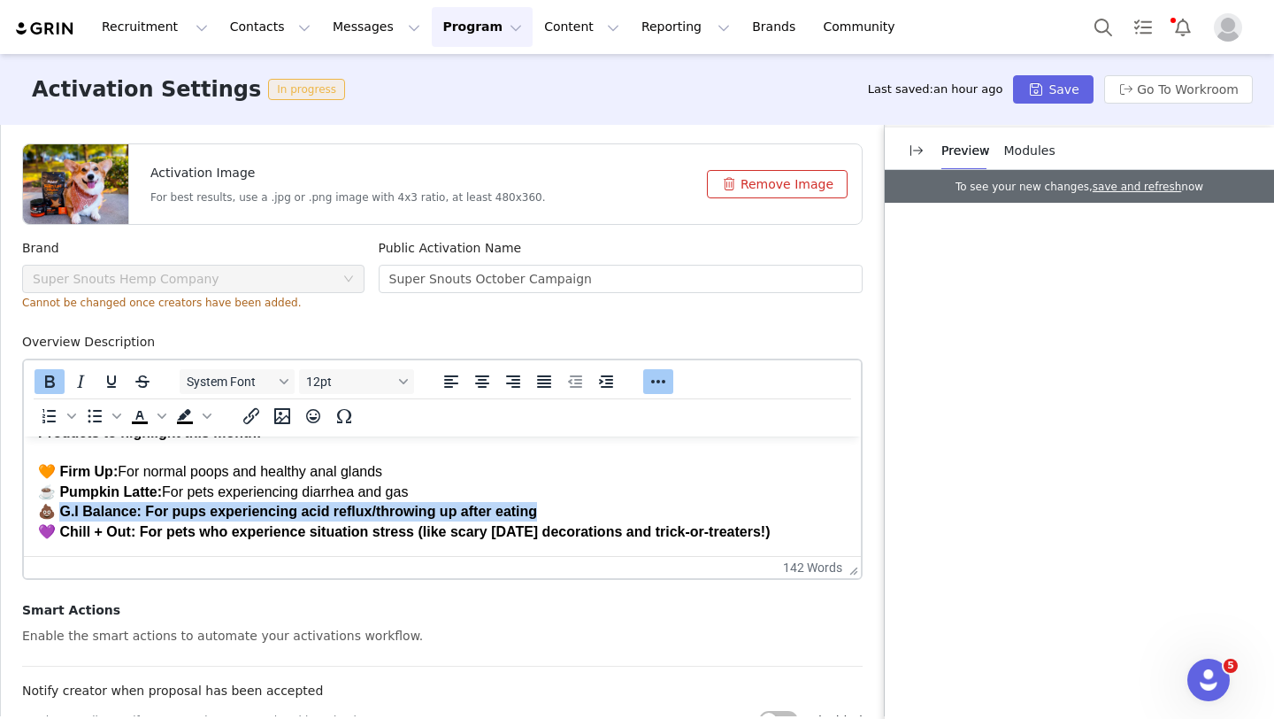
drag, startPoint x: 546, startPoint y: 505, endPoint x: 58, endPoint y: 512, distance: 487.7
click at [58, 512] on p "We’re looking for creators to help spread the word about Super Snouts by sharin…" at bounding box center [442, 492] width 809 height 218
click at [50, 383] on icon "Bold" at bounding box center [49, 381] width 21 height 21
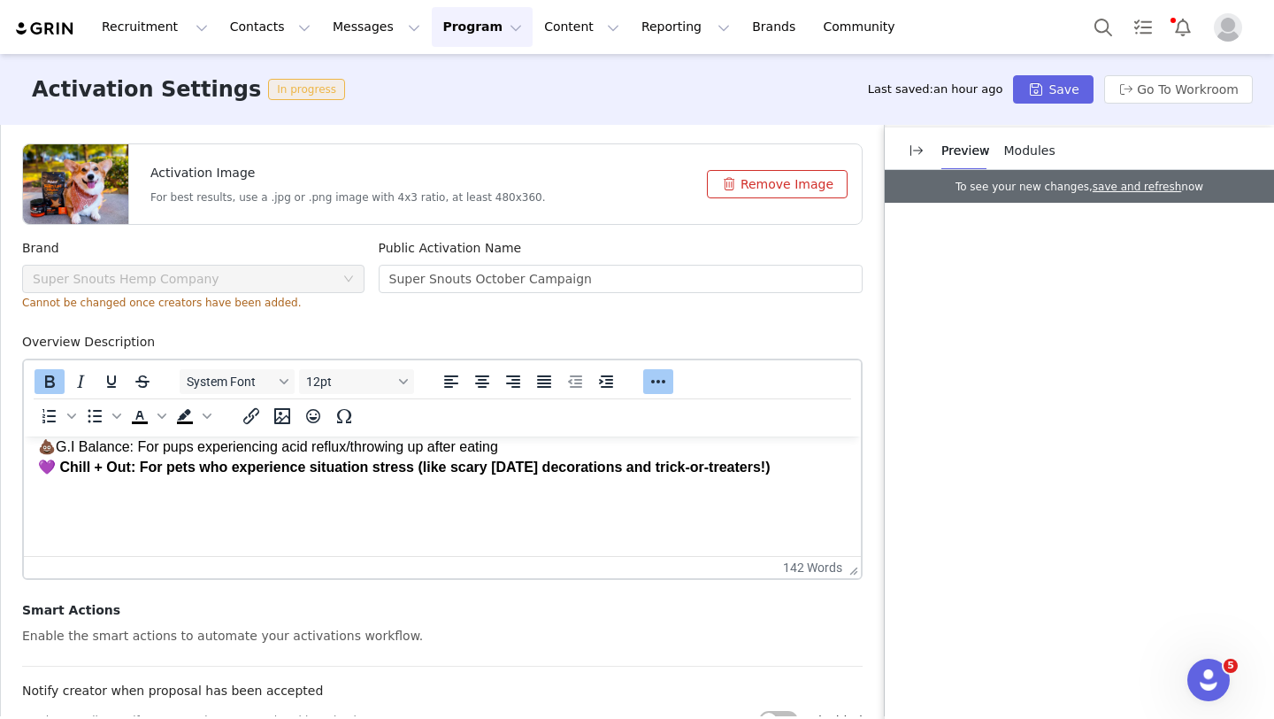
scroll to position [177, 0]
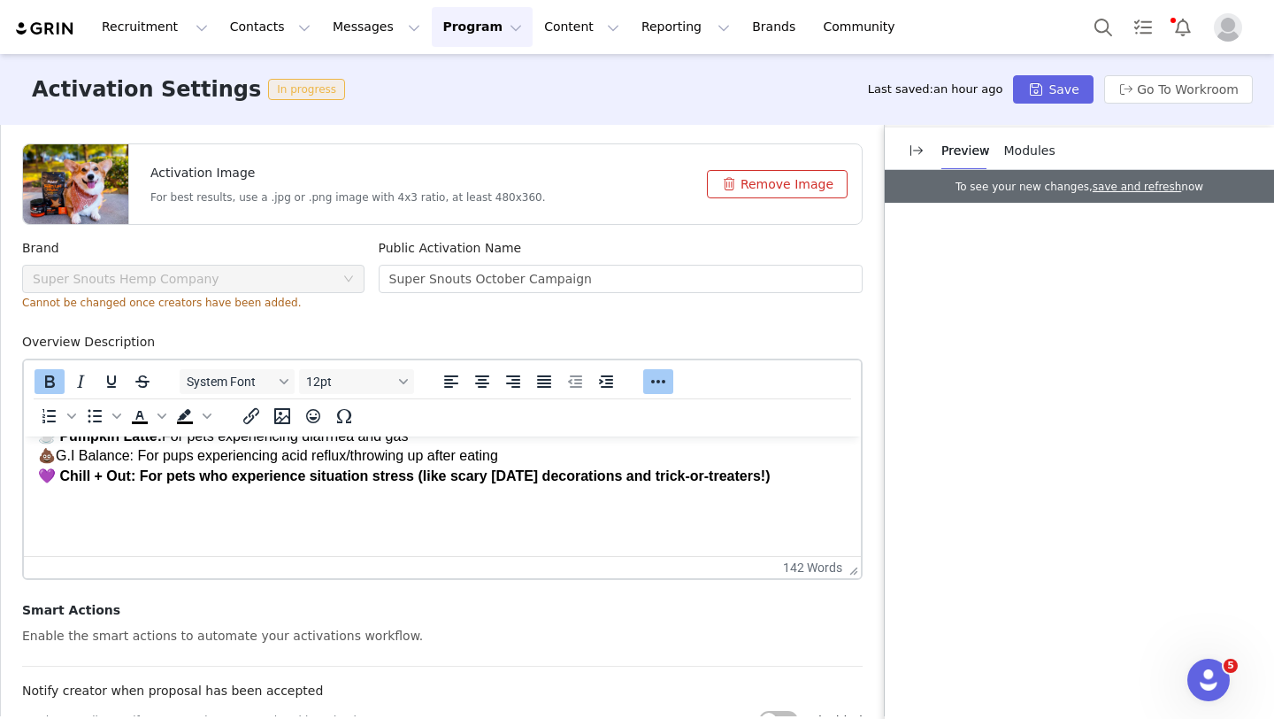
drag, startPoint x: 803, startPoint y: 533, endPoint x: 59, endPoint y: 473, distance: 745.9
click at [58, 473] on p "We’re looking for creators to help spread the word about Super Snouts by sharin…" at bounding box center [442, 436] width 809 height 218
click at [49, 379] on icon "Bold" at bounding box center [49, 381] width 21 height 21
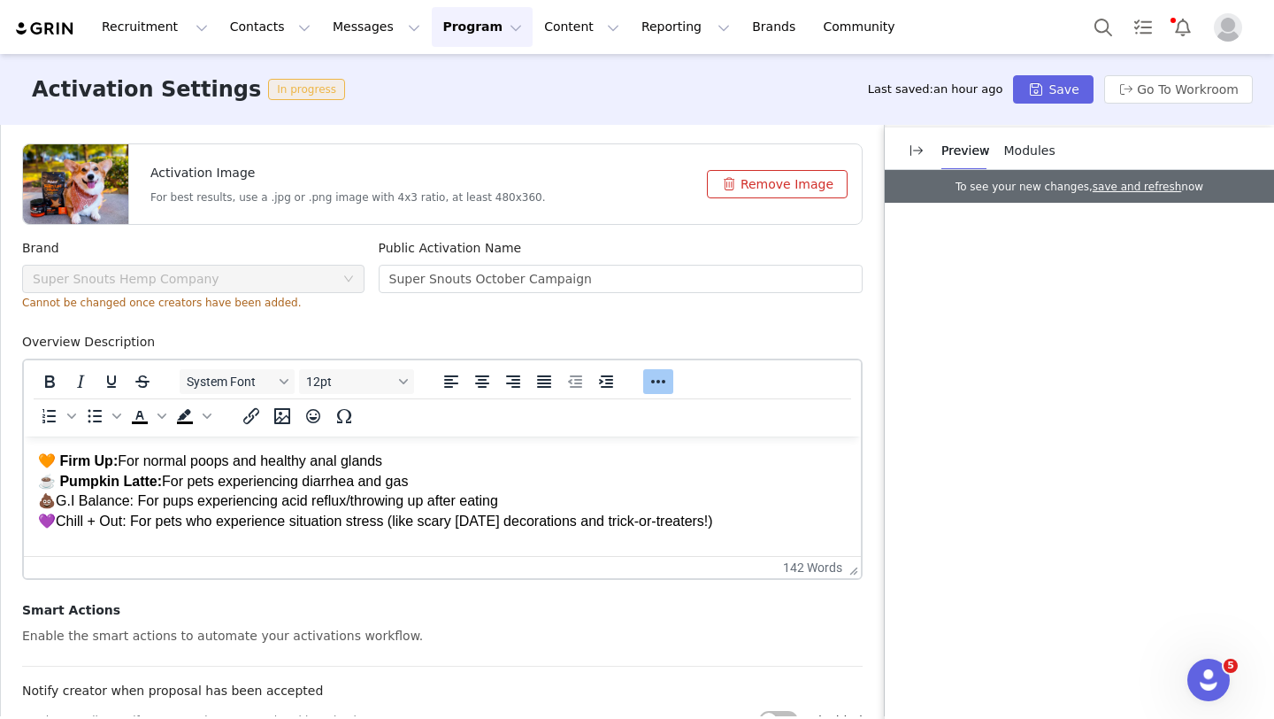
scroll to position [99, 0]
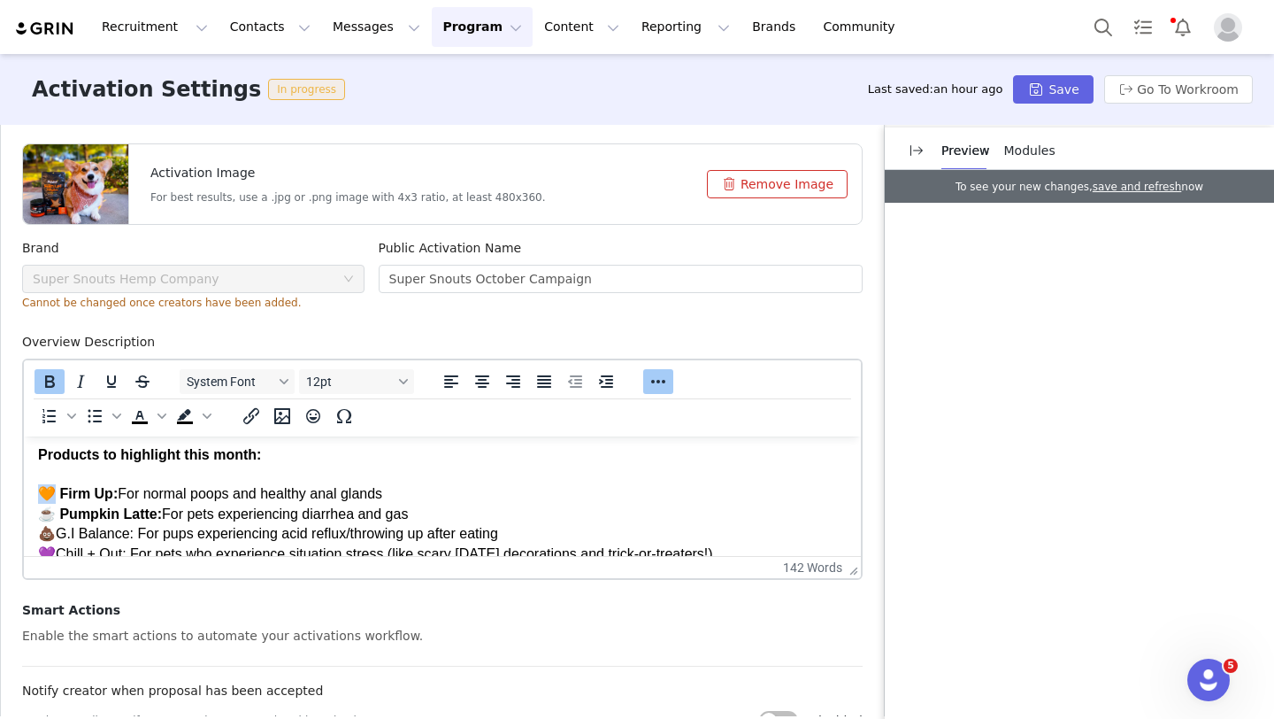
drag, startPoint x: 52, startPoint y: 494, endPoint x: 42, endPoint y: 496, distance: 9.9
click at [42, 496] on strong "Products to highlight this month: 🧡 Firm Up:" at bounding box center [149, 474] width 223 height 55
copy strong "🧡"
click at [407, 496] on p "We’re looking for creators to help spread the word about Super Snouts by sharin…" at bounding box center [442, 514] width 809 height 218
drag, startPoint x: 50, startPoint y: 535, endPoint x: 34, endPoint y: 535, distance: 15.9
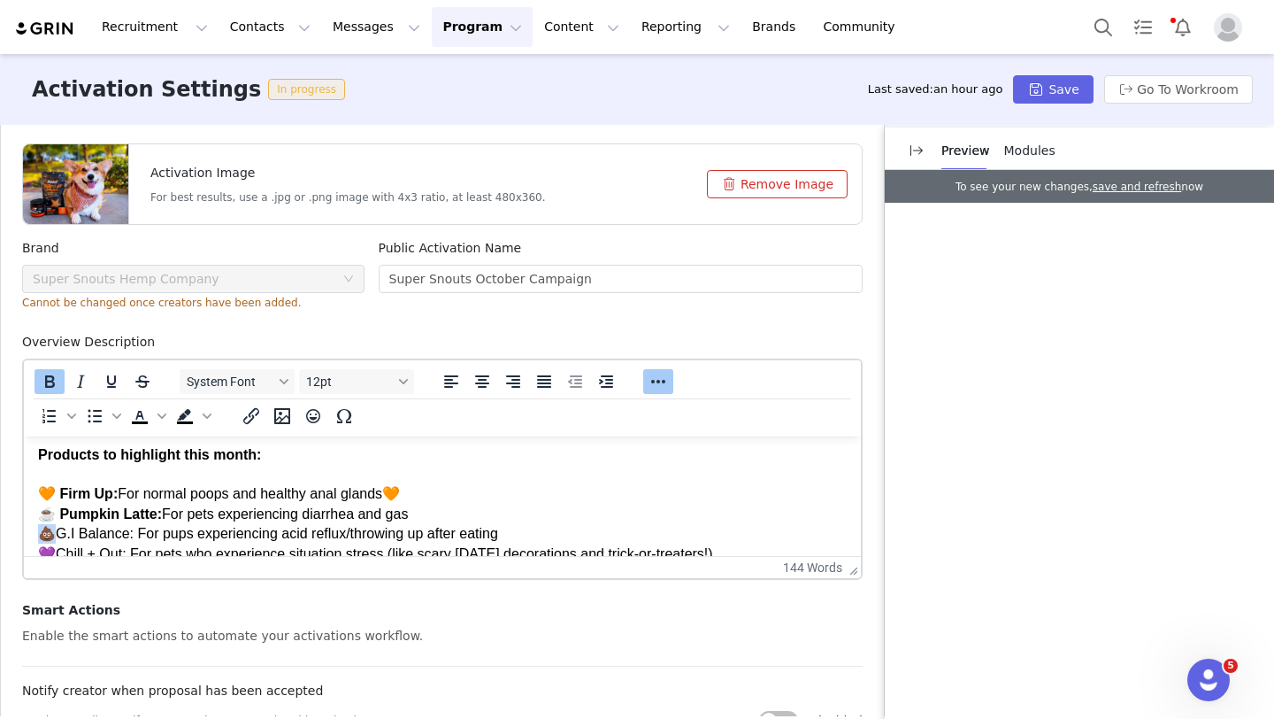
click at [34, 535] on html "Welcome to the October Super Snouts Campaign! 🐶🍂 We’re looking for creators to …" at bounding box center [442, 558] width 837 height 442
copy strong "💩"
drag, startPoint x: 51, startPoint y: 494, endPoint x: 35, endPoint y: 494, distance: 16.8
click at [35, 494] on html "Welcome to the October Super Snouts Campaign! 🐶🍂 We’re looking for creators to …" at bounding box center [442, 558] width 837 height 442
drag, startPoint x: 404, startPoint y: 498, endPoint x: 395, endPoint y: 495, distance: 10.4
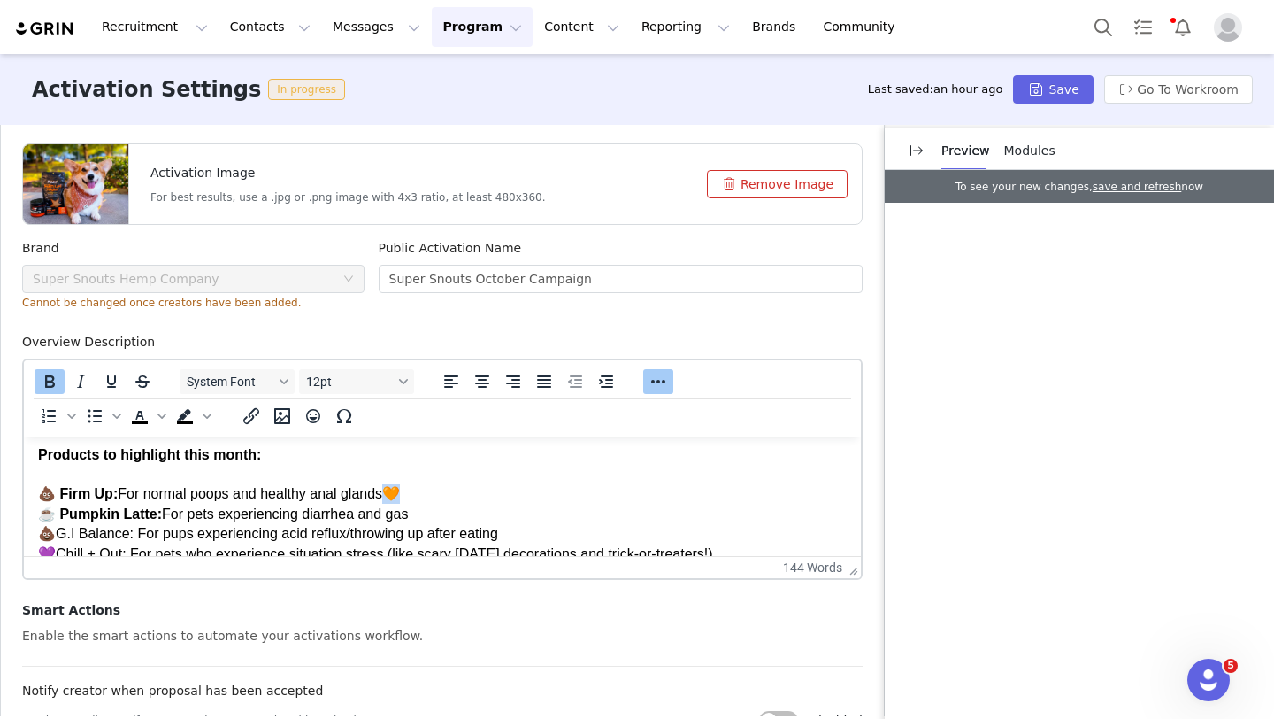
click at [395, 494] on p "We’re looking for creators to help spread the word about Super Snouts by sharin…" at bounding box center [442, 514] width 809 height 218
copy strong "🧡"
drag, startPoint x: 49, startPoint y: 536, endPoint x: 18, endPoint y: 535, distance: 31.0
click at [24, 535] on html "Welcome to the October Super Snouts Campaign! 🐶🍂 We’re looking for creators to …" at bounding box center [442, 558] width 837 height 442
click at [229, 526] on p "We’re looking for creators to help spread the word about Super Snouts by sharin…" at bounding box center [442, 514] width 809 height 218
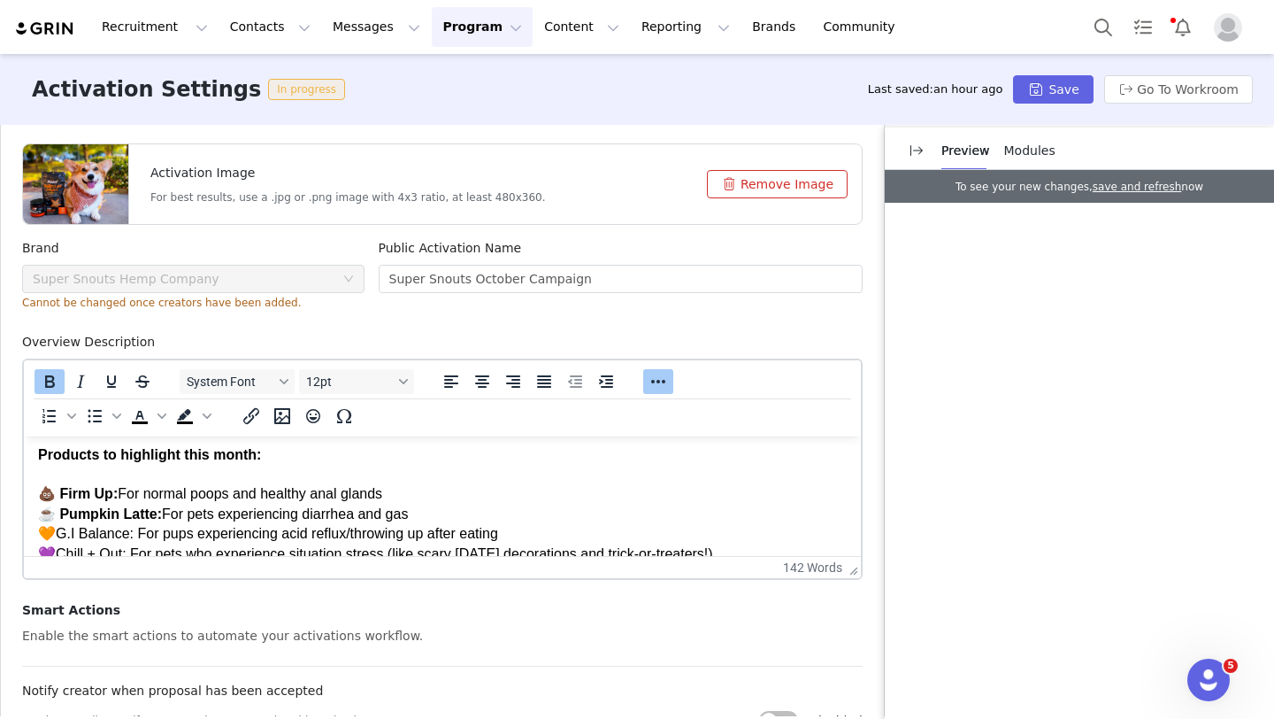
click at [54, 530] on p "We’re looking for creators to help spread the word about Super Snouts by sharin…" at bounding box center [442, 514] width 809 height 218
click at [164, 543] on p "We’re looking for creators to help spread the word about Super Snouts by sharin…" at bounding box center [442, 514] width 809 height 218
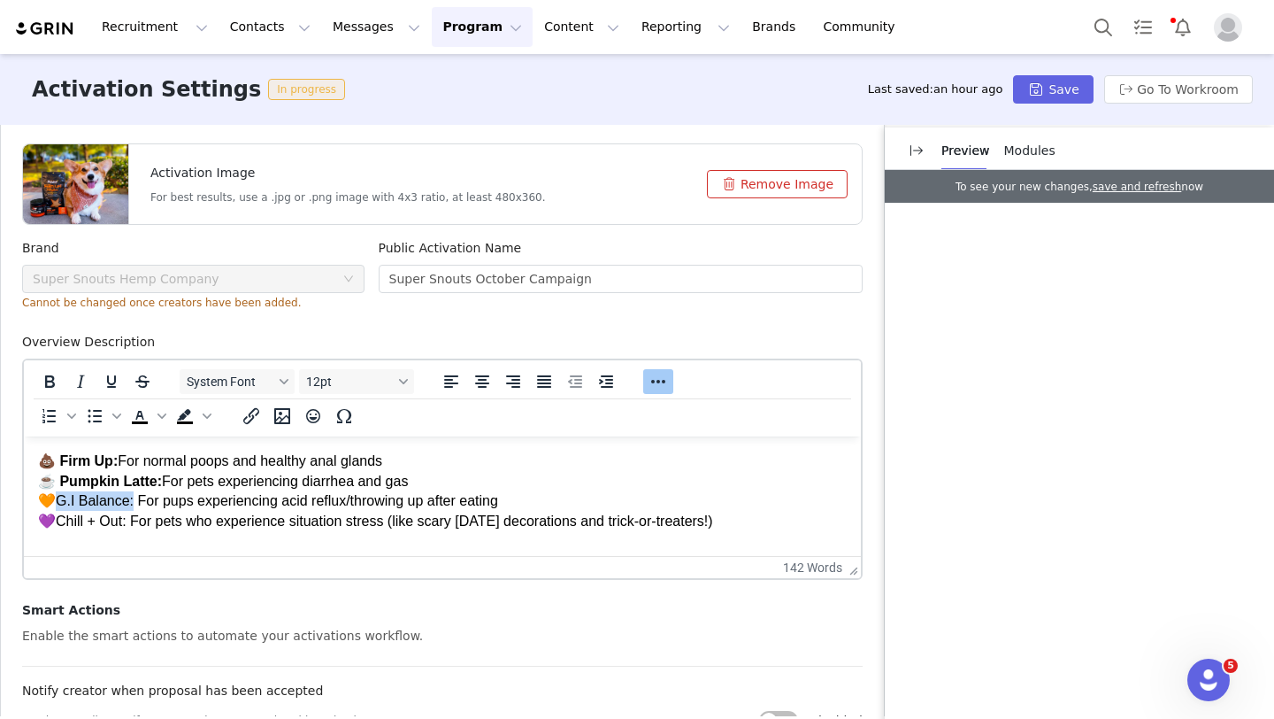
drag, startPoint x: 133, startPoint y: 504, endPoint x: 56, endPoint y: 504, distance: 77.0
click at [56, 504] on p "We’re looking for creators to help spread the word about Super Snouts by sharin…" at bounding box center [442, 482] width 809 height 218
click at [50, 383] on icon "Bold" at bounding box center [49, 381] width 21 height 21
drag, startPoint x: 127, startPoint y: 522, endPoint x: 54, endPoint y: 525, distance: 73.5
click at [54, 525] on p "We’re looking for creators to help spread the word about Super Snouts by sharin…" at bounding box center [442, 482] width 809 height 218
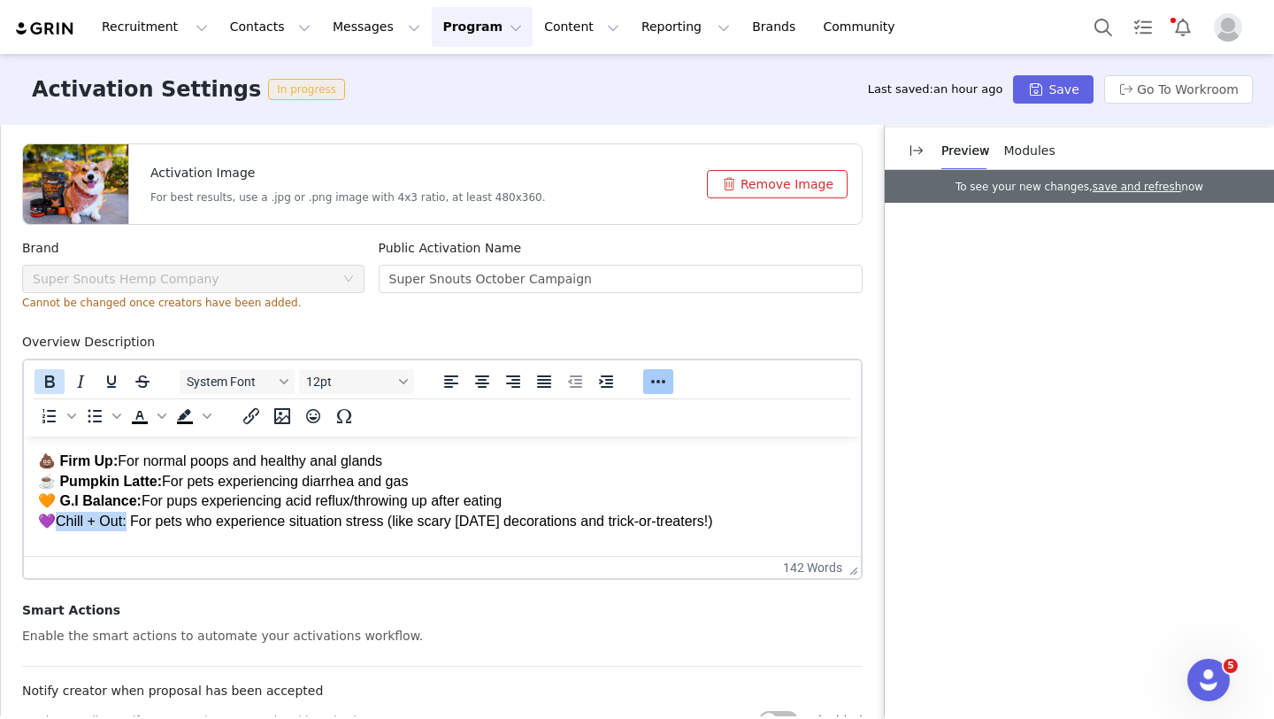
click at [52, 384] on icon "Bold" at bounding box center [49, 381] width 21 height 21
click at [227, 485] on p "We’re looking for creators to help spread the word about Super Snouts by sharin…" at bounding box center [442, 482] width 809 height 218
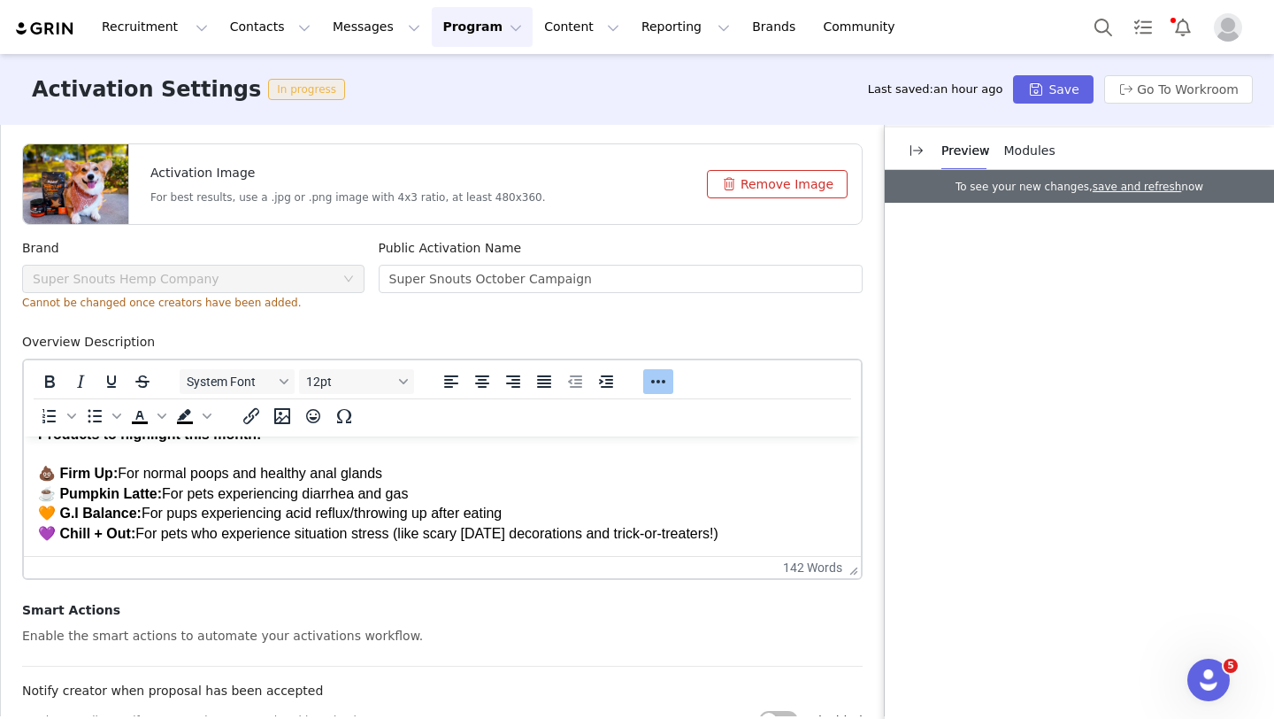
scroll to position [120, 0]
click at [1079, 82] on button "Save" at bounding box center [1053, 89] width 80 height 28
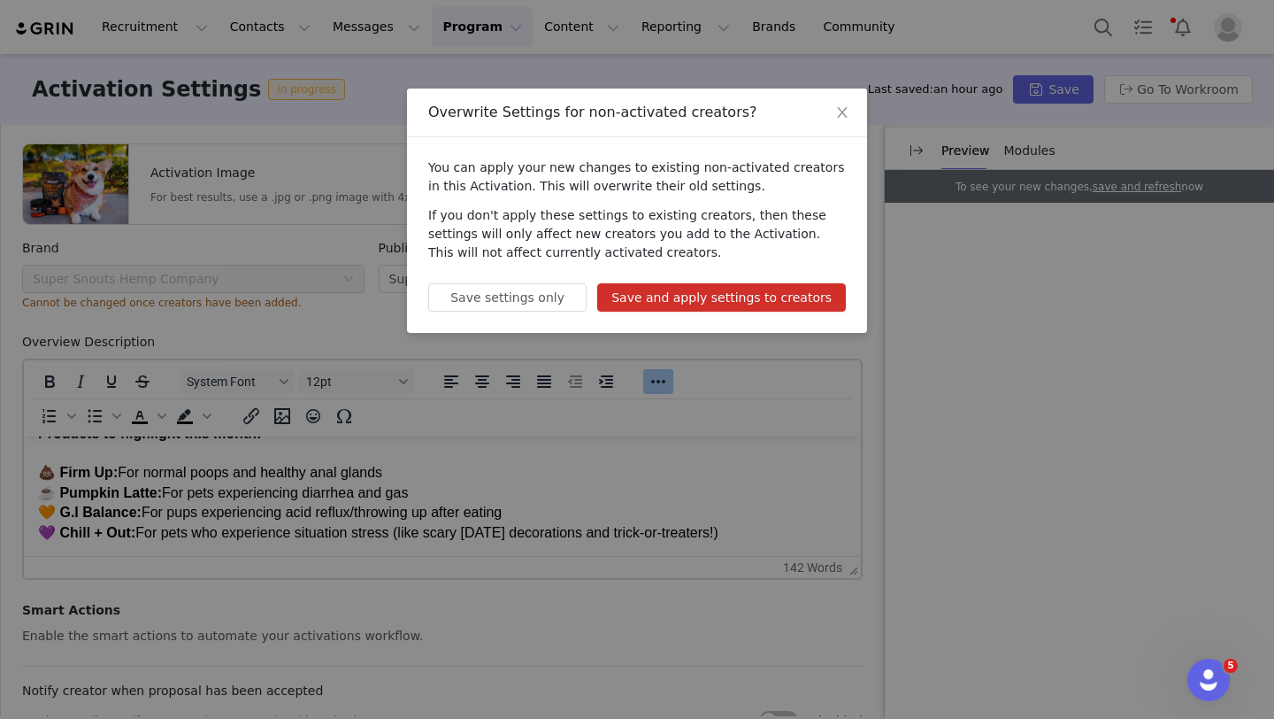
click at [724, 300] on button "Save and apply settings to creators" at bounding box center [721, 297] width 249 height 28
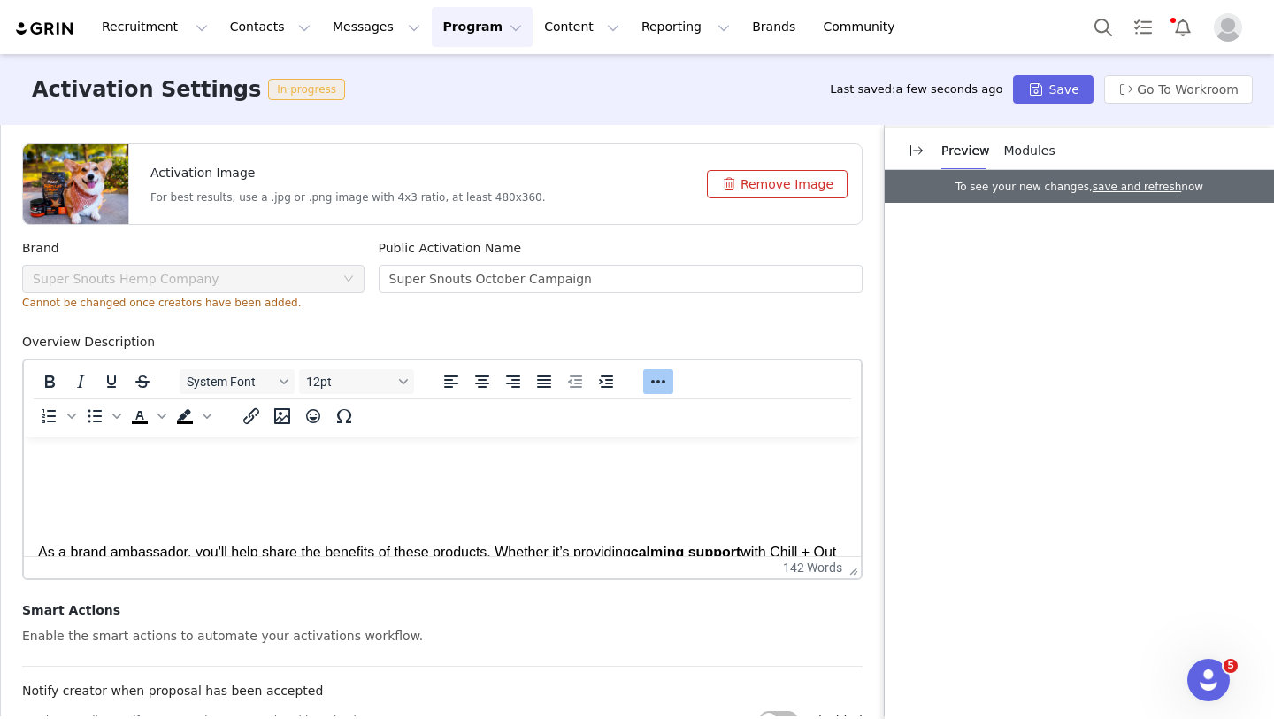
scroll to position [241, 0]
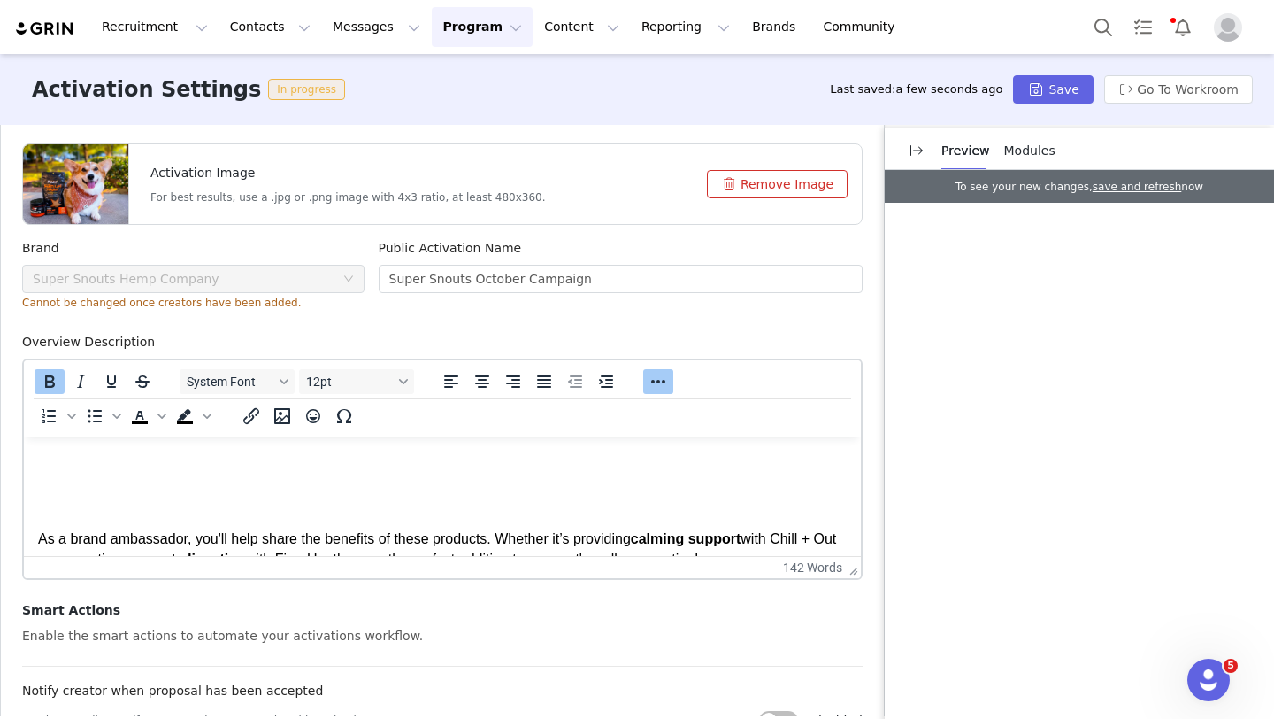
click at [107, 466] on p "We’re looking for creators to help spread the word about Super Snouts by sharin…" at bounding box center [442, 373] width 809 height 218
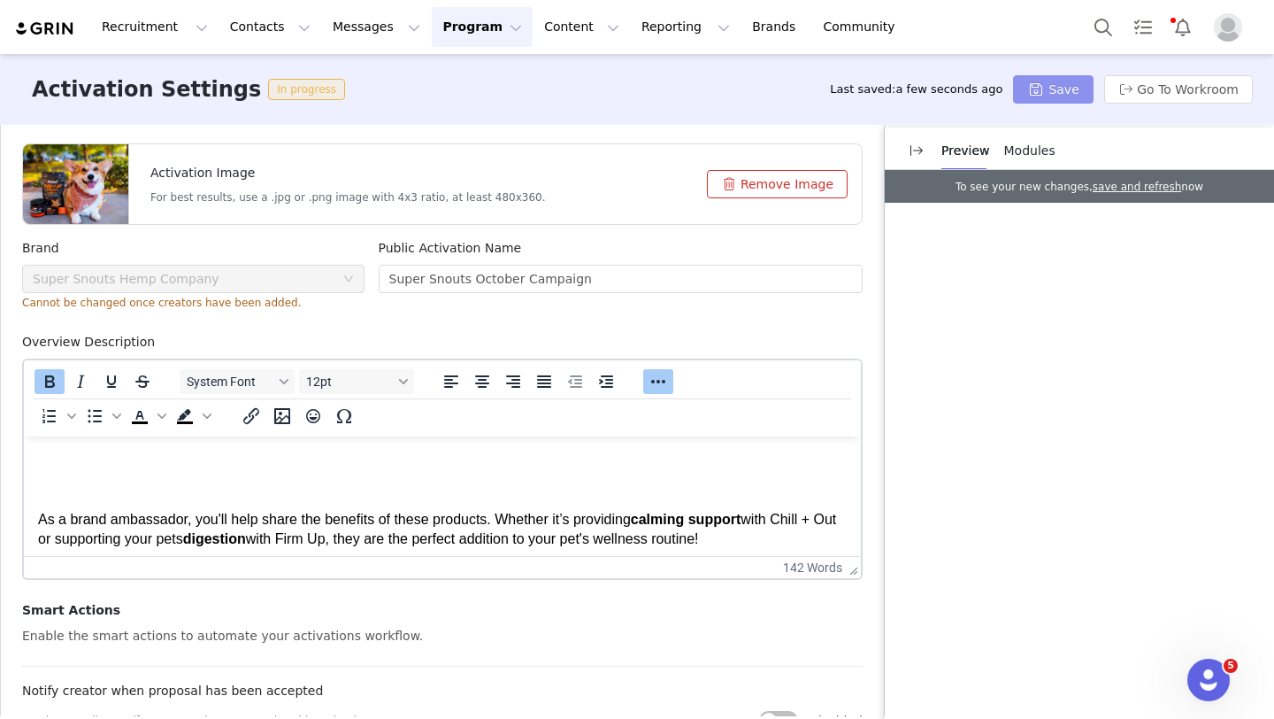
click at [1049, 90] on button "Save" at bounding box center [1053, 89] width 80 height 28
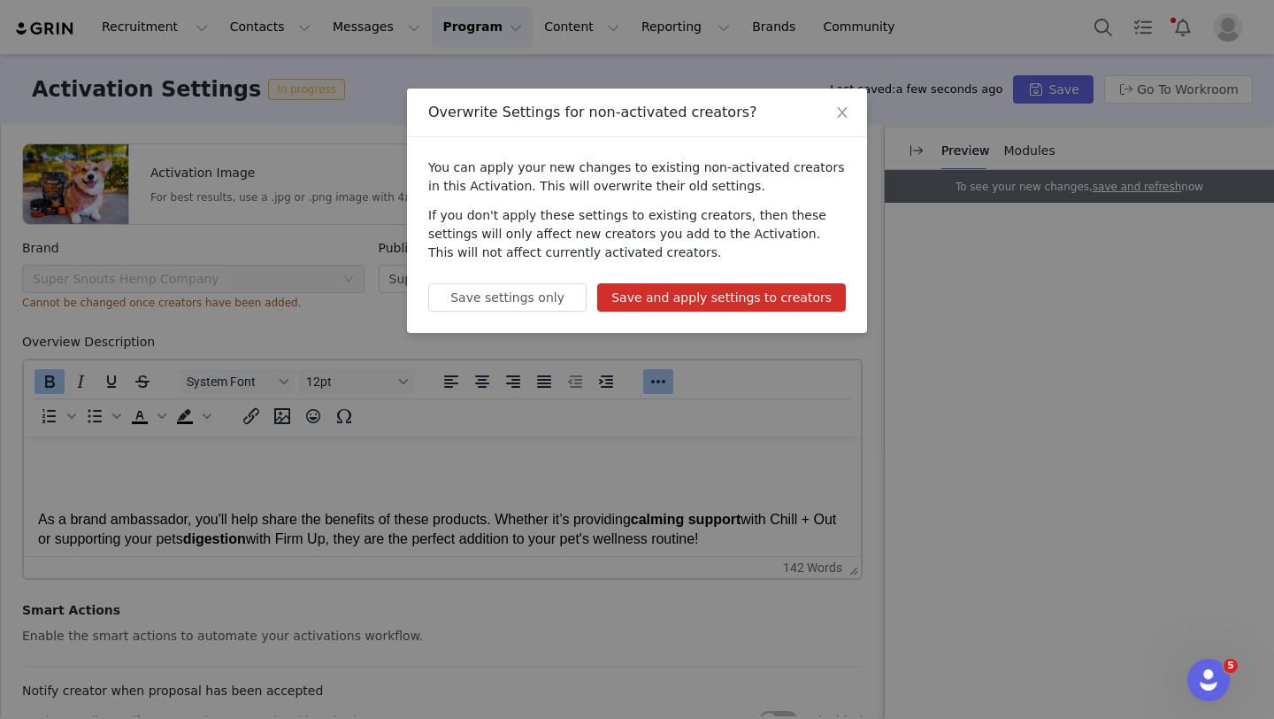
click at [730, 292] on button "Save and apply settings to creators" at bounding box center [721, 297] width 249 height 28
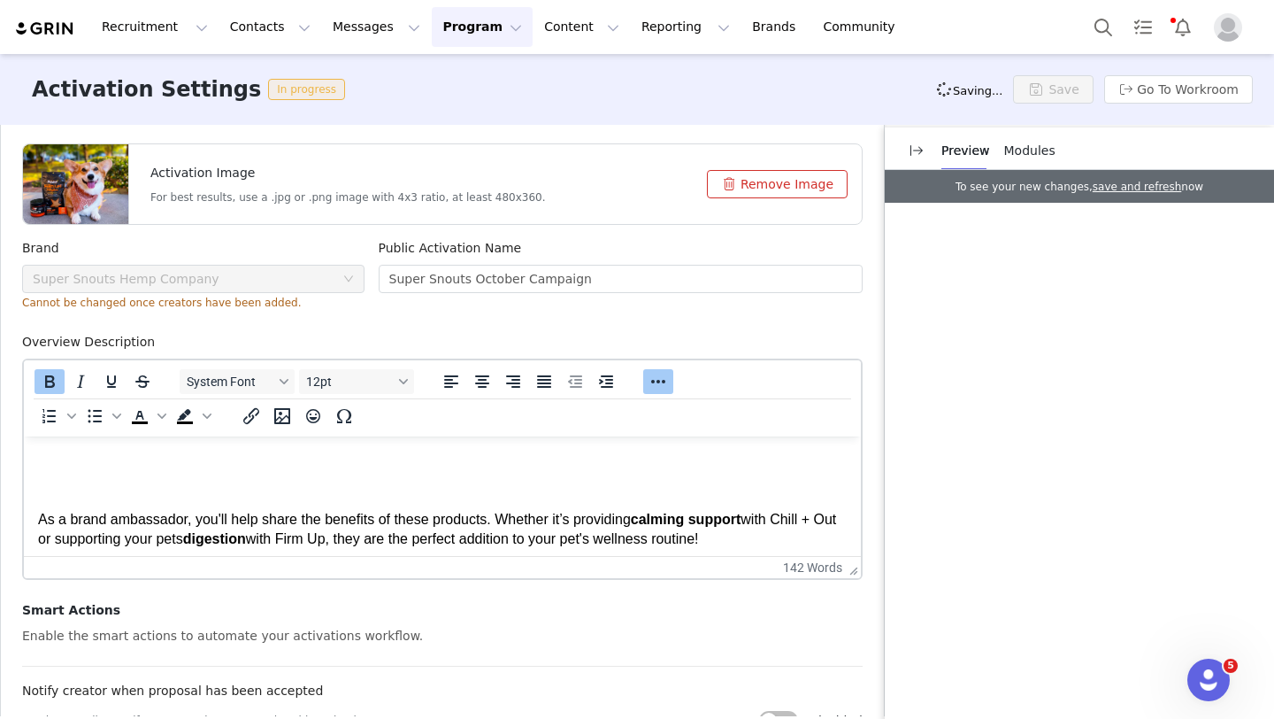
click at [325, 472] on body "Welcome to the October Super Snouts Campaign! 🐶🍂 We’re looking for creators to …" at bounding box center [442, 407] width 809 height 394
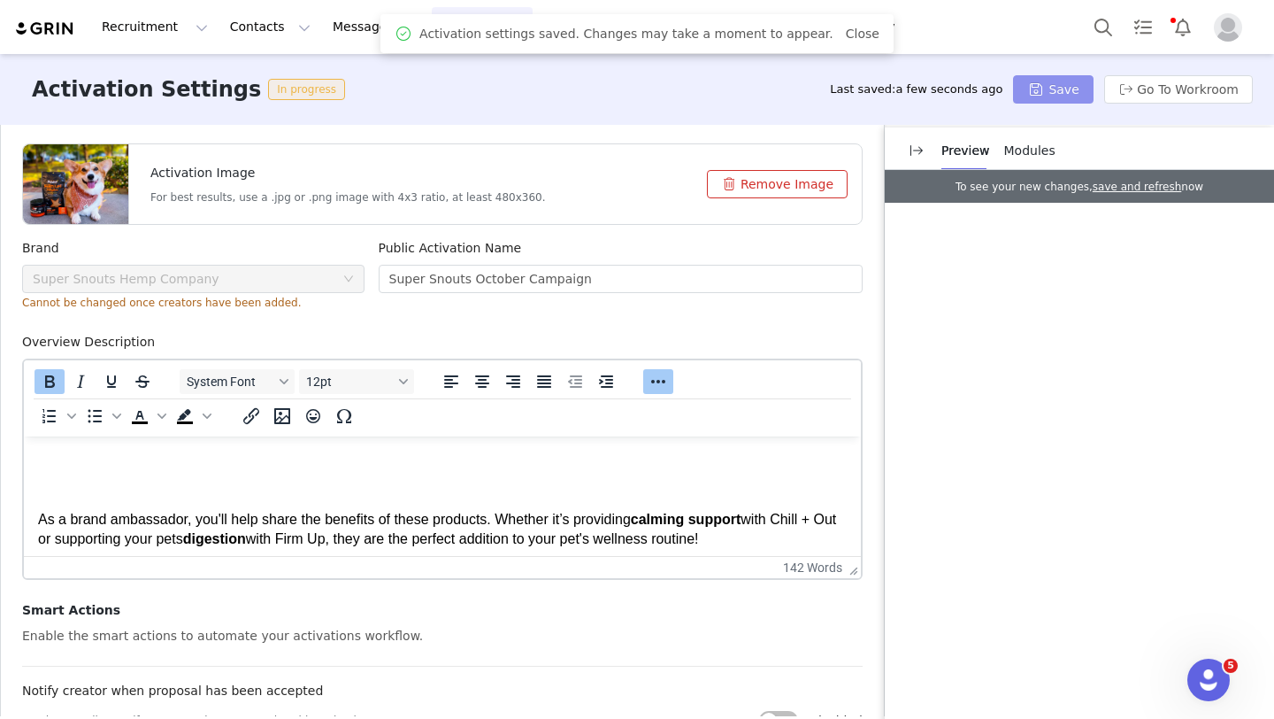
click at [1055, 88] on button "Save" at bounding box center [1053, 89] width 80 height 28
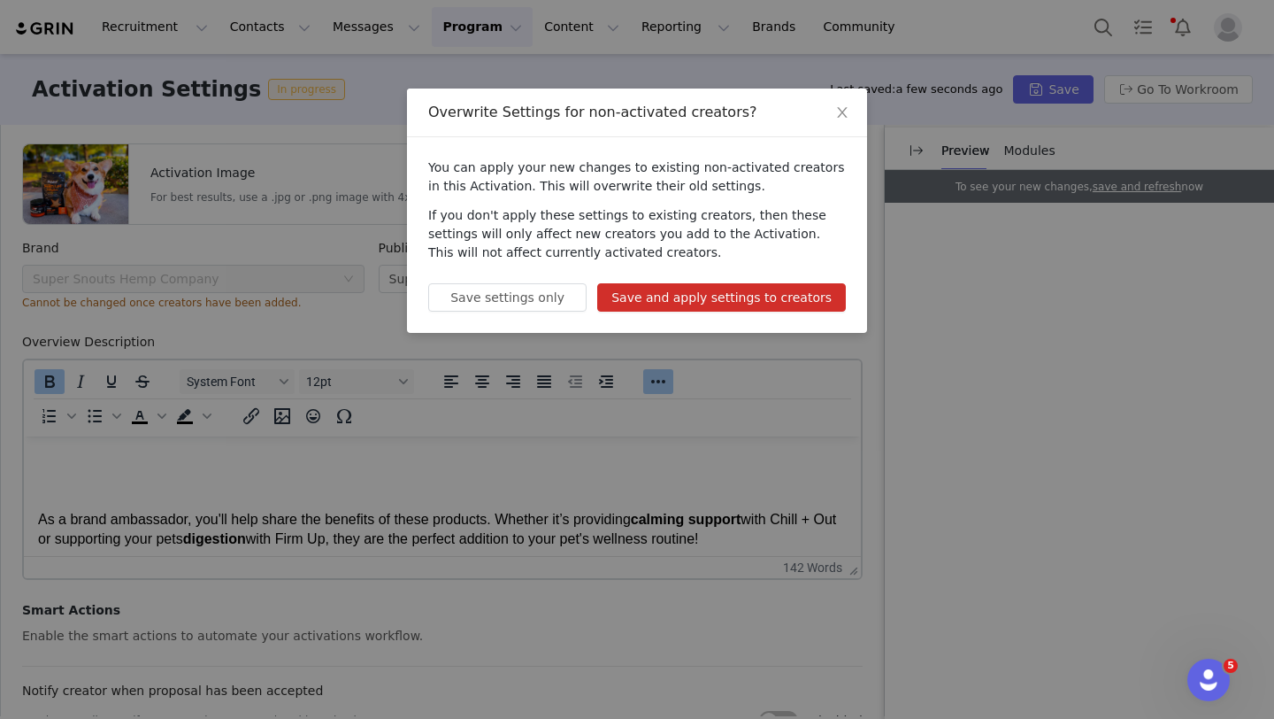
click at [709, 292] on button "Save and apply settings to creators" at bounding box center [721, 297] width 249 height 28
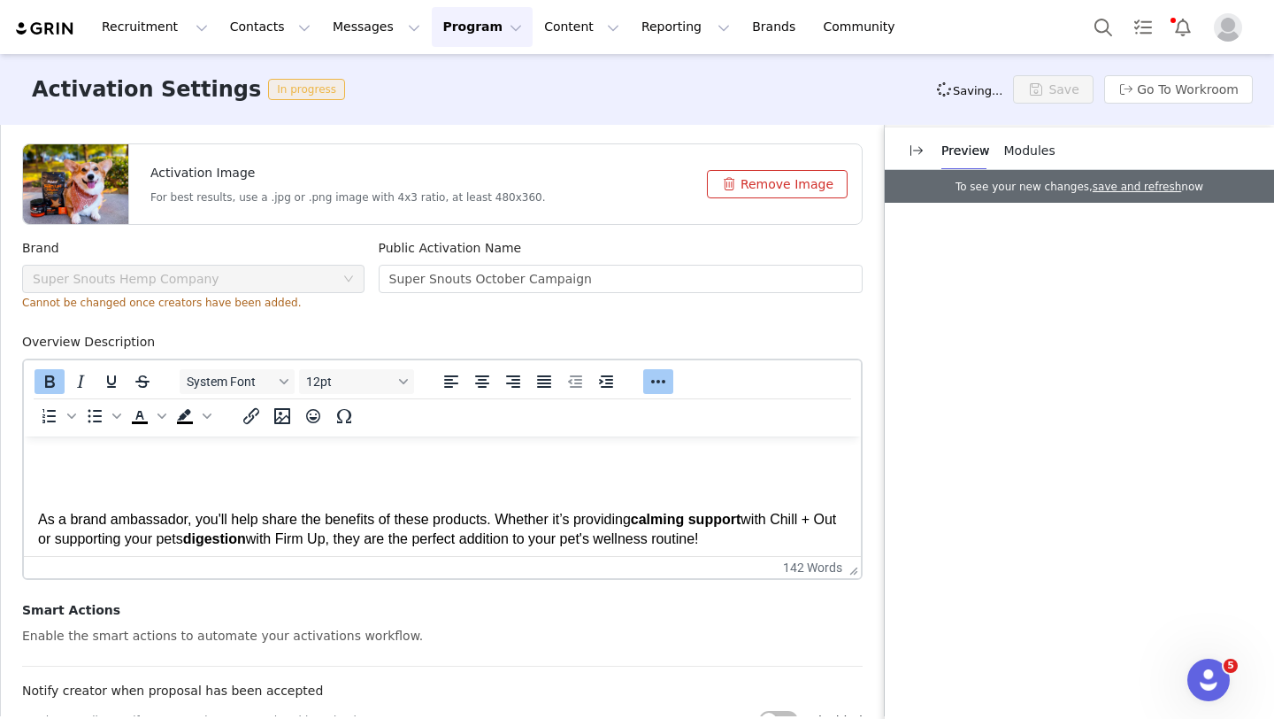
scroll to position [160, 0]
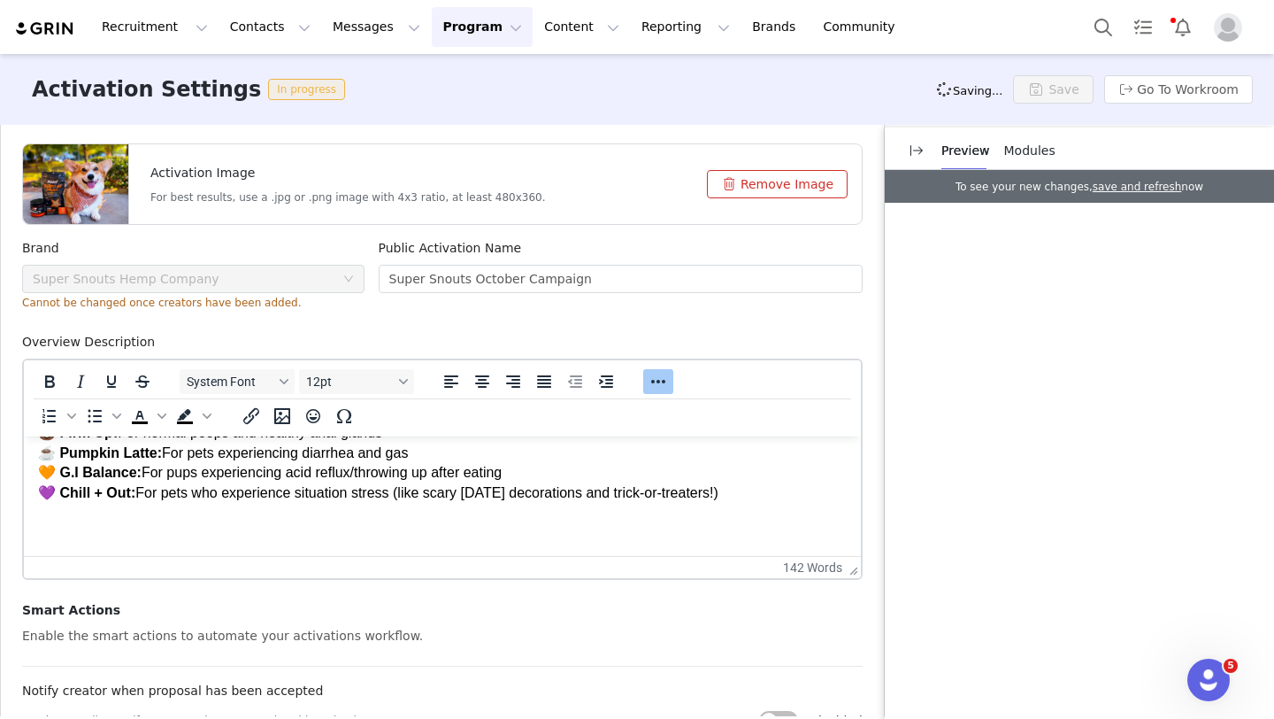
click at [96, 544] on body "Welcome to the October Super Snouts Campaign! 🐶🍂 We’re looking for creators to …" at bounding box center [442, 487] width 809 height 394
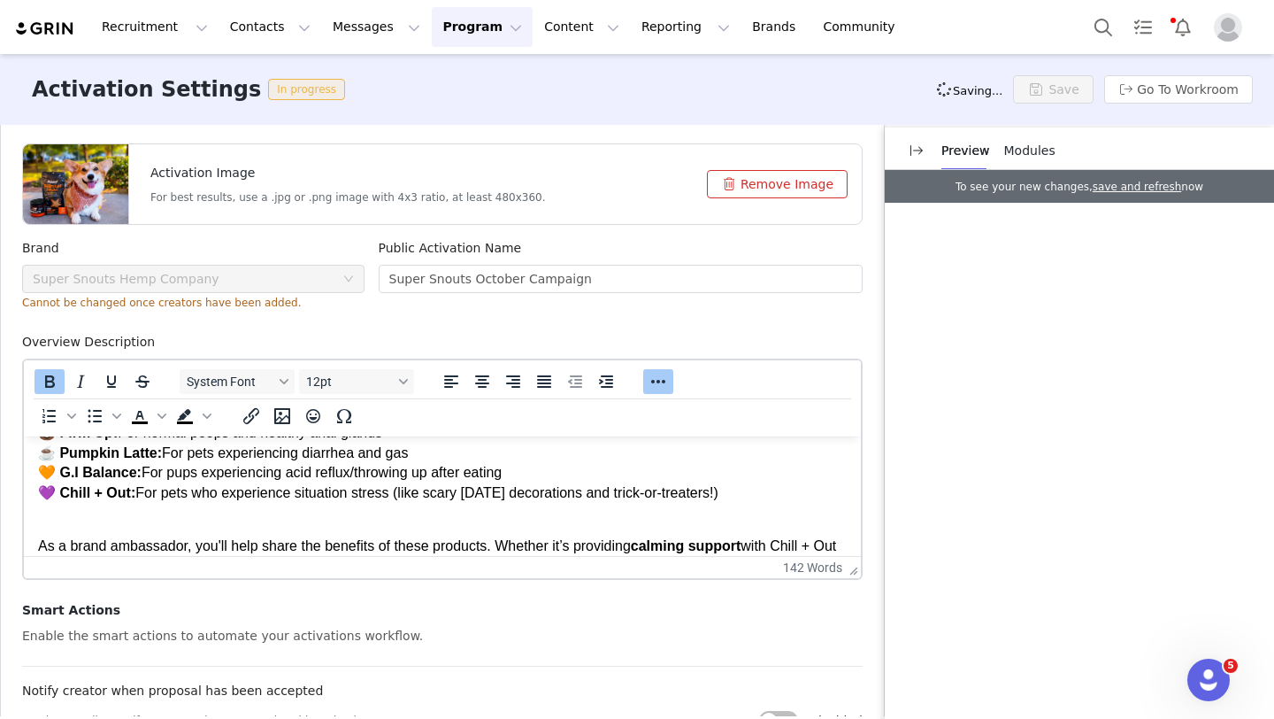
click at [454, 527] on body "Welcome to the October Super Snouts Campaign! 🐶🍂 We’re looking for creators to …" at bounding box center [442, 460] width 809 height 340
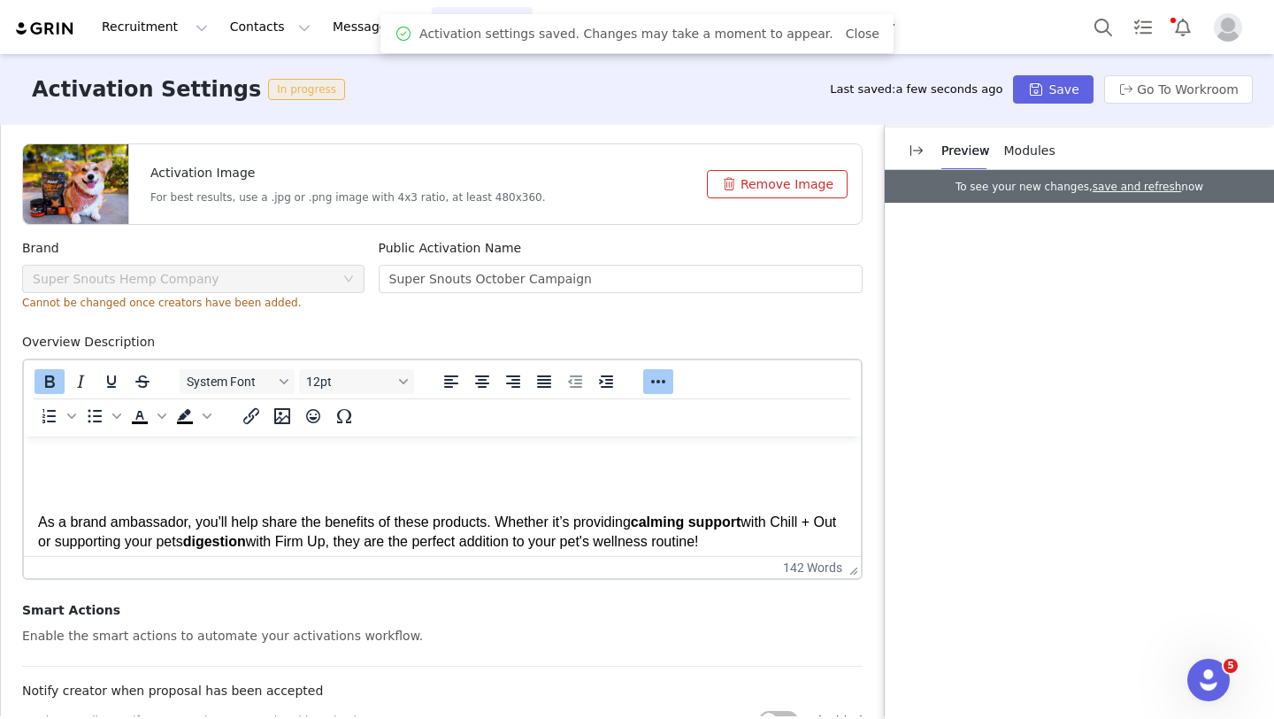
scroll to position [246, 0]
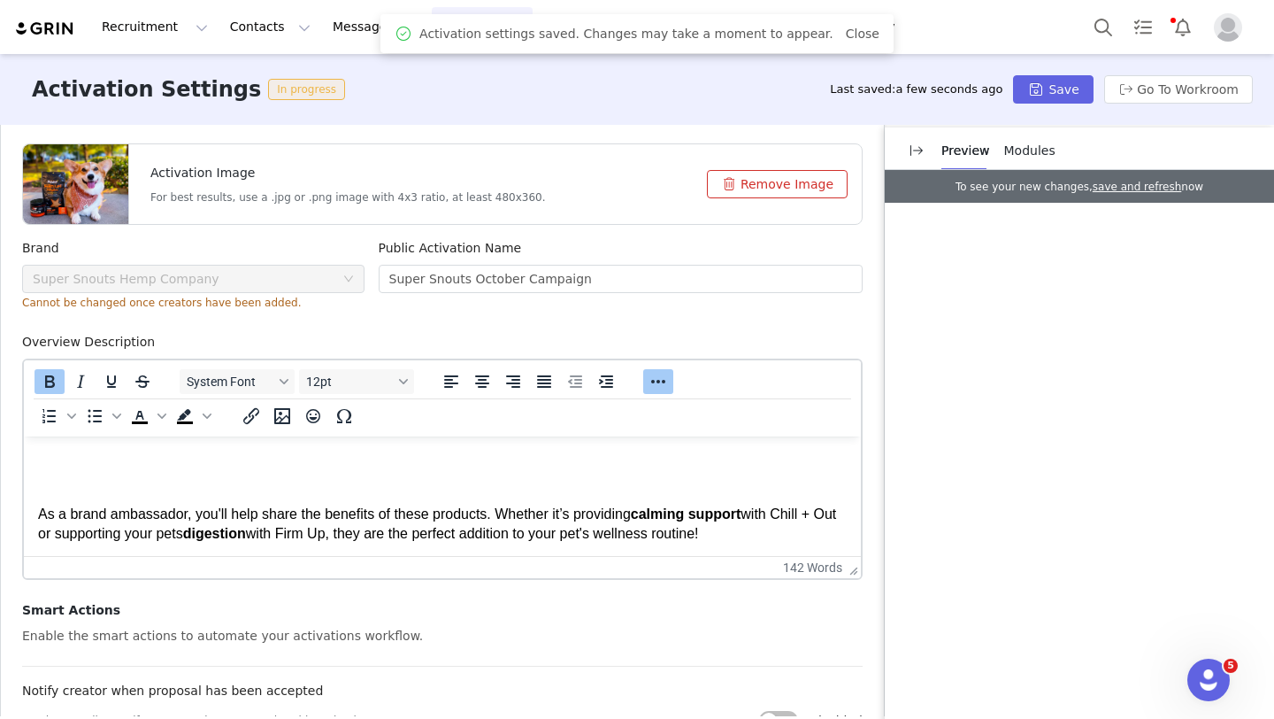
click at [123, 489] on p "Rich Text Area. Press ALT-0 for help." at bounding box center [442, 480] width 809 height 19
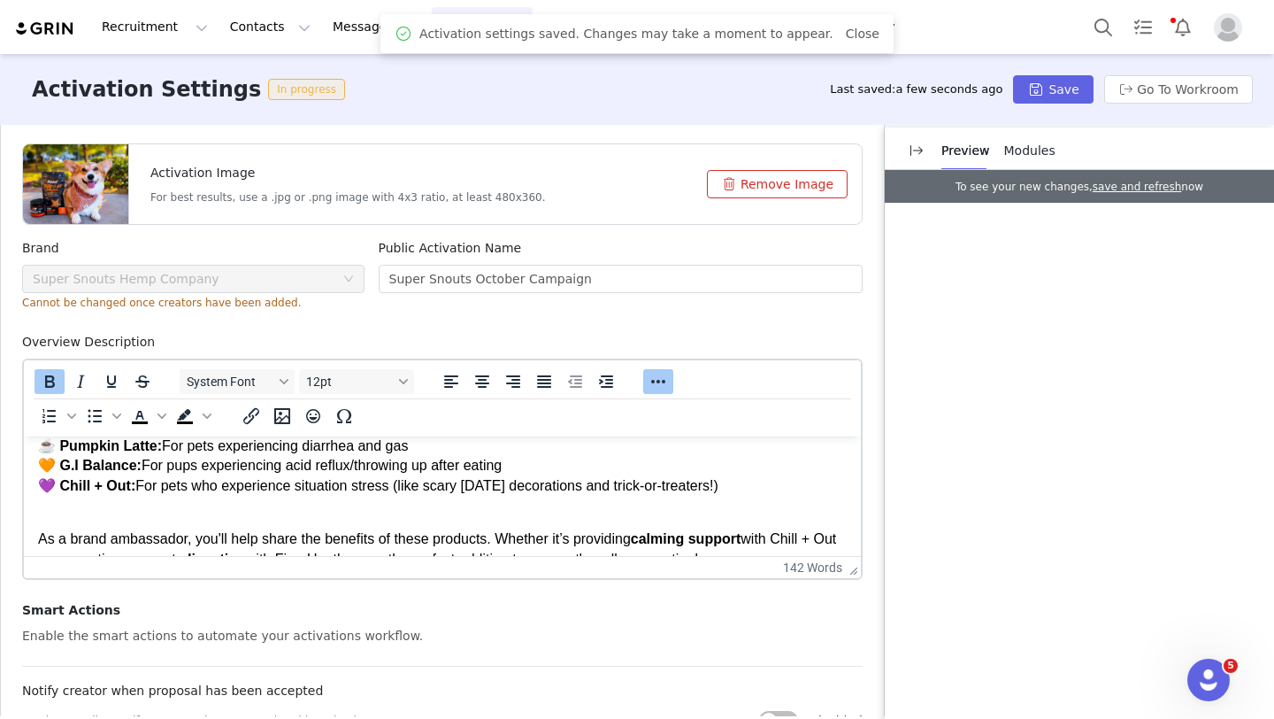
scroll to position [158, 0]
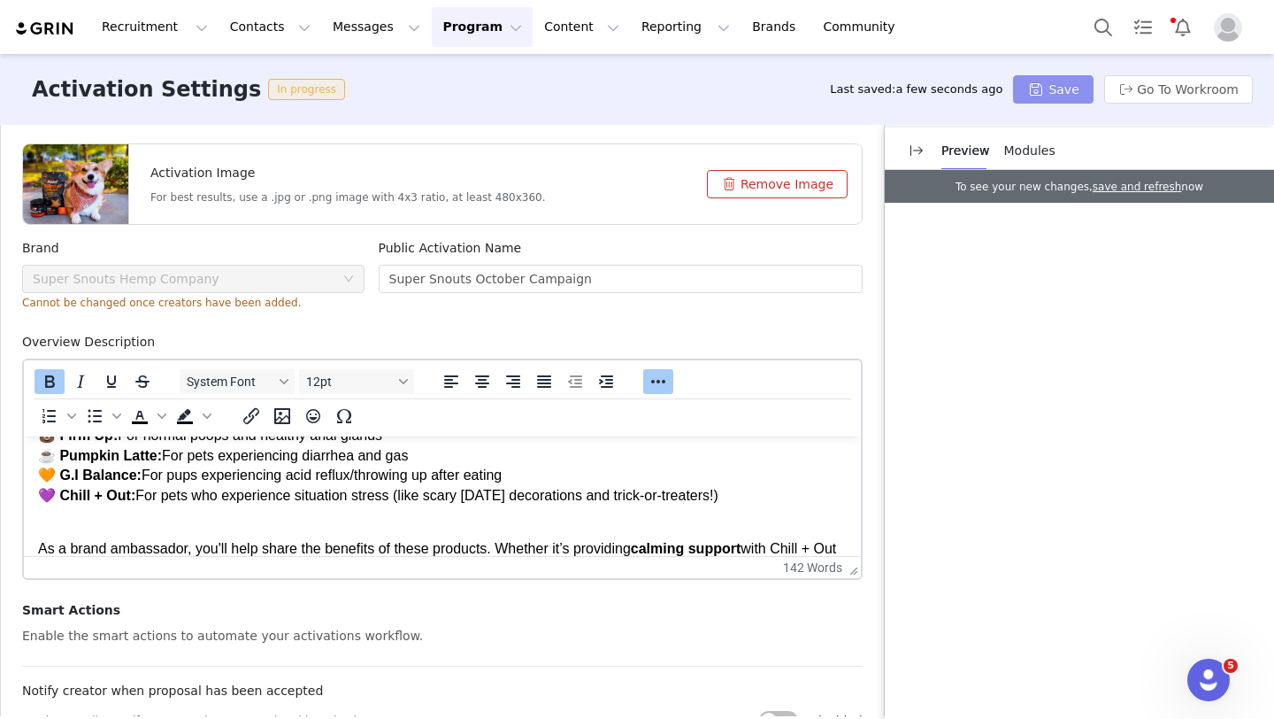
click at [1045, 89] on button "Save" at bounding box center [1053, 89] width 80 height 28
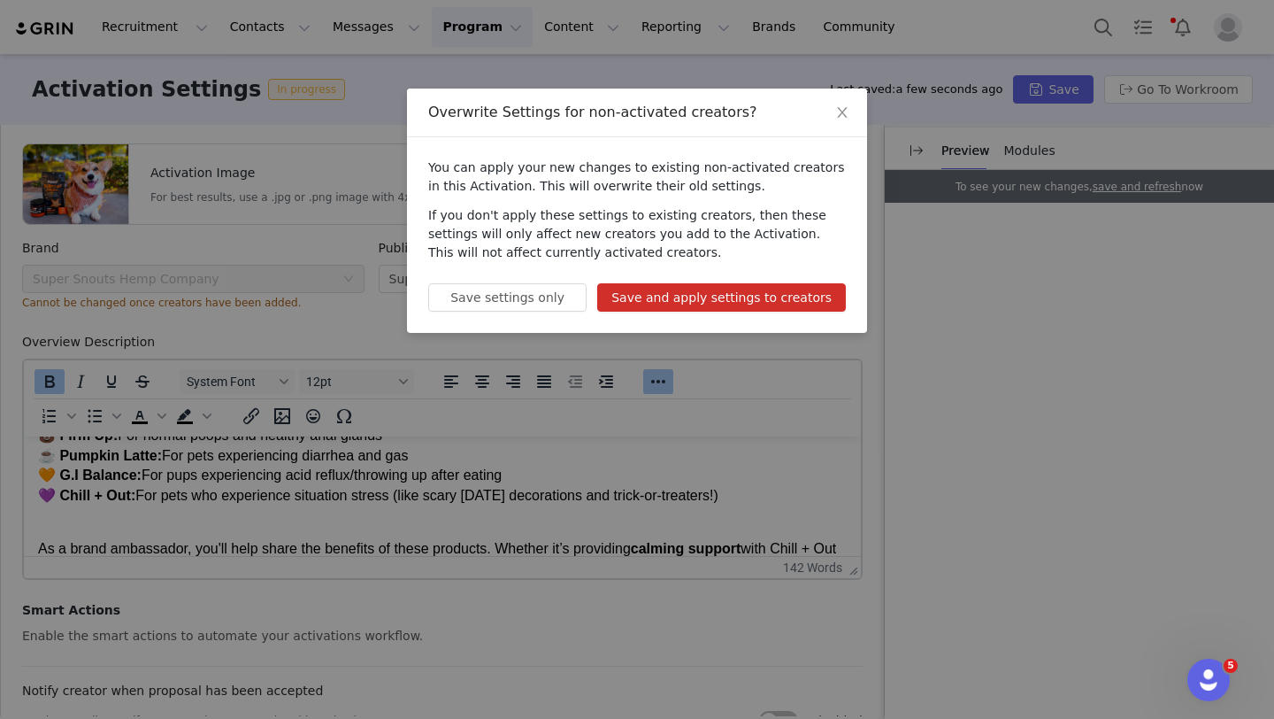
click at [641, 294] on button "Save and apply settings to creators" at bounding box center [721, 297] width 249 height 28
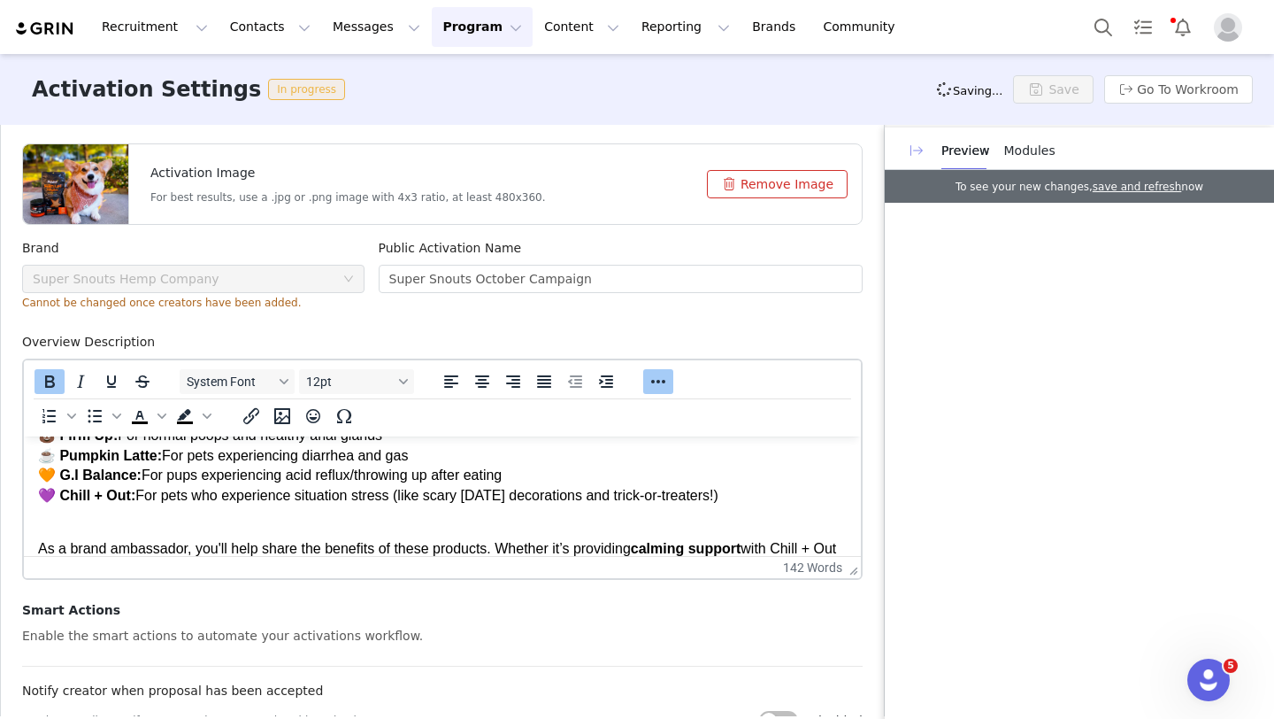
click at [914, 157] on button "button" at bounding box center [917, 150] width 28 height 28
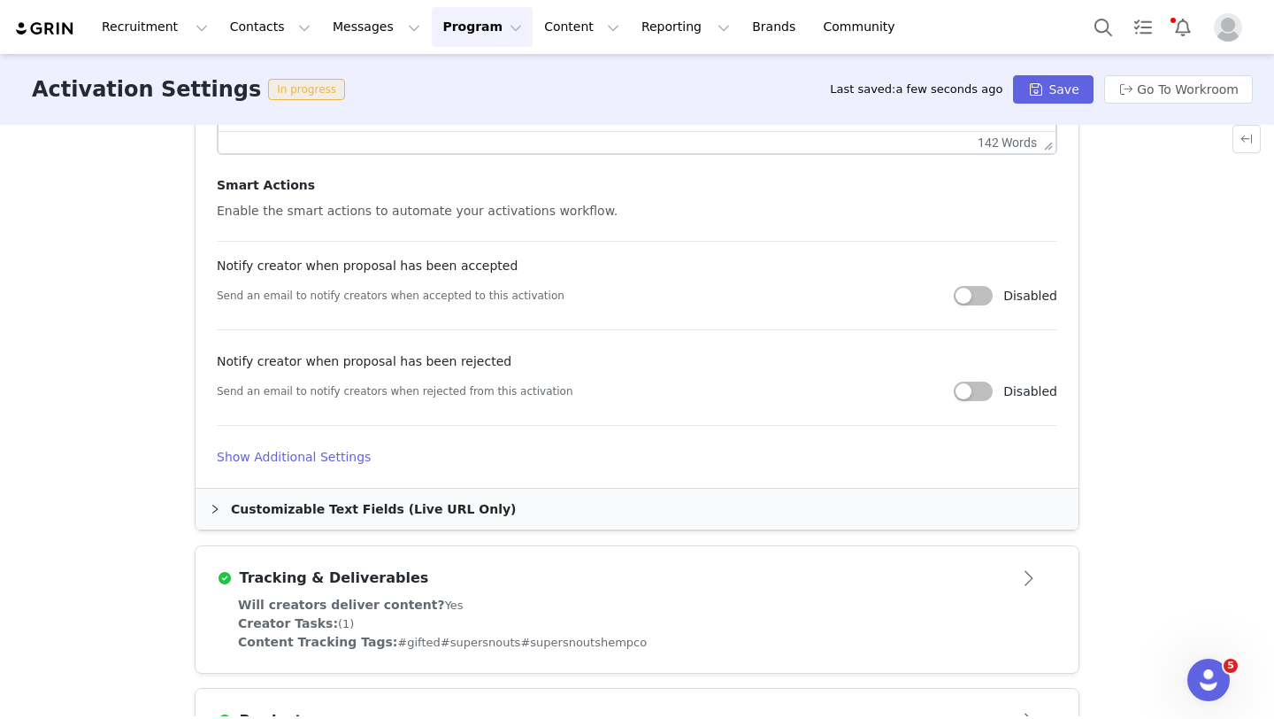
scroll to position [0, 0]
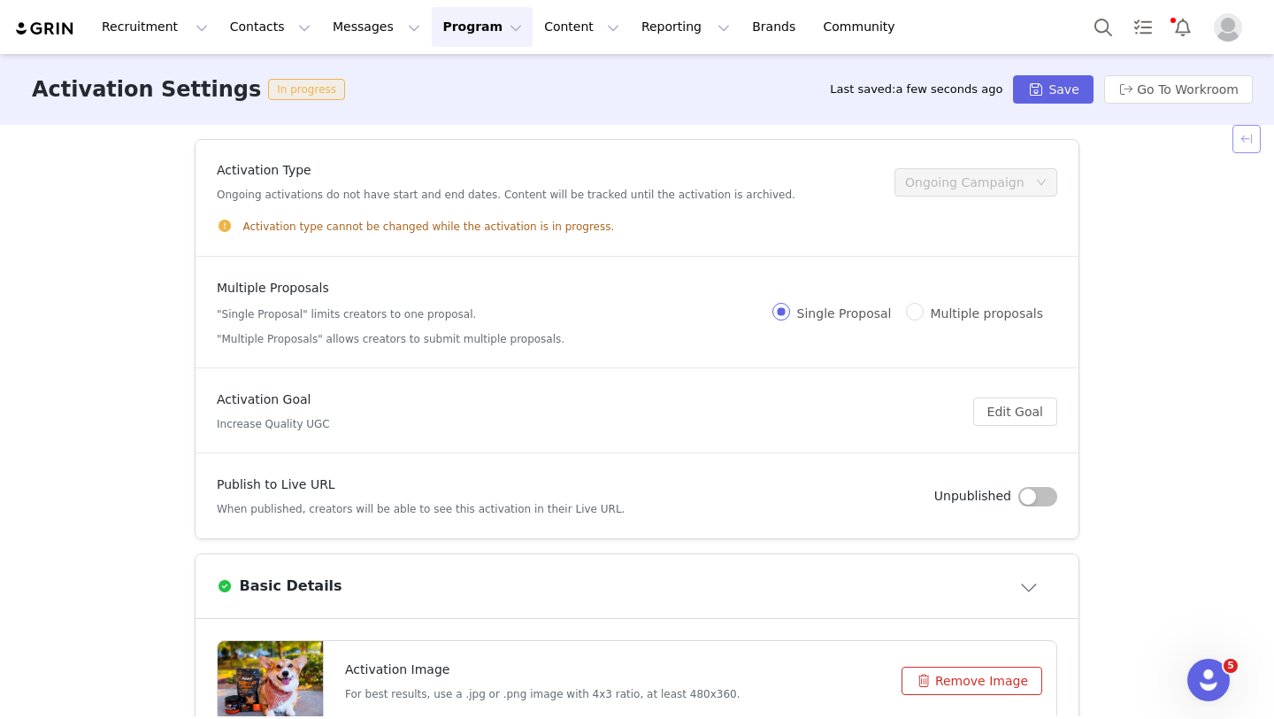
click at [1243, 145] on button "button" at bounding box center [1247, 139] width 28 height 28
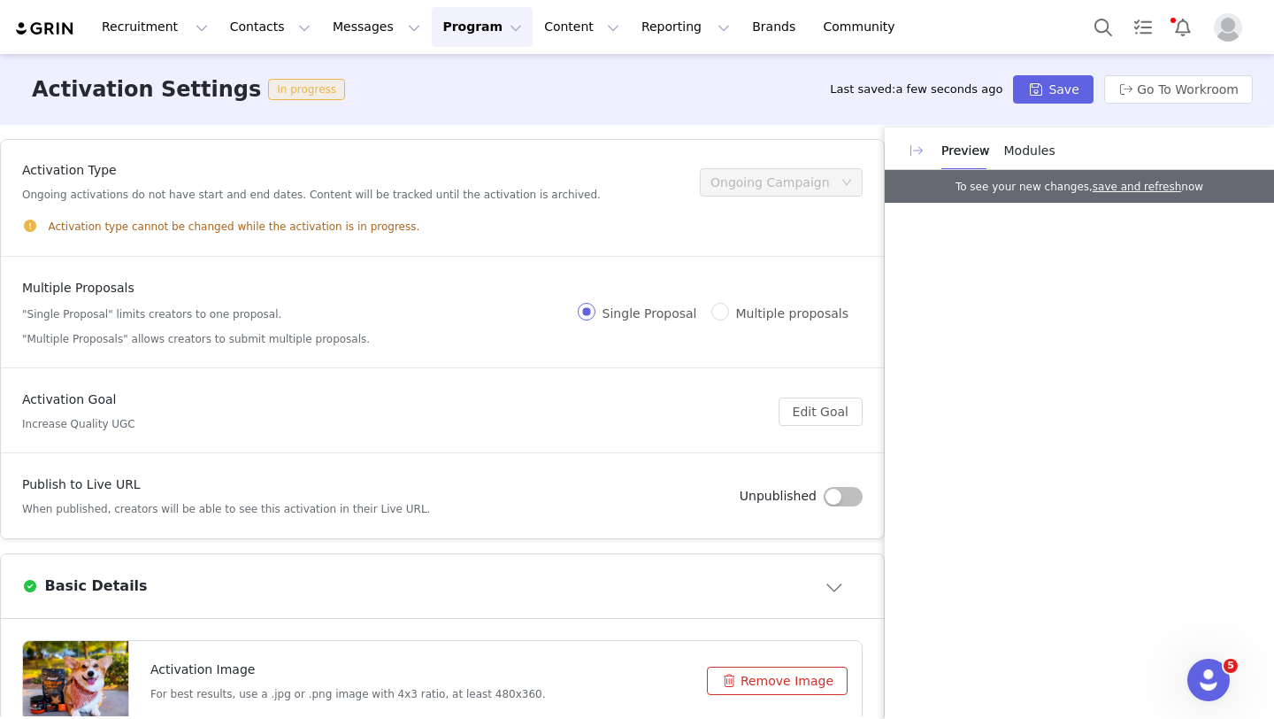
click at [910, 158] on button "button" at bounding box center [917, 150] width 28 height 28
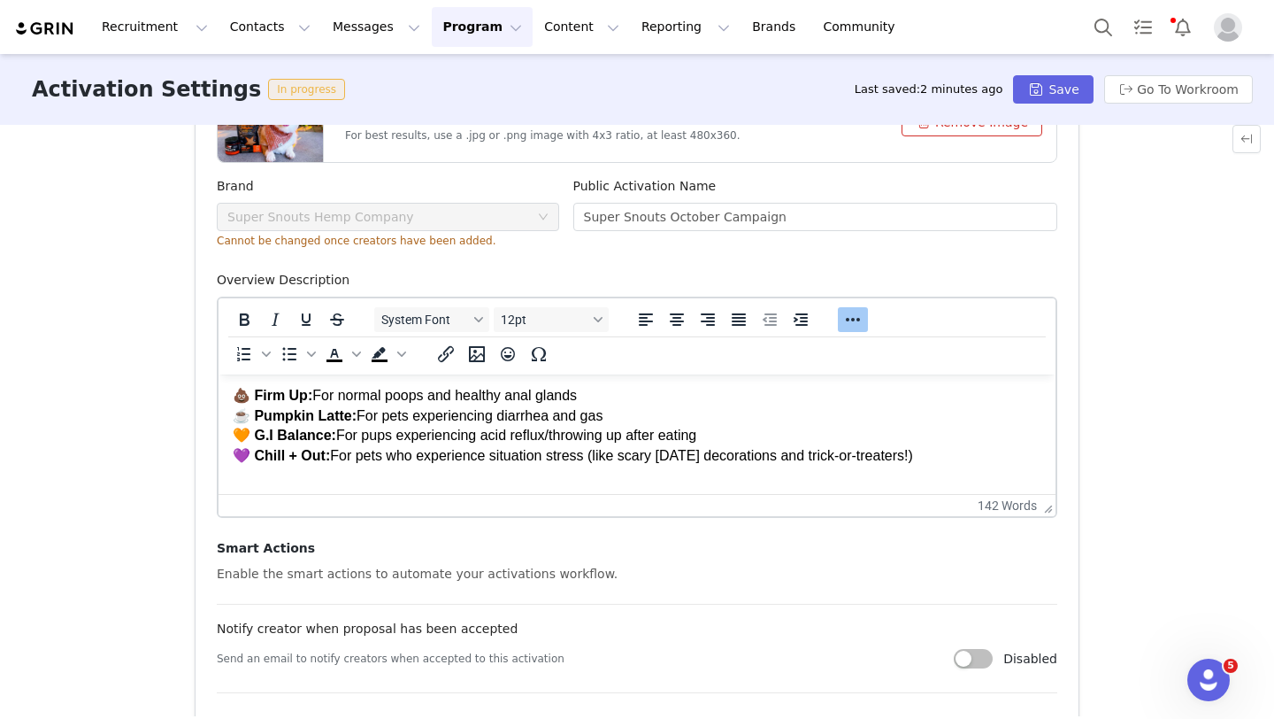
scroll to position [127, 0]
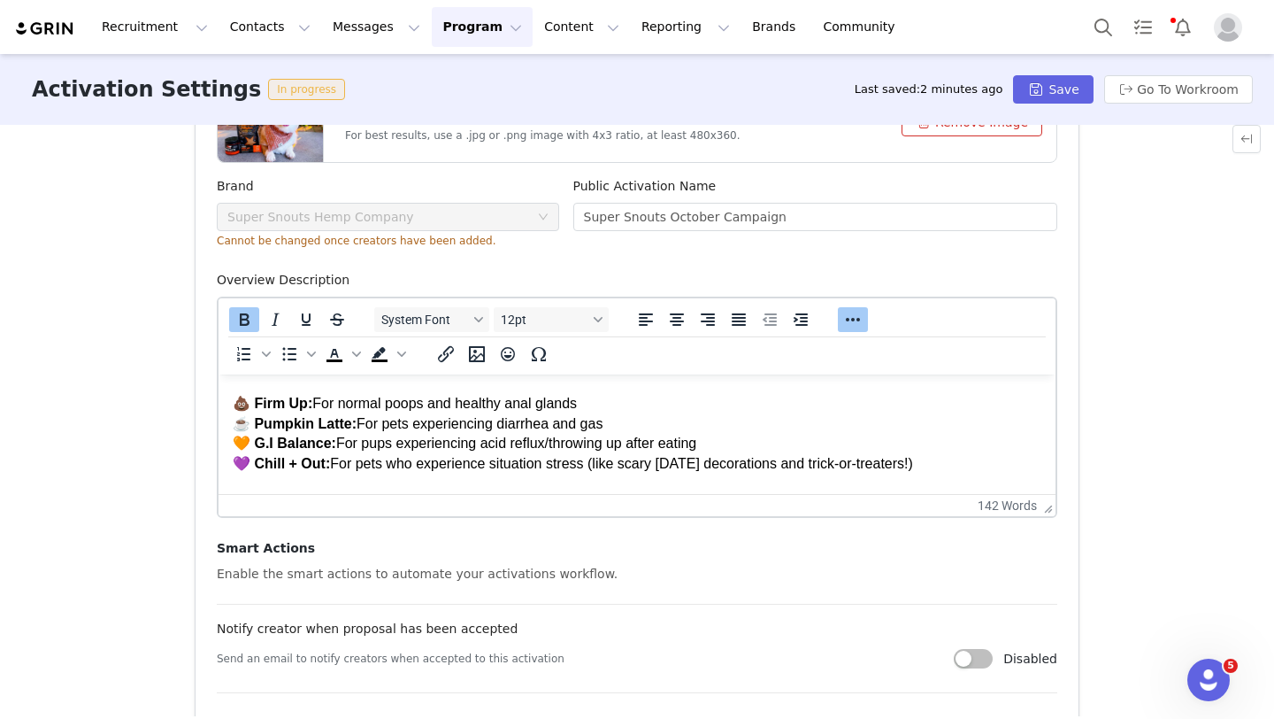
drag, startPoint x: 955, startPoint y: 451, endPoint x: 227, endPoint y: 407, distance: 728.8
click at [227, 407] on html "Welcome to the October Super Snouts Campaign! 🐶🍂 We’re looking for creators to …" at bounding box center [637, 431] width 837 height 368
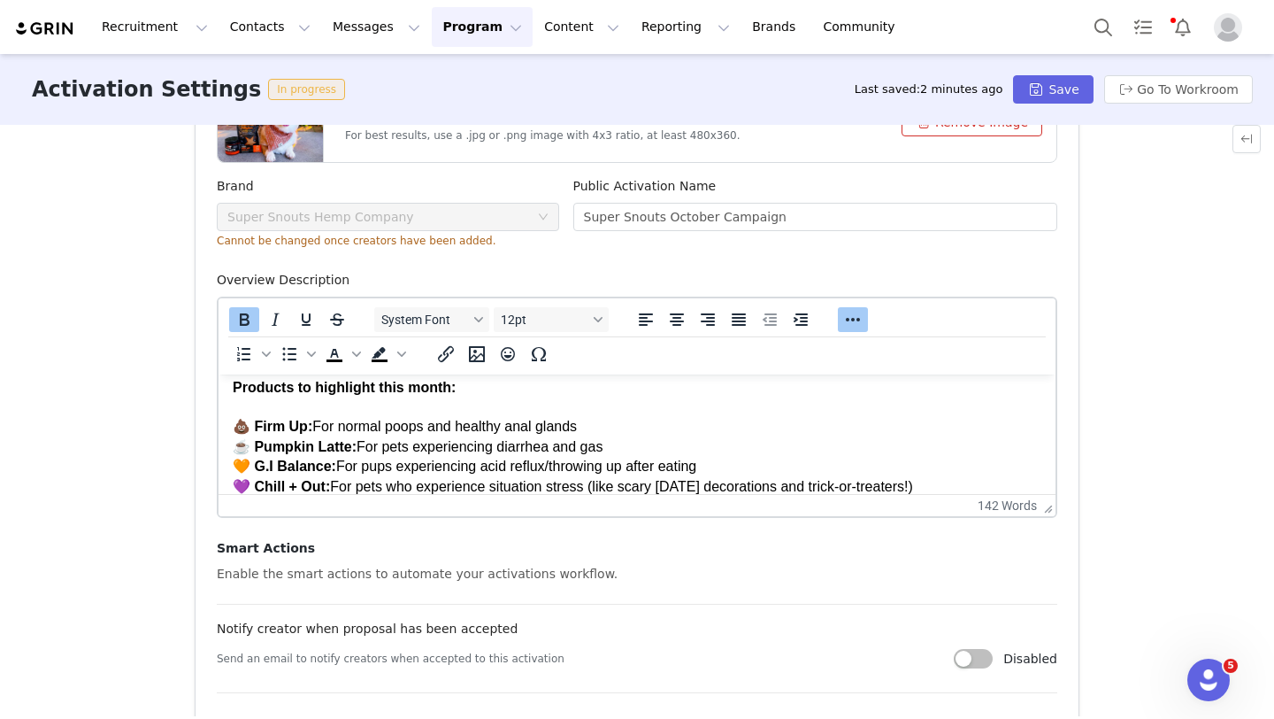
scroll to position [96, 0]
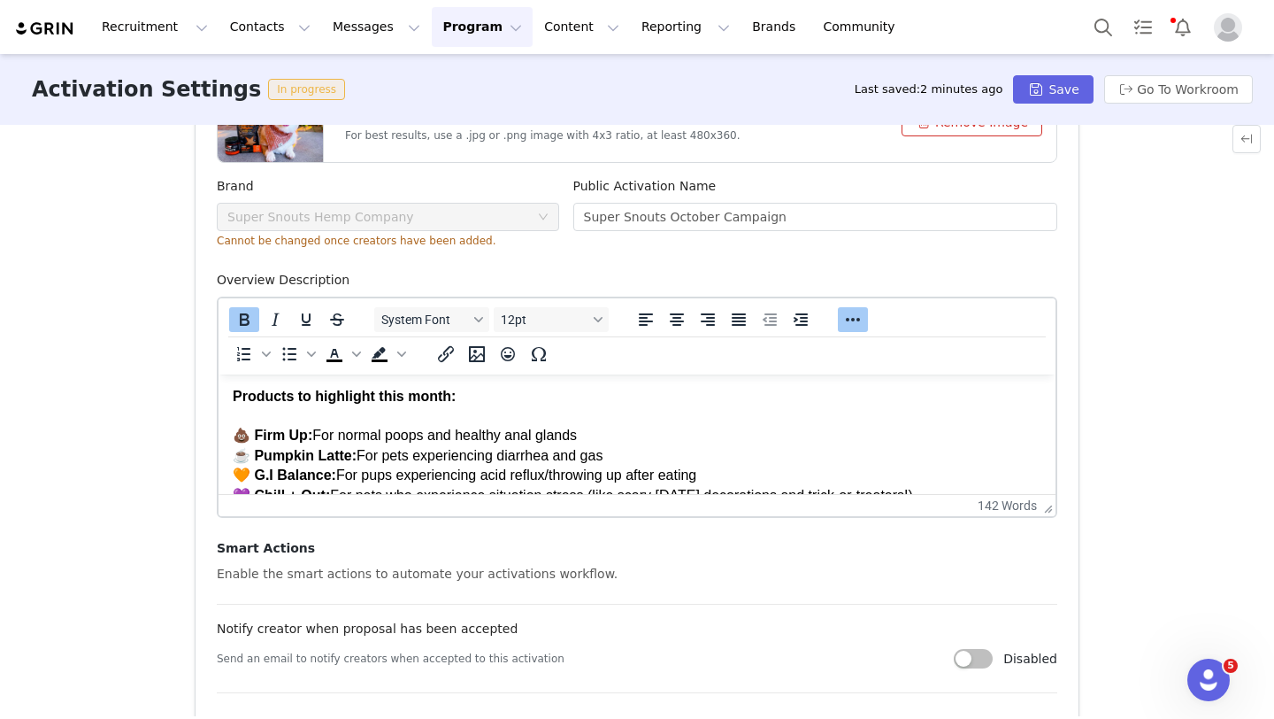
copy p "💩 Firm Up: For normal poops and healthy anal glands ☕️ Pumpkin Latte: For pets …"
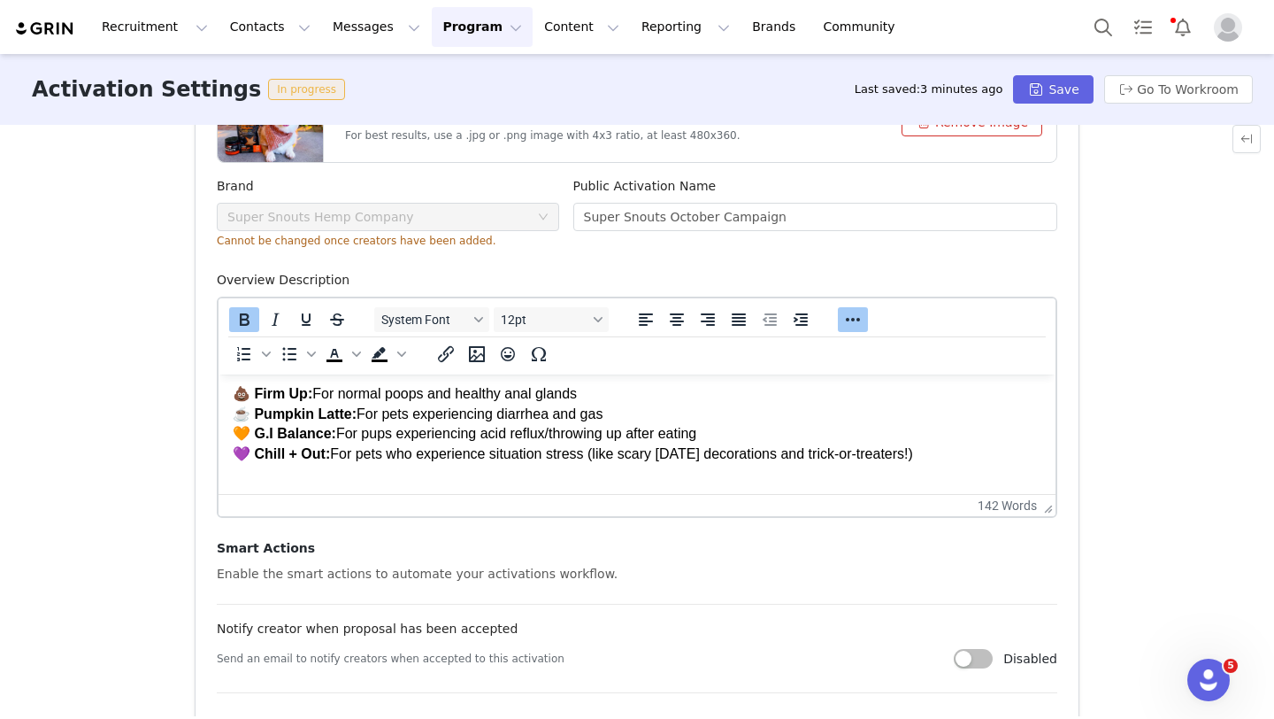
scroll to position [139, 0]
click at [544, 456] on p "We’re looking for creators to help spread the word about Super Snouts by sharin…" at bounding box center [637, 393] width 809 height 179
click at [1081, 90] on button "Save" at bounding box center [1053, 89] width 80 height 28
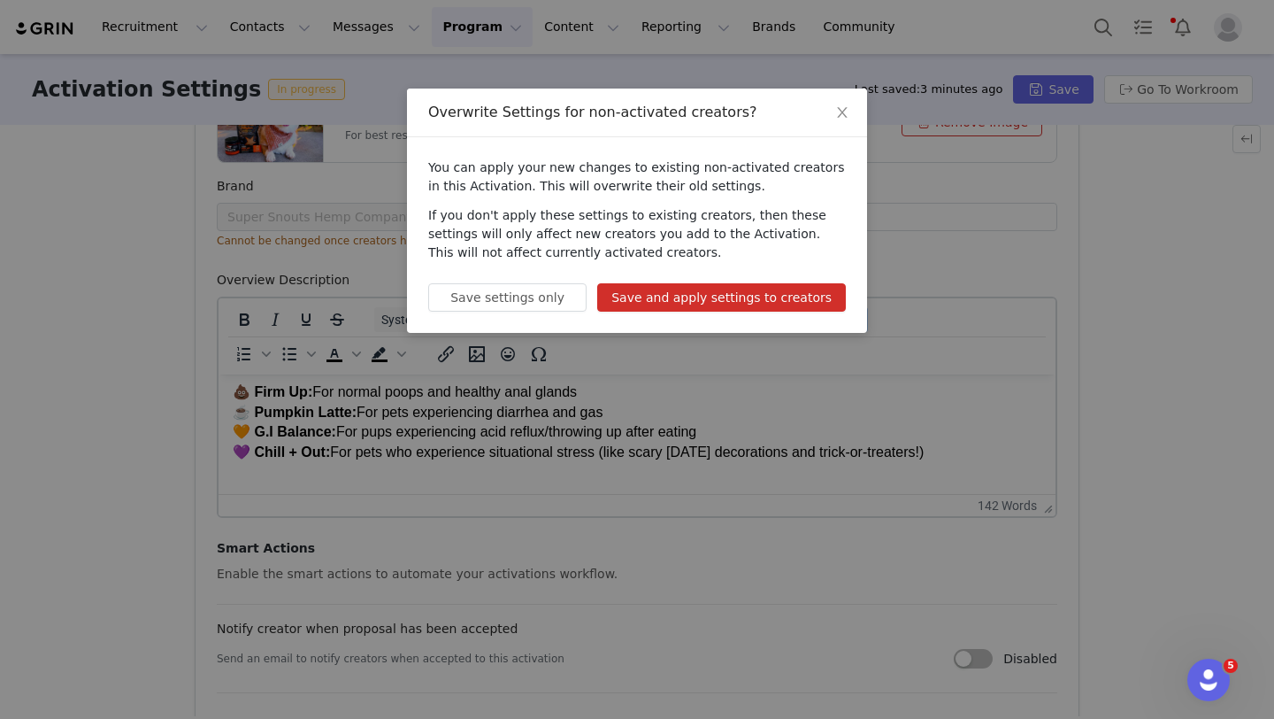
click at [721, 292] on button "Save and apply settings to creators" at bounding box center [721, 297] width 249 height 28
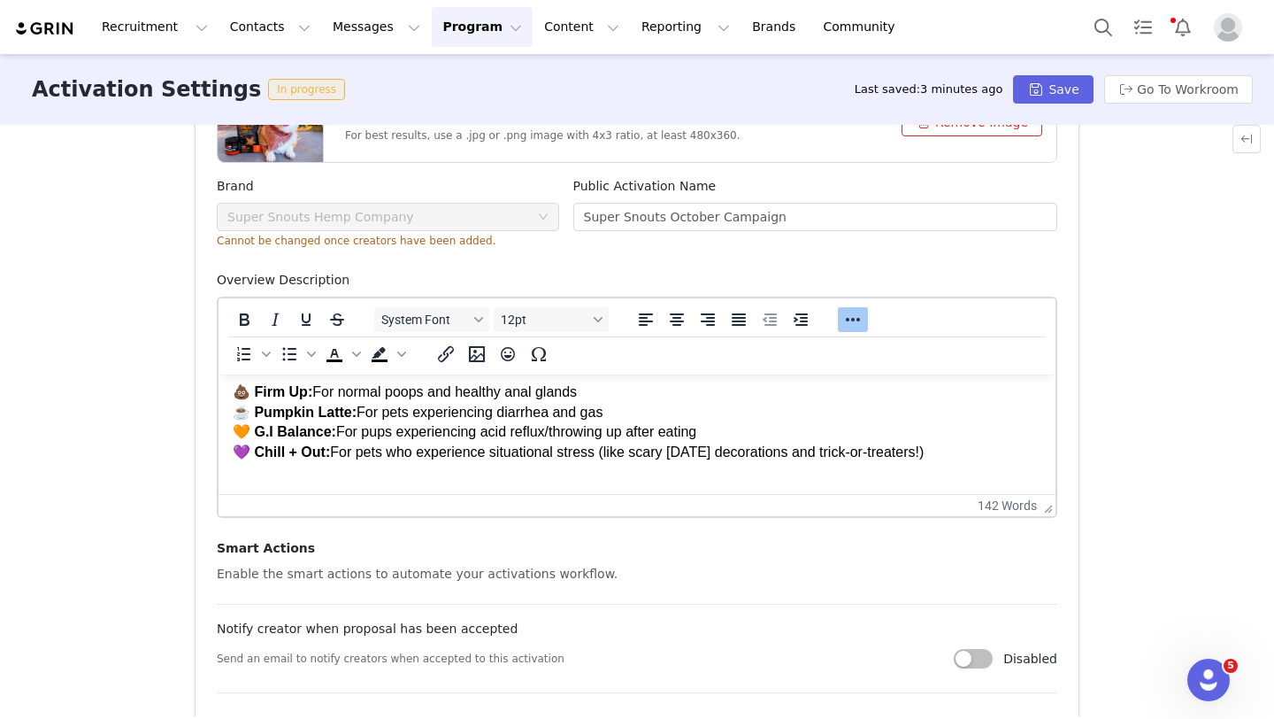
scroll to position [249, 0]
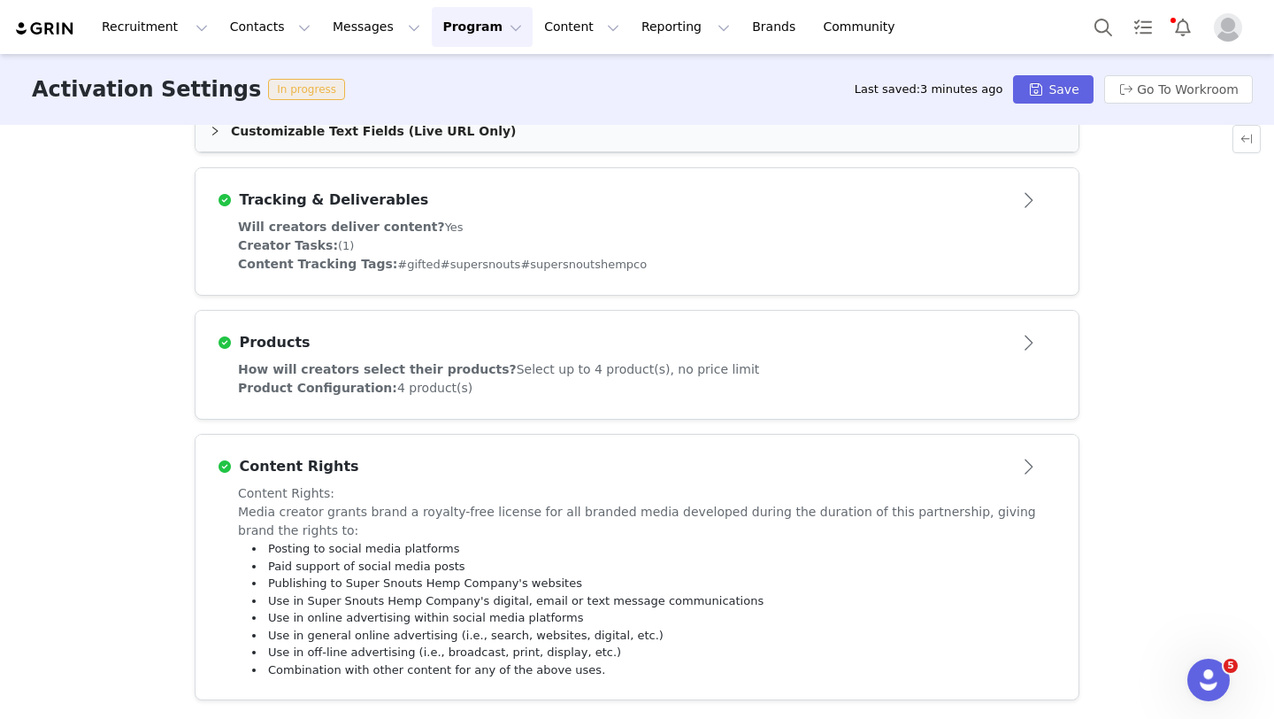
click at [411, 365] on span "How will creators select their products?" at bounding box center [377, 369] width 279 height 14
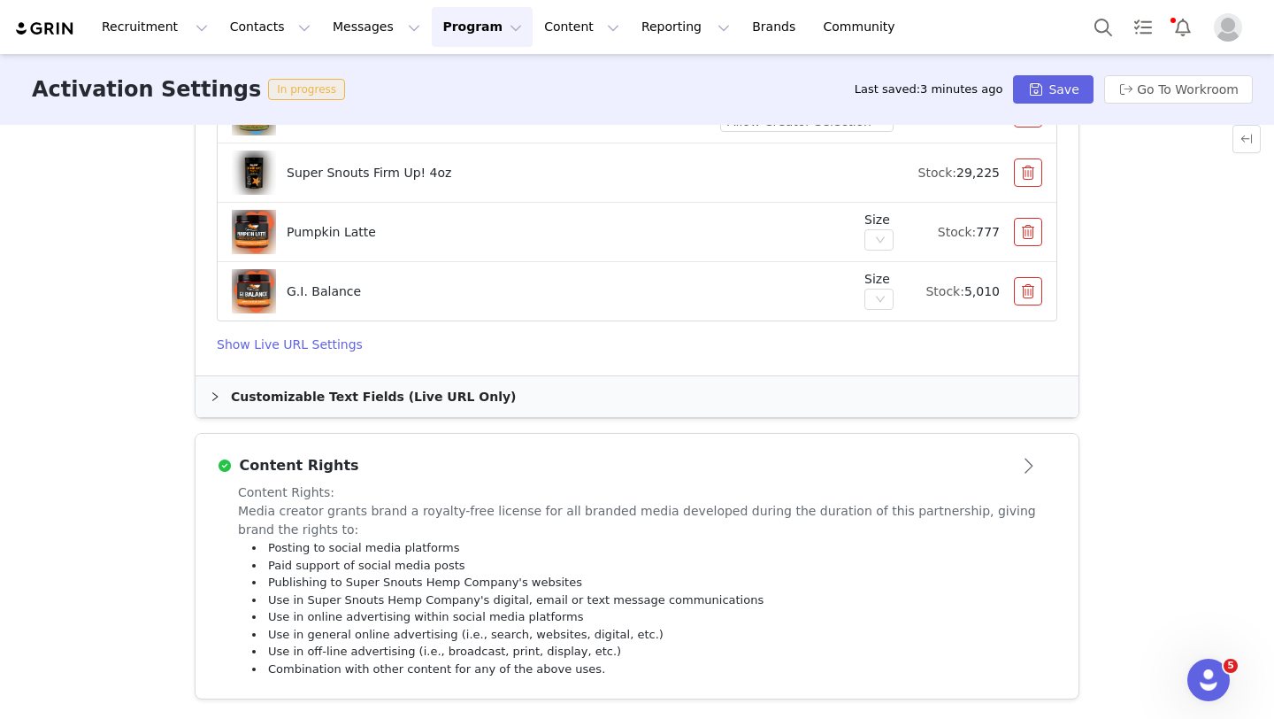
scroll to position [809, 0]
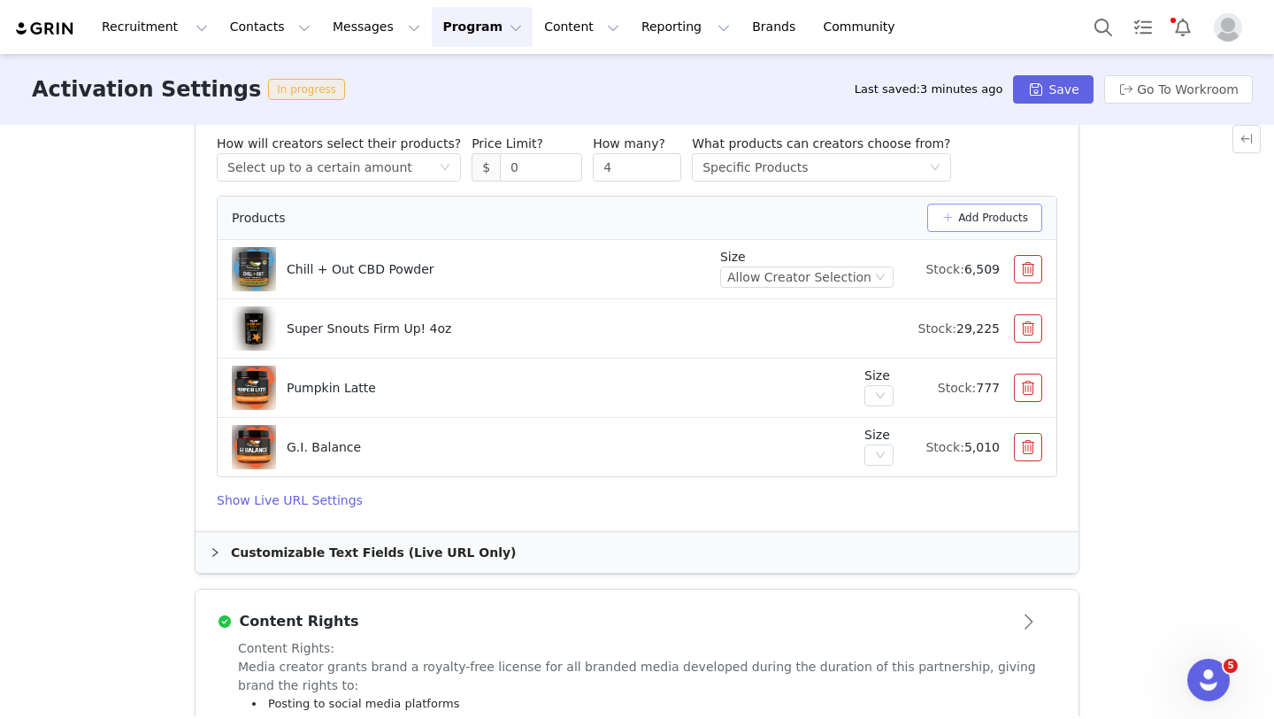
click at [1001, 226] on button "Add Products" at bounding box center [985, 218] width 115 height 28
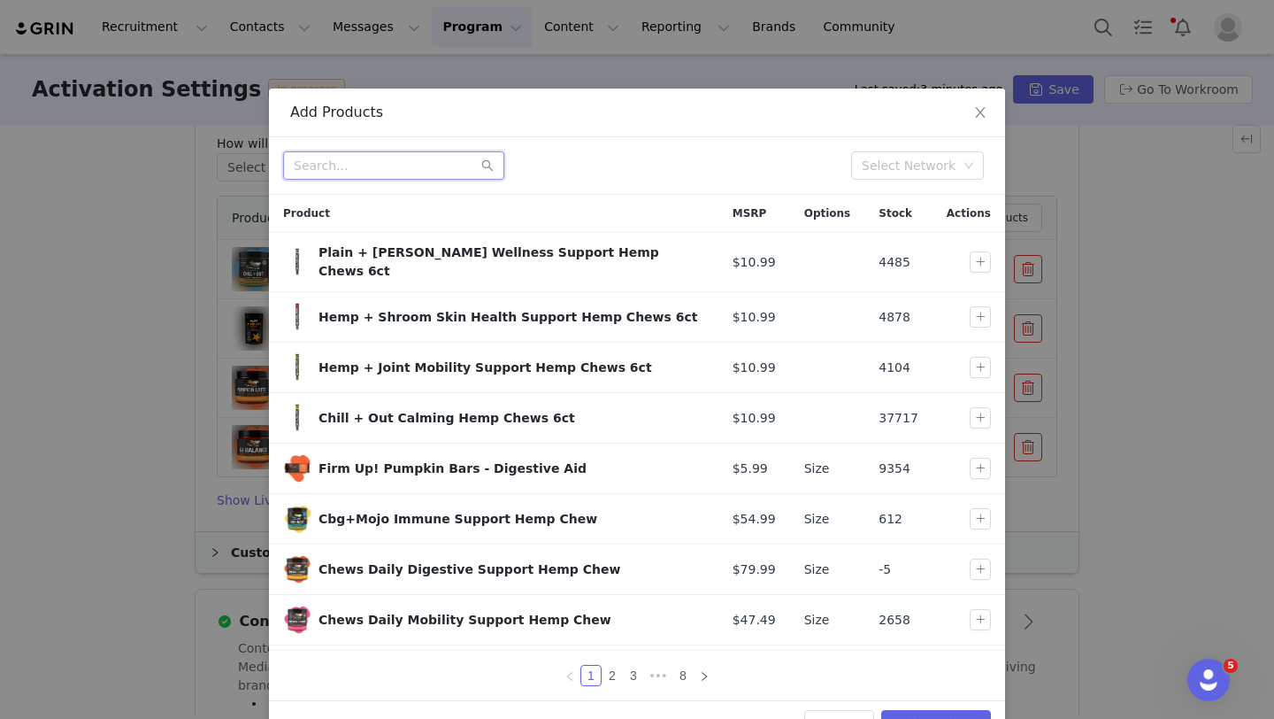
click at [381, 167] on input "text" at bounding box center [393, 165] width 221 height 28
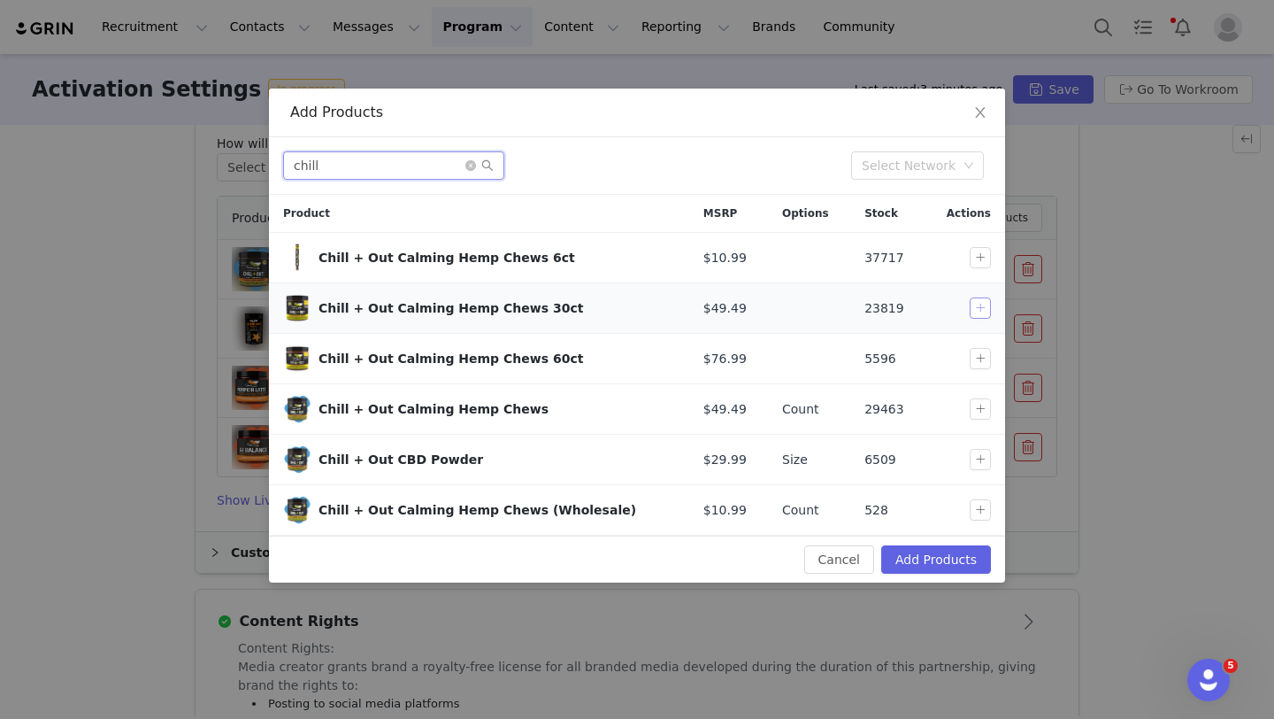
type input "chill"
click at [981, 306] on button "button" at bounding box center [980, 307] width 21 height 21
click at [940, 567] on button "Add Products" at bounding box center [936, 559] width 110 height 28
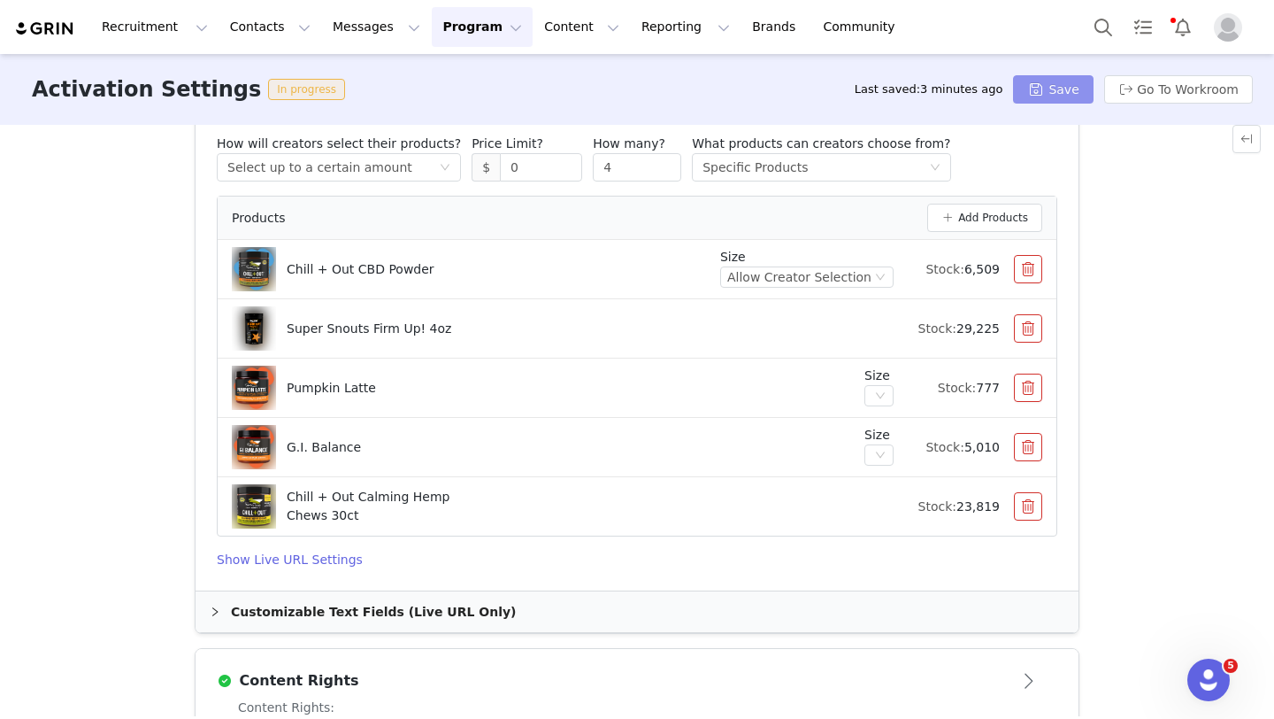
click at [1071, 88] on button "Save" at bounding box center [1053, 89] width 80 height 28
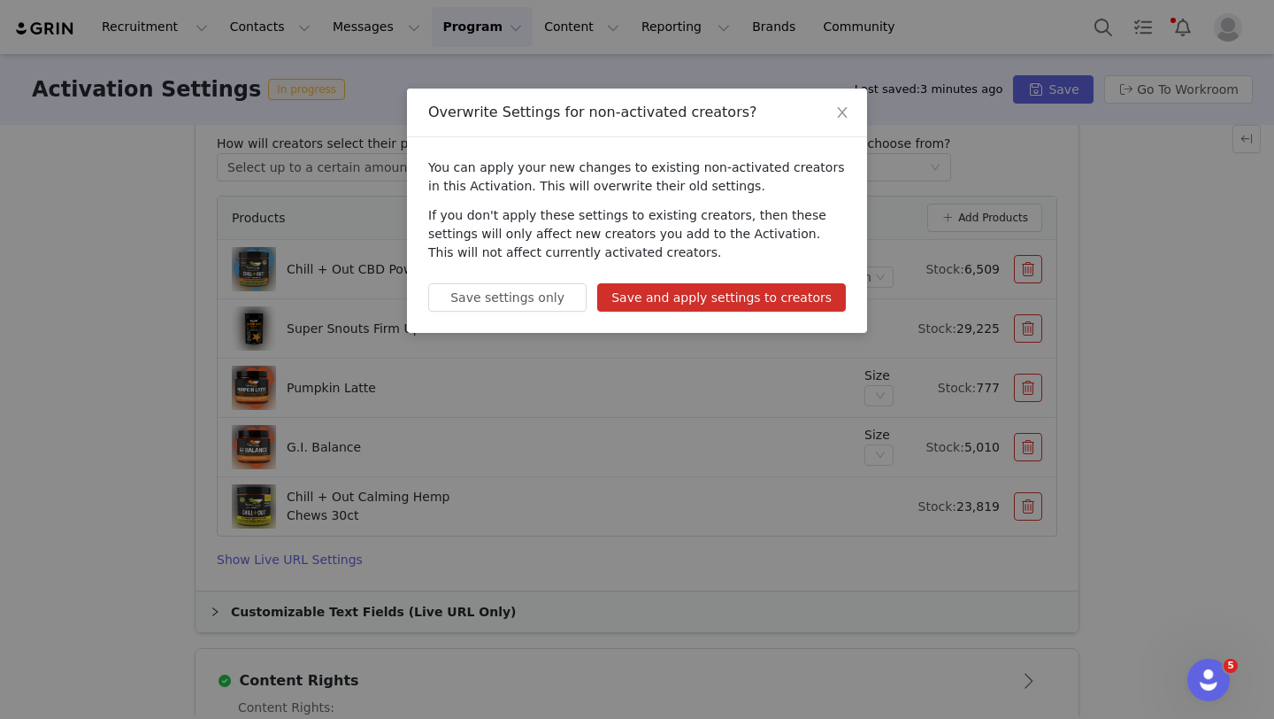
click at [776, 300] on button "Save and apply settings to creators" at bounding box center [721, 297] width 249 height 28
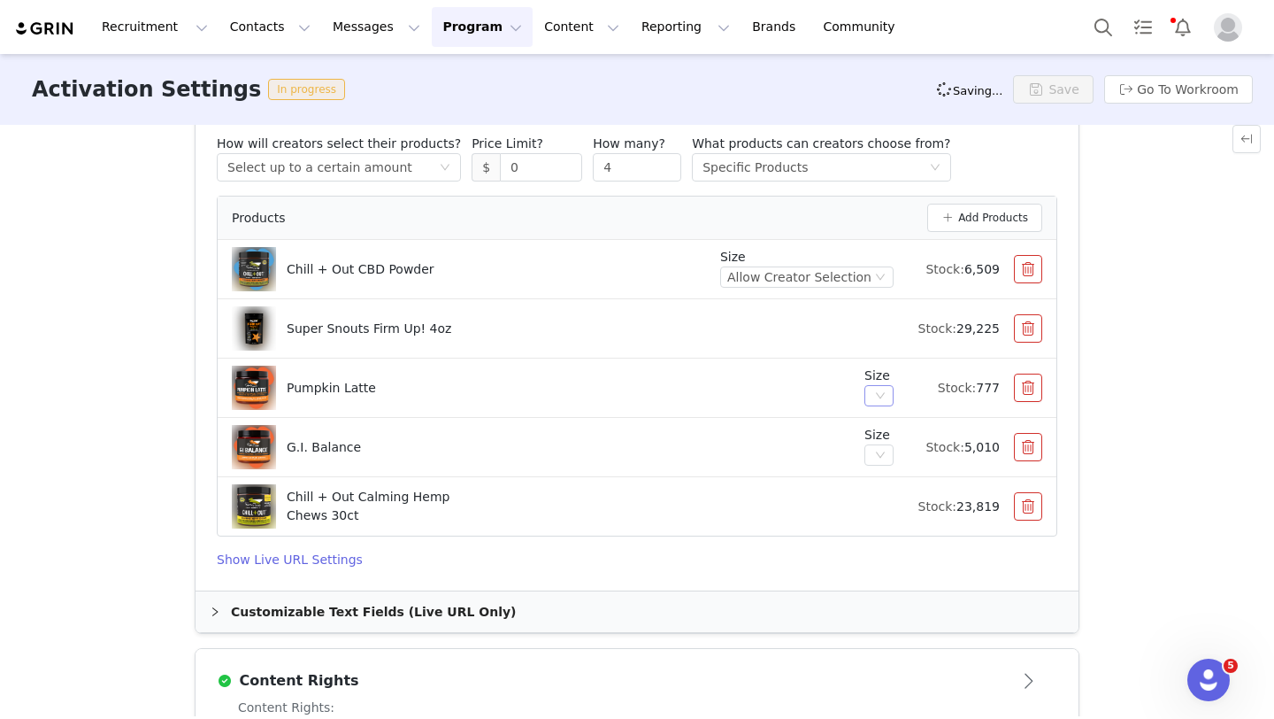
click at [875, 396] on icon "icon: down" at bounding box center [880, 395] width 11 height 11
click at [879, 396] on icon "icon: down" at bounding box center [880, 395] width 11 height 11
click at [875, 450] on icon "icon: down" at bounding box center [880, 455] width 11 height 11
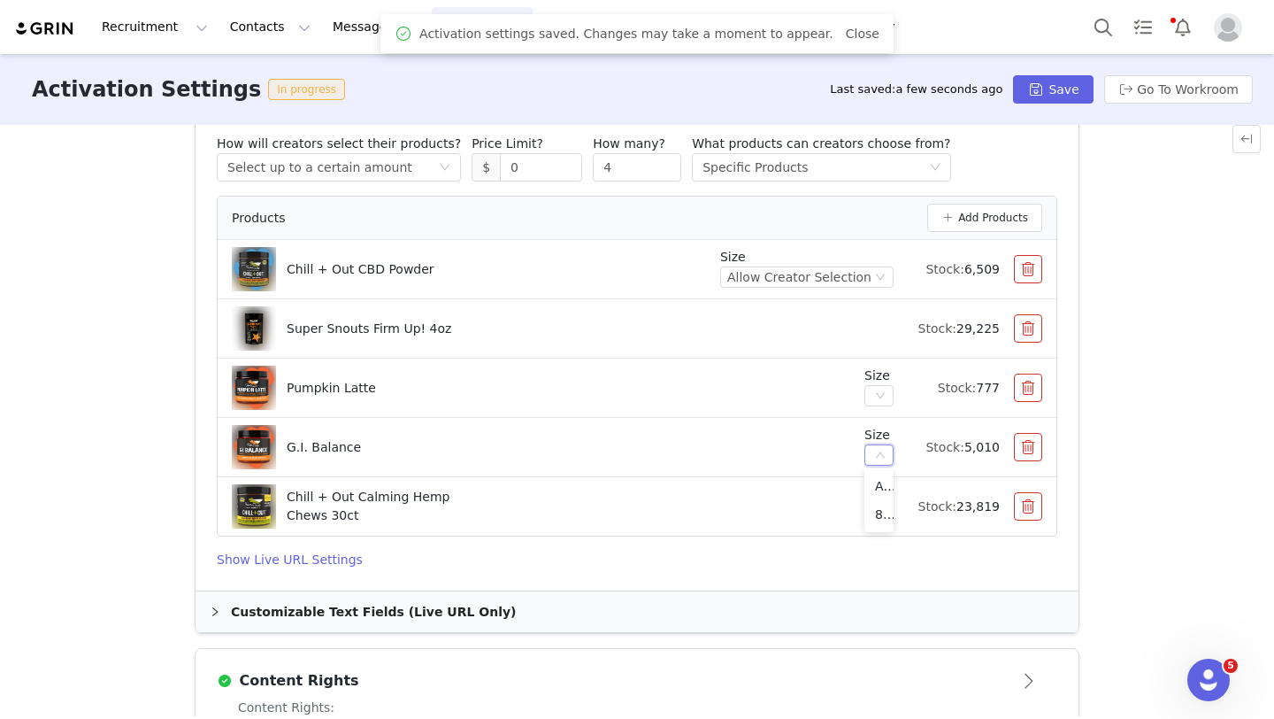
click at [878, 450] on icon "icon: down" at bounding box center [880, 455] width 11 height 11
click at [878, 393] on icon "icon: down" at bounding box center [880, 395] width 11 height 11
click at [876, 435] on li "Allow Creator Selection" at bounding box center [879, 426] width 29 height 28
drag, startPoint x: 881, startPoint y: 389, endPoint x: 872, endPoint y: 422, distance: 34.2
click at [881, 390] on icon "icon: down" at bounding box center [880, 395] width 11 height 11
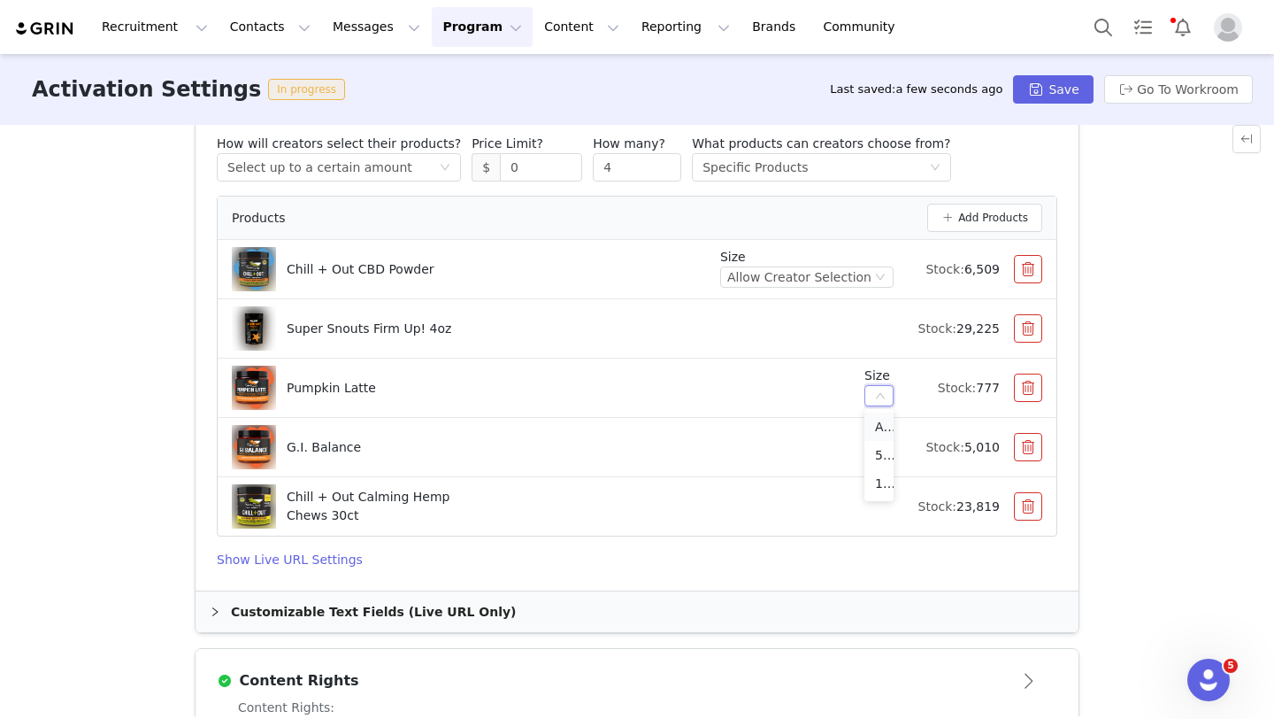
click at [880, 419] on li "Allow Creator Selection" at bounding box center [879, 426] width 29 height 28
click at [762, 396] on div "Pumpkin Latte" at bounding box center [541, 388] width 619 height 44
click at [878, 399] on icon "icon: down" at bounding box center [880, 395] width 11 height 11
click at [875, 427] on li "Allow Creator Selection" at bounding box center [879, 426] width 29 height 28
click at [1096, 405] on div "Activation Type Ongoing activations do not have start and end dates. Content wi…" at bounding box center [637, 420] width 1274 height 591
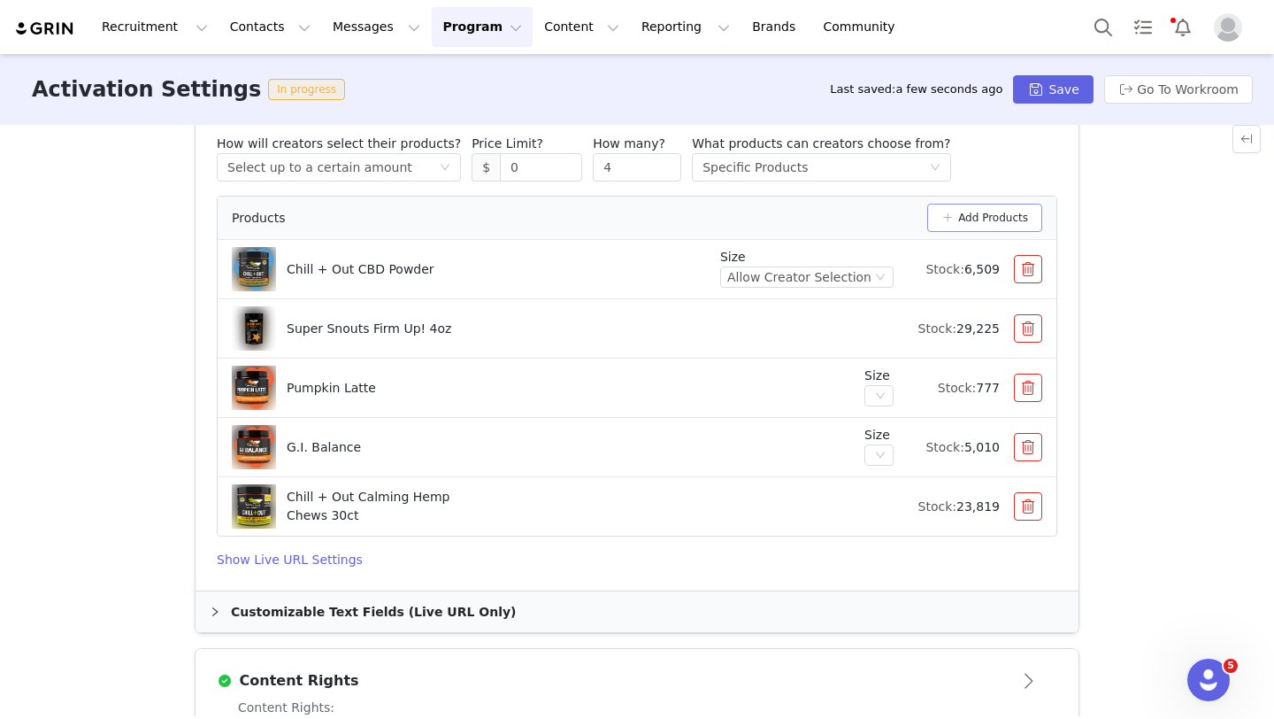
click at [990, 223] on button "Add Products" at bounding box center [985, 218] width 115 height 28
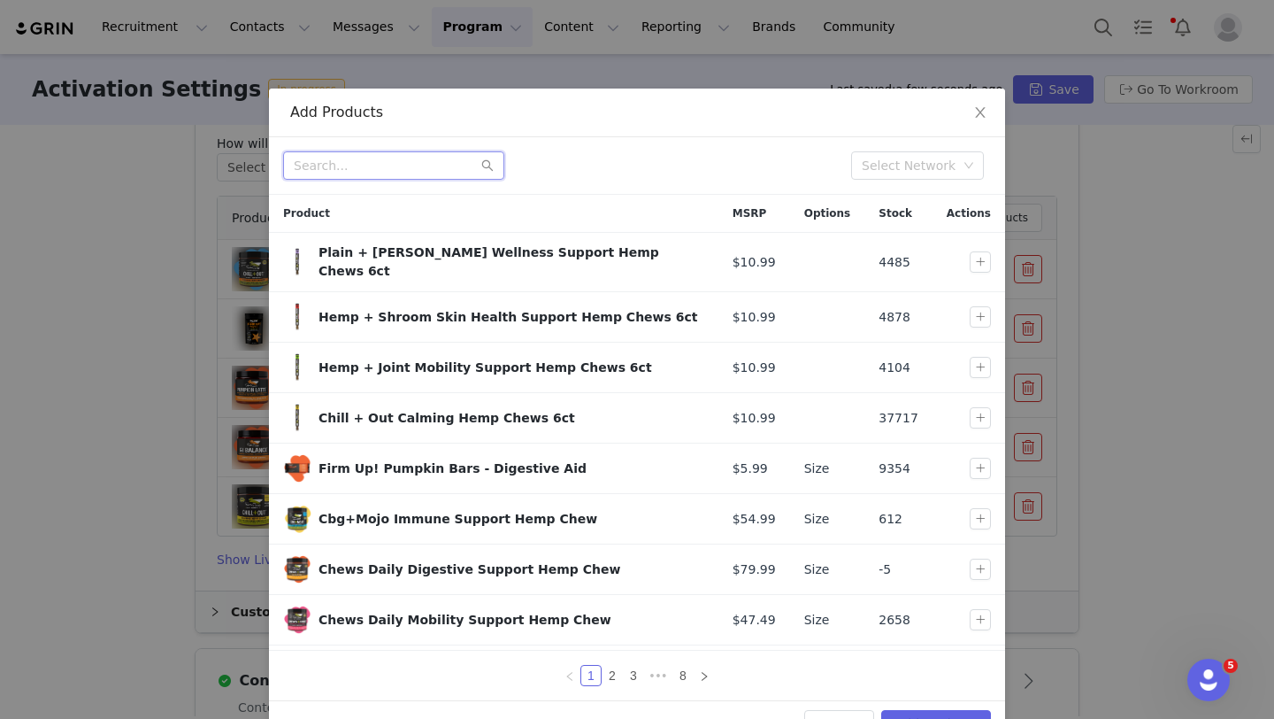
click at [385, 169] on input "text" at bounding box center [393, 165] width 221 height 28
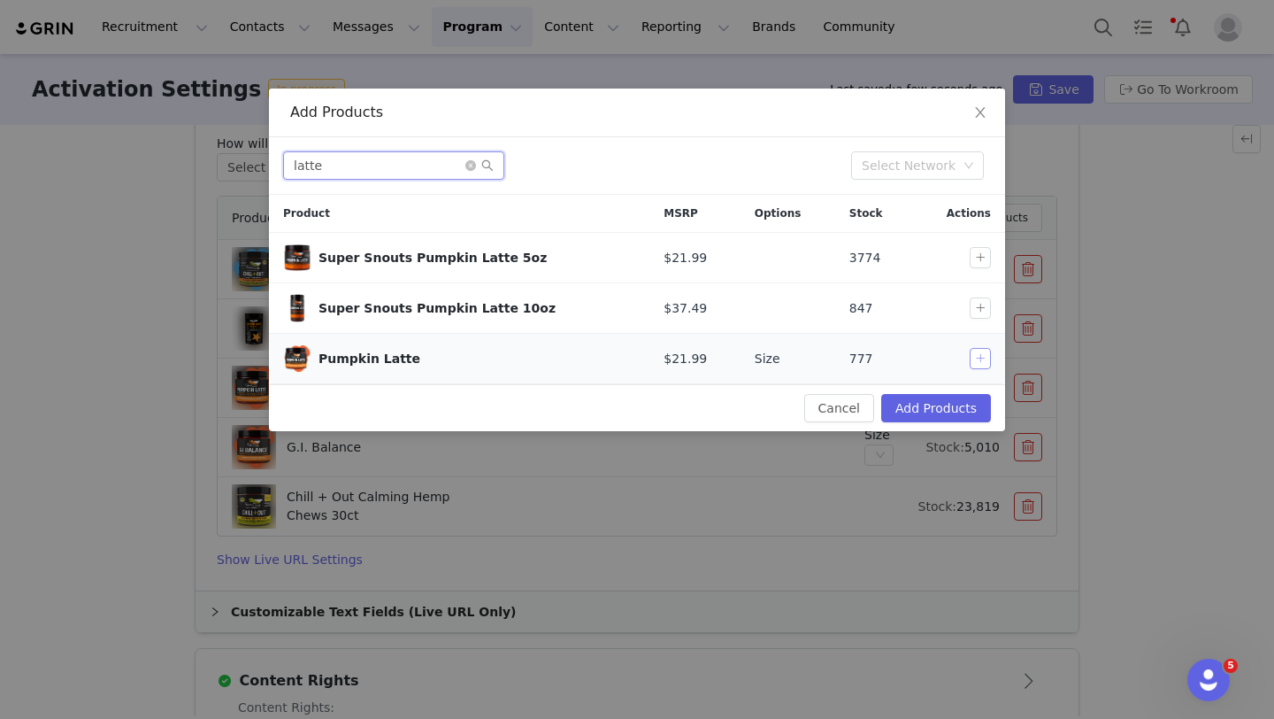
type input "latte"
click at [984, 356] on button "button" at bounding box center [980, 358] width 21 height 21
click at [935, 416] on button "Add Products" at bounding box center [936, 408] width 110 height 28
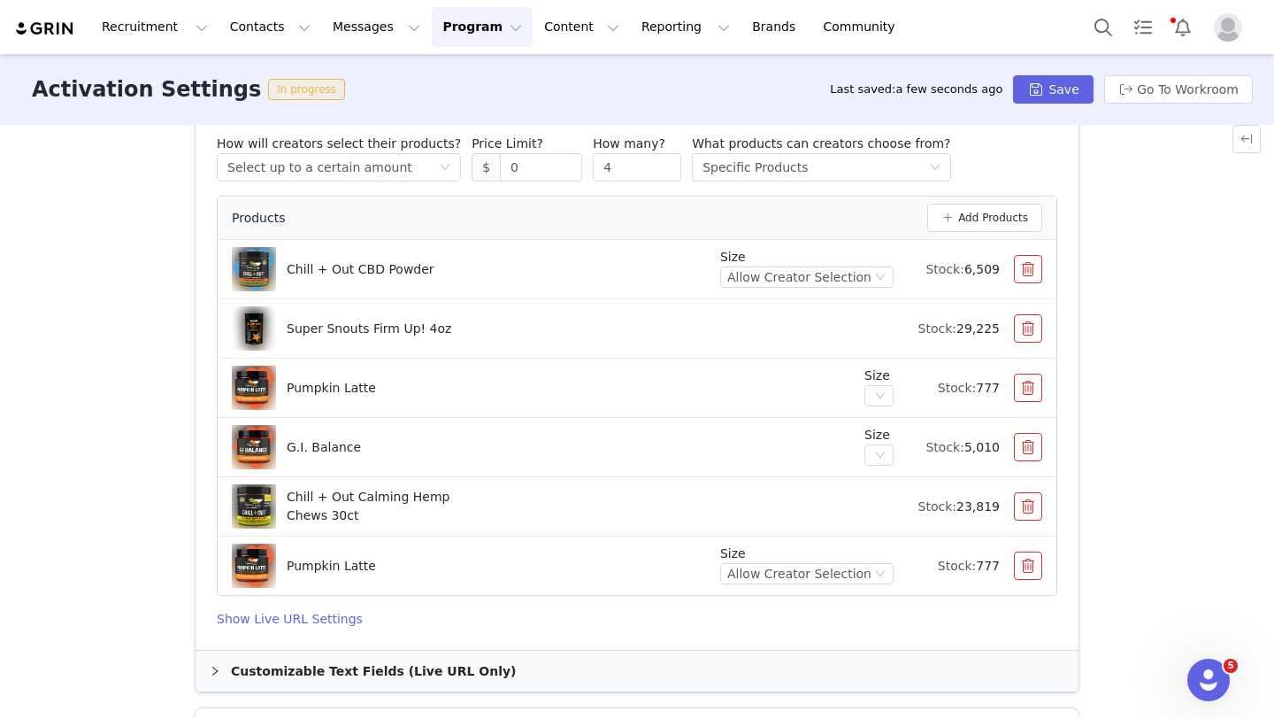
click at [1033, 380] on button "button" at bounding box center [1028, 387] width 28 height 28
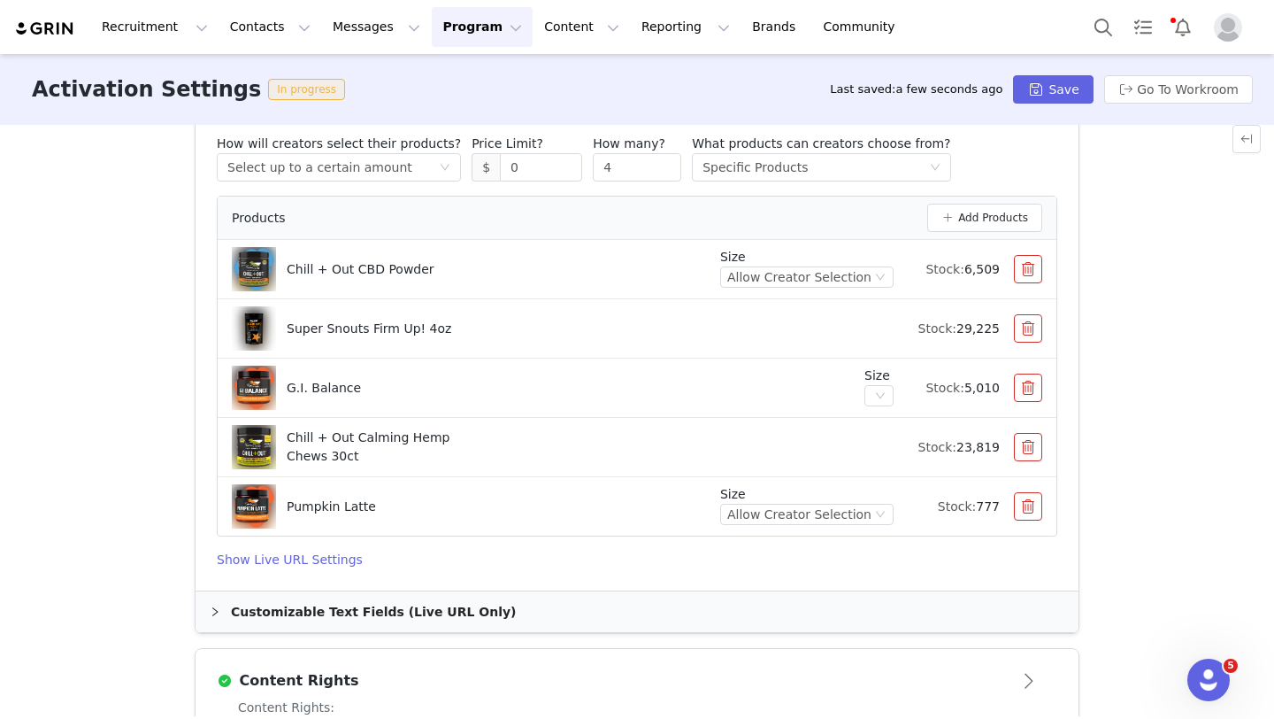
click at [1028, 394] on button "button" at bounding box center [1028, 387] width 28 height 28
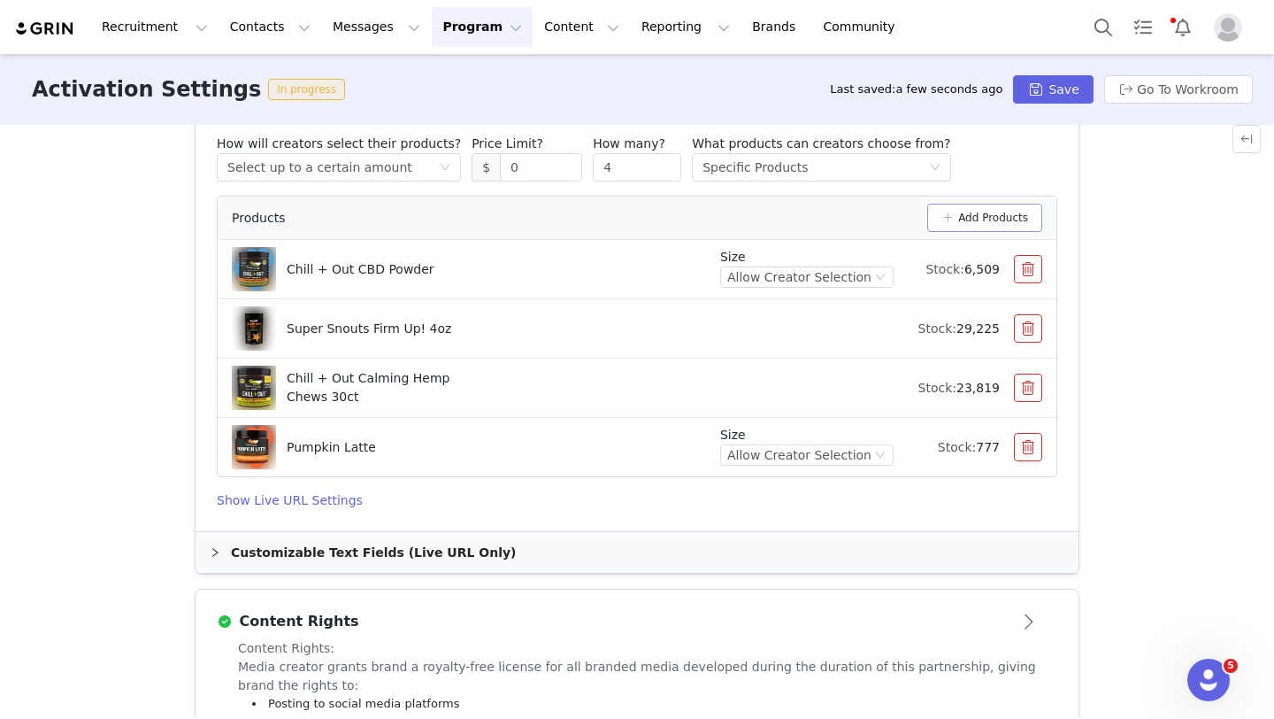
click at [963, 221] on button "Add Products" at bounding box center [985, 218] width 115 height 28
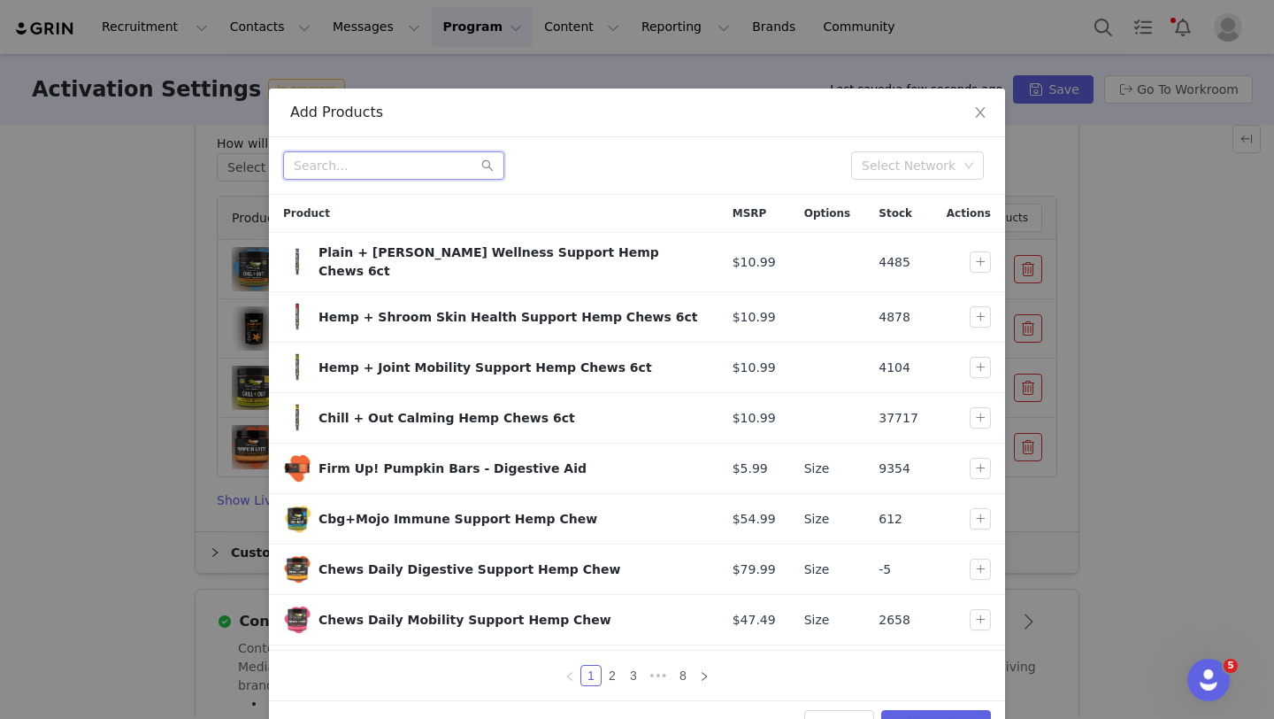
click at [404, 173] on input "text" at bounding box center [393, 165] width 221 height 28
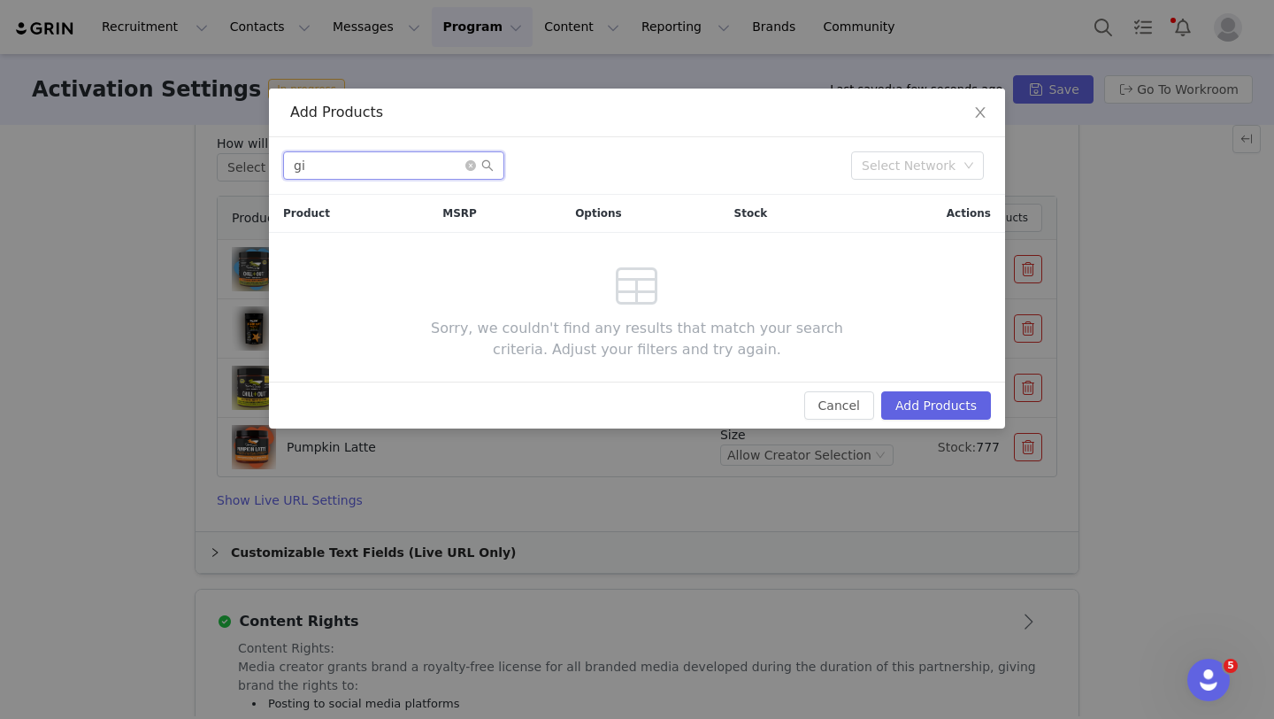
type input "g"
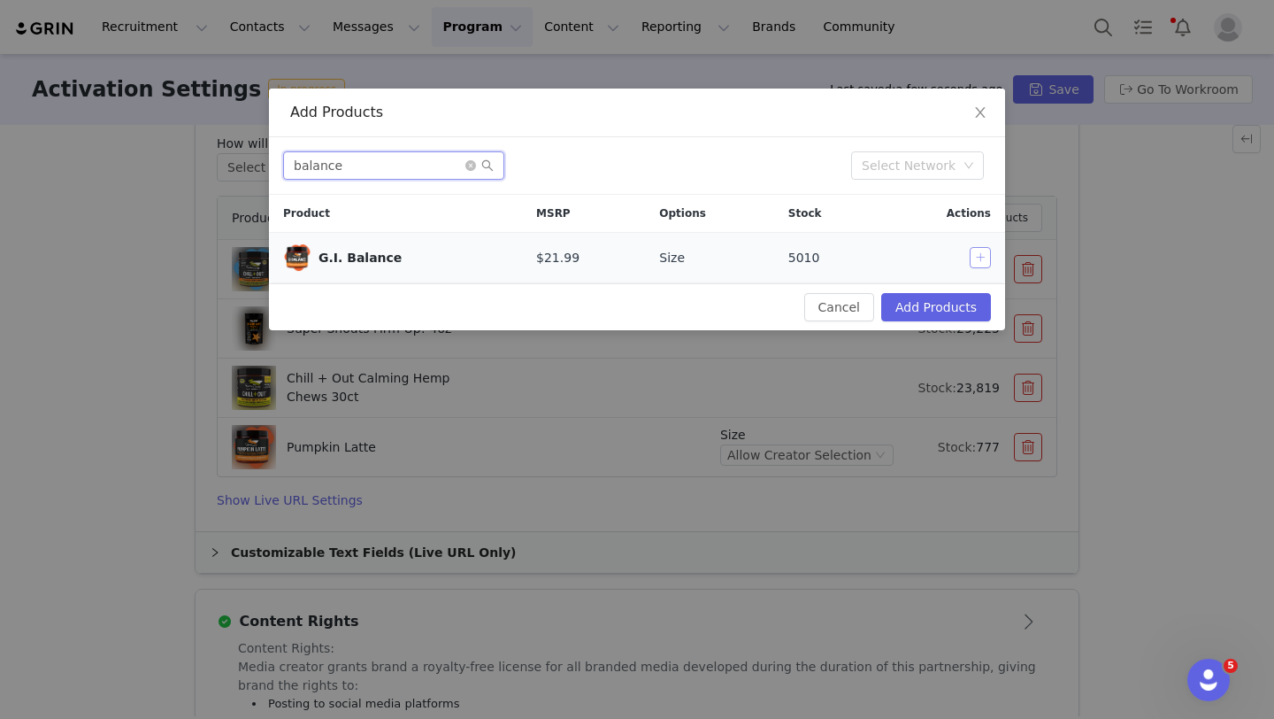
type input "balance"
click at [988, 252] on button "button" at bounding box center [980, 257] width 21 height 21
click at [949, 306] on button "Add Products" at bounding box center [936, 307] width 110 height 28
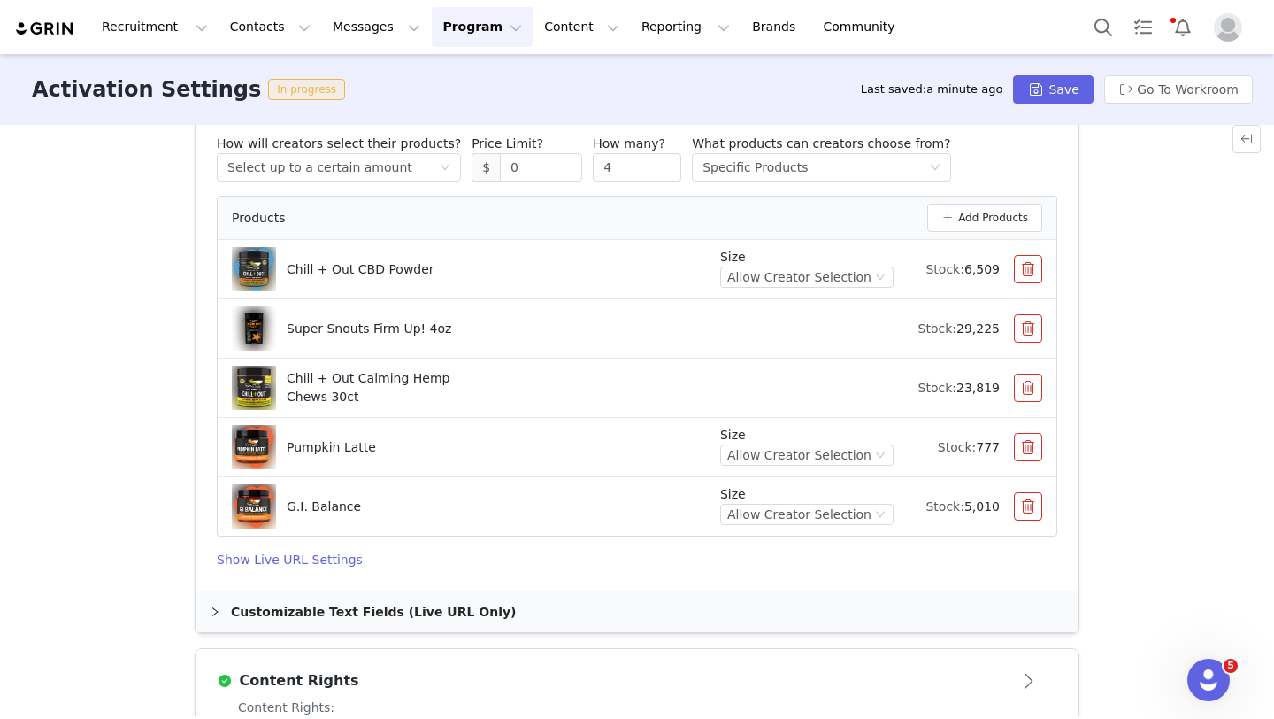
click at [358, 512] on div "G.I. Balance" at bounding box center [469, 506] width 474 height 44
click at [1023, 271] on button "button" at bounding box center [1028, 269] width 28 height 28
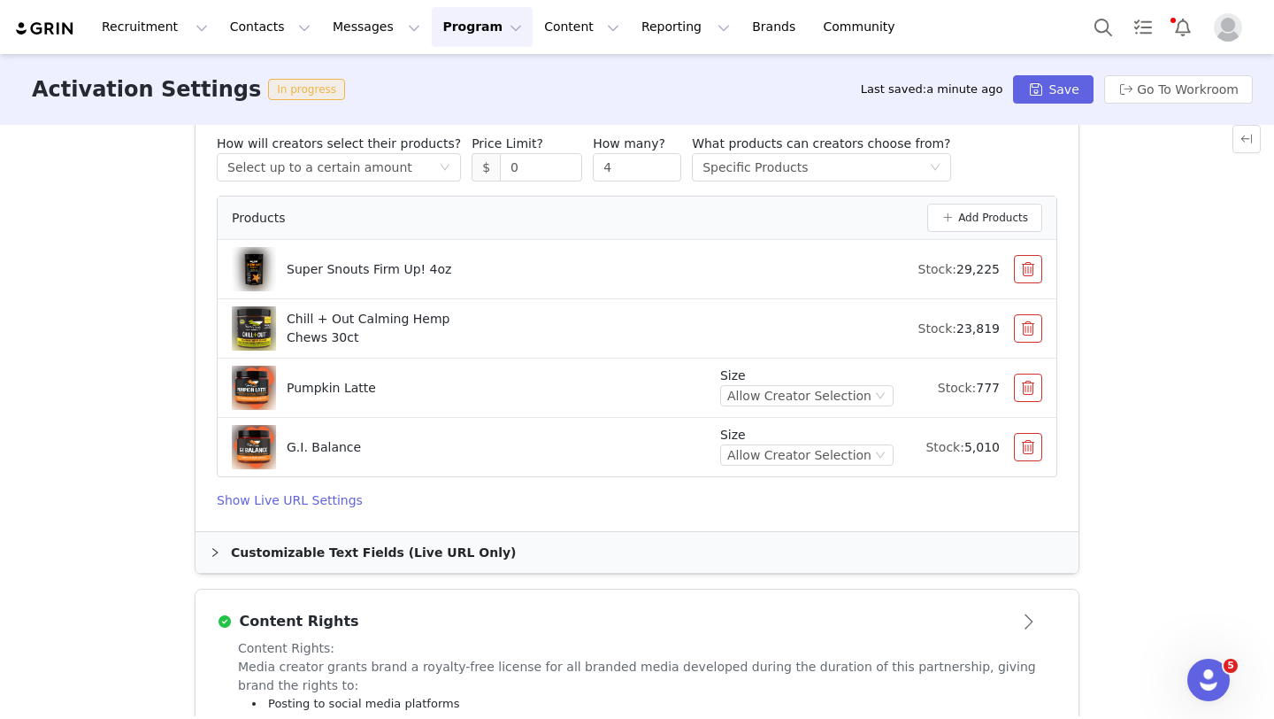
click at [1028, 325] on button "button" at bounding box center [1028, 328] width 28 height 28
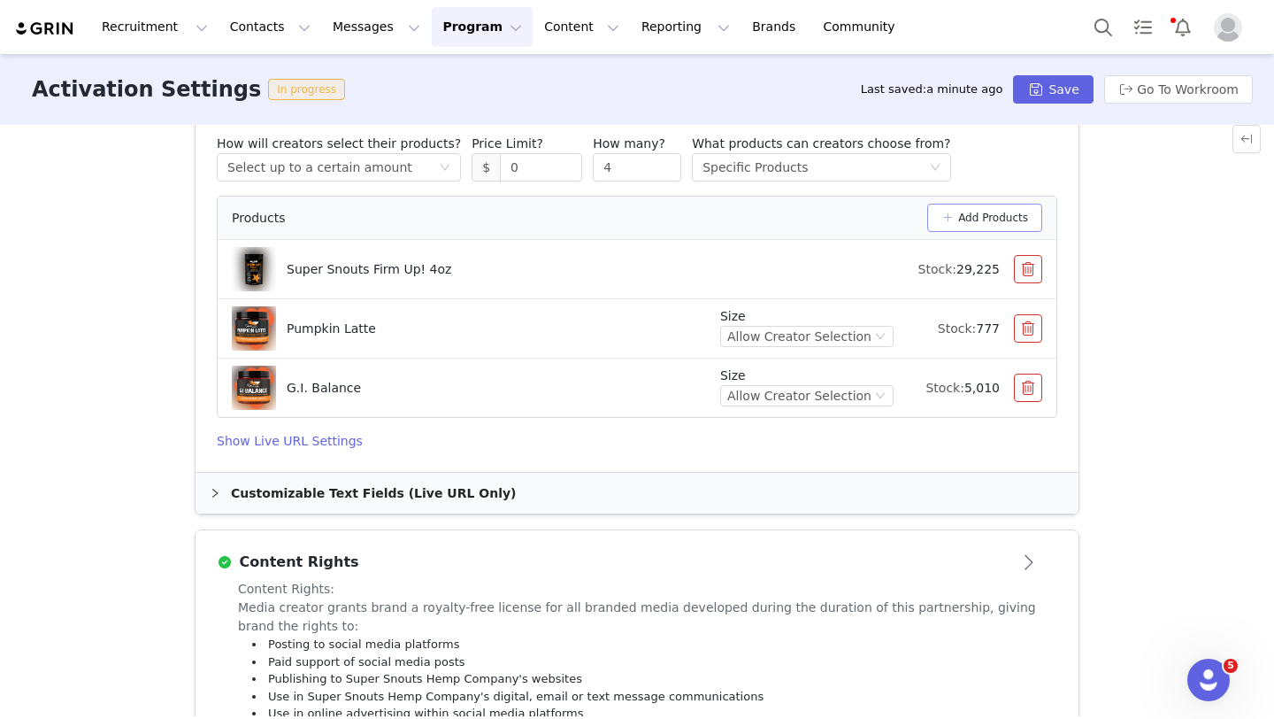
click at [1020, 211] on button "Add Products" at bounding box center [985, 218] width 115 height 28
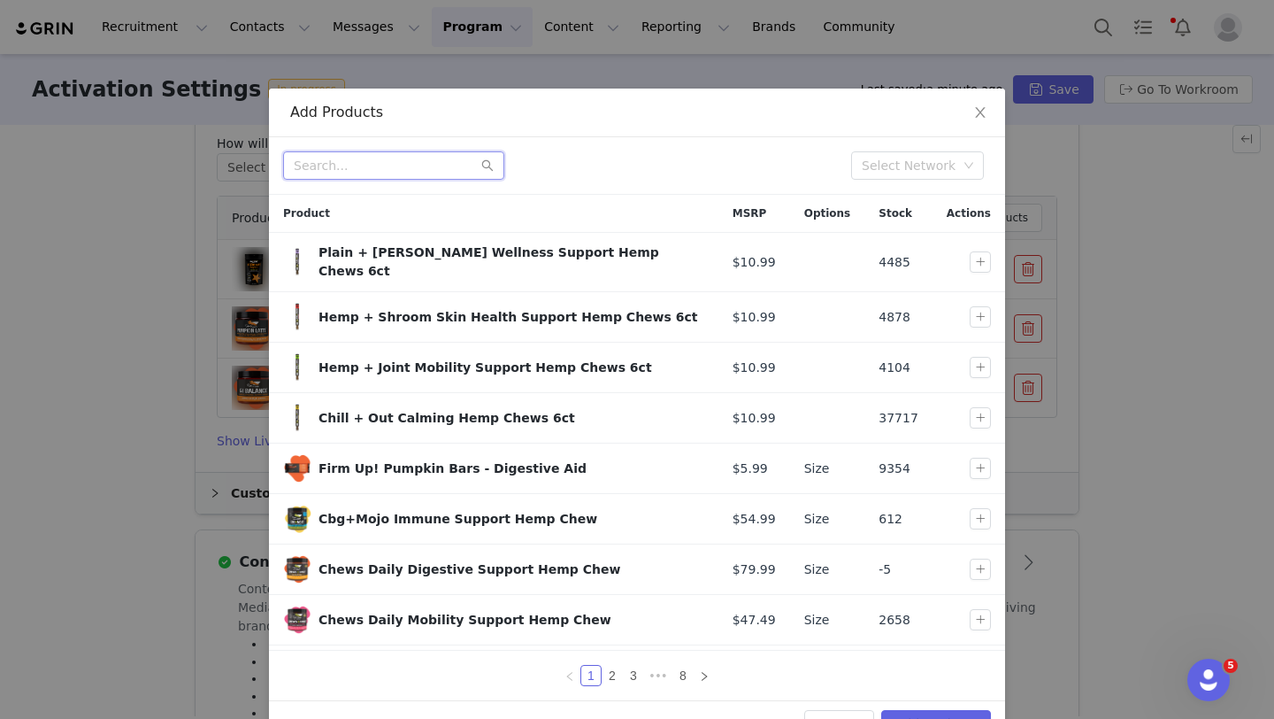
click at [366, 168] on input "text" at bounding box center [393, 165] width 221 height 28
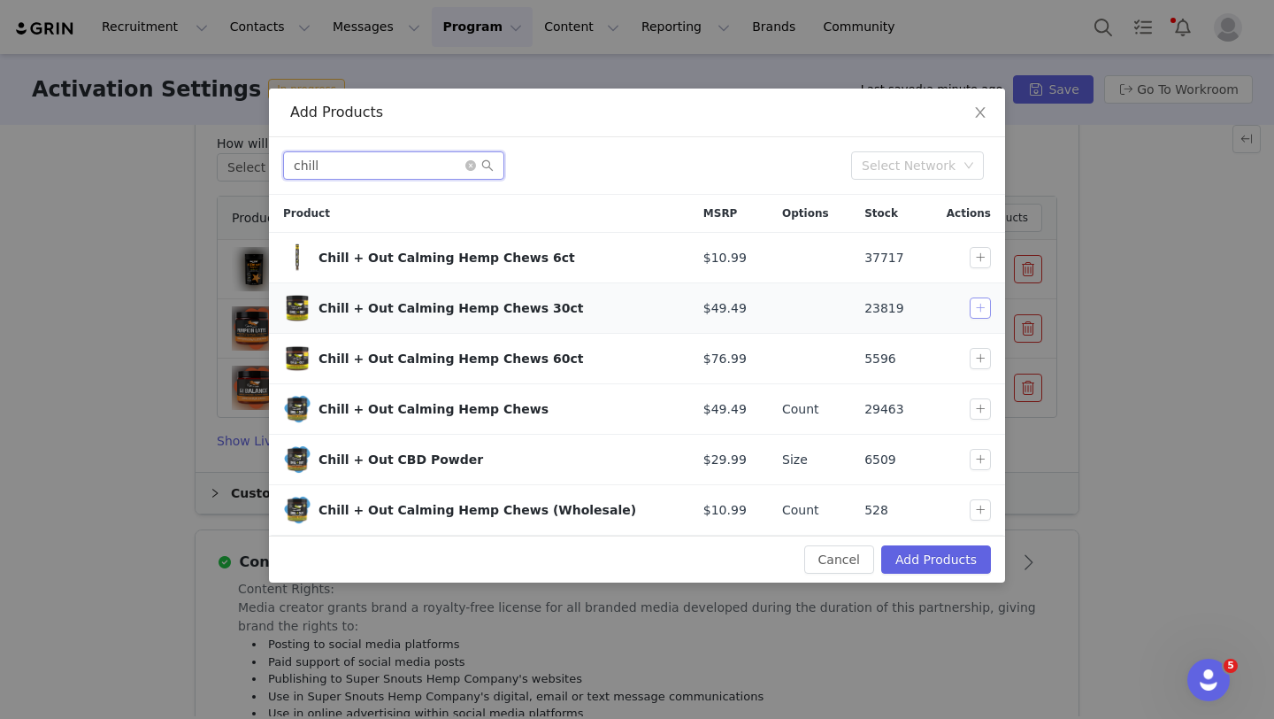
type input "chill"
click at [974, 302] on button "button" at bounding box center [980, 307] width 21 height 21
click at [926, 558] on button "Add Products" at bounding box center [936, 559] width 110 height 28
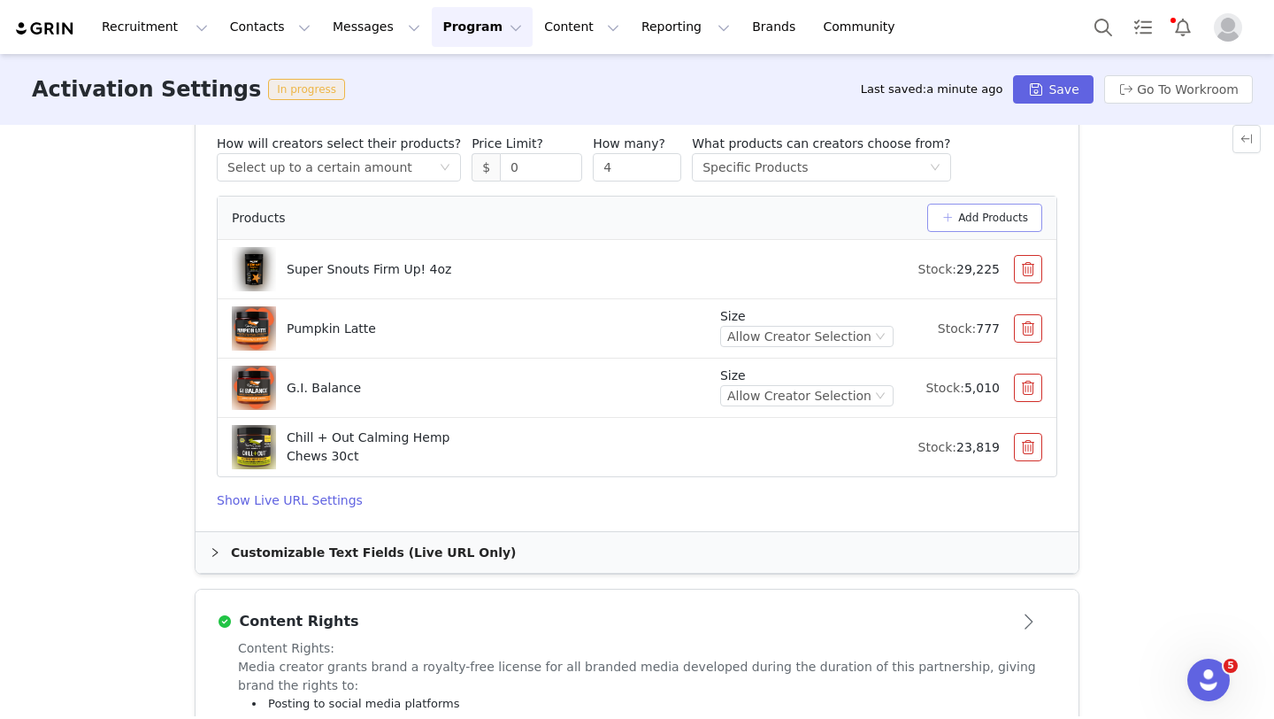
click at [979, 218] on button "Add Products" at bounding box center [985, 218] width 115 height 28
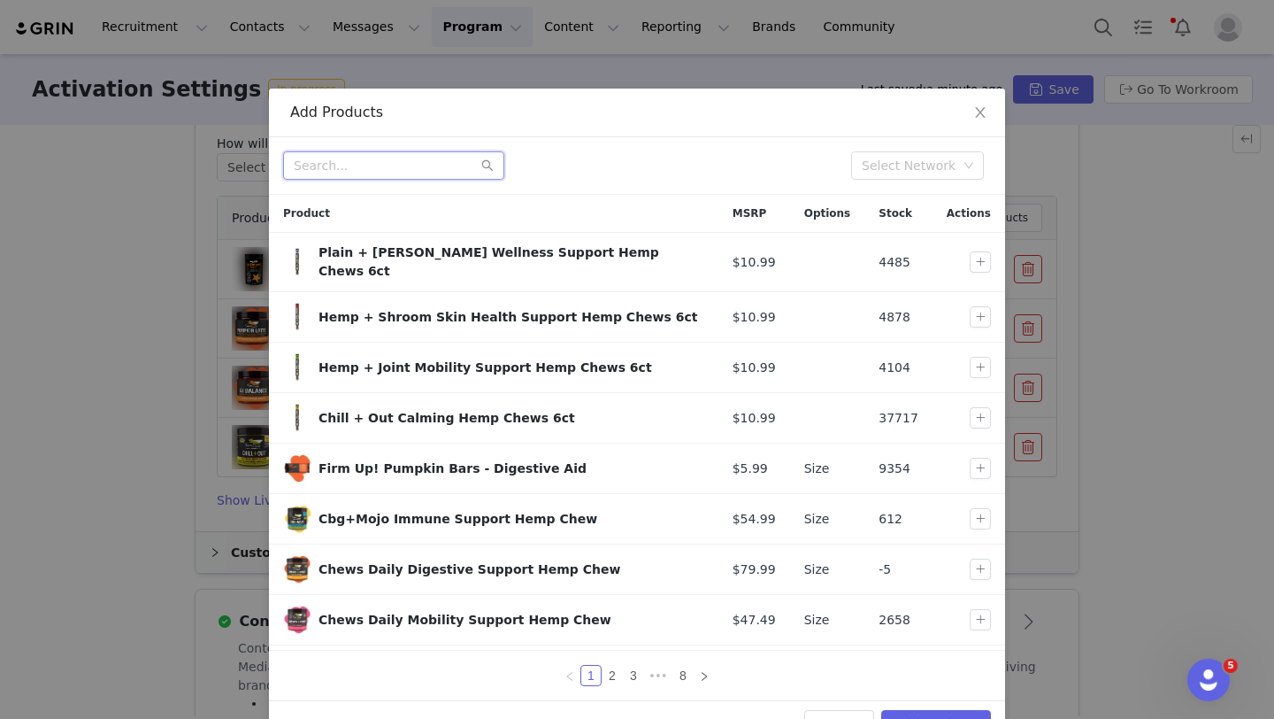
click at [414, 162] on input "text" at bounding box center [393, 165] width 221 height 28
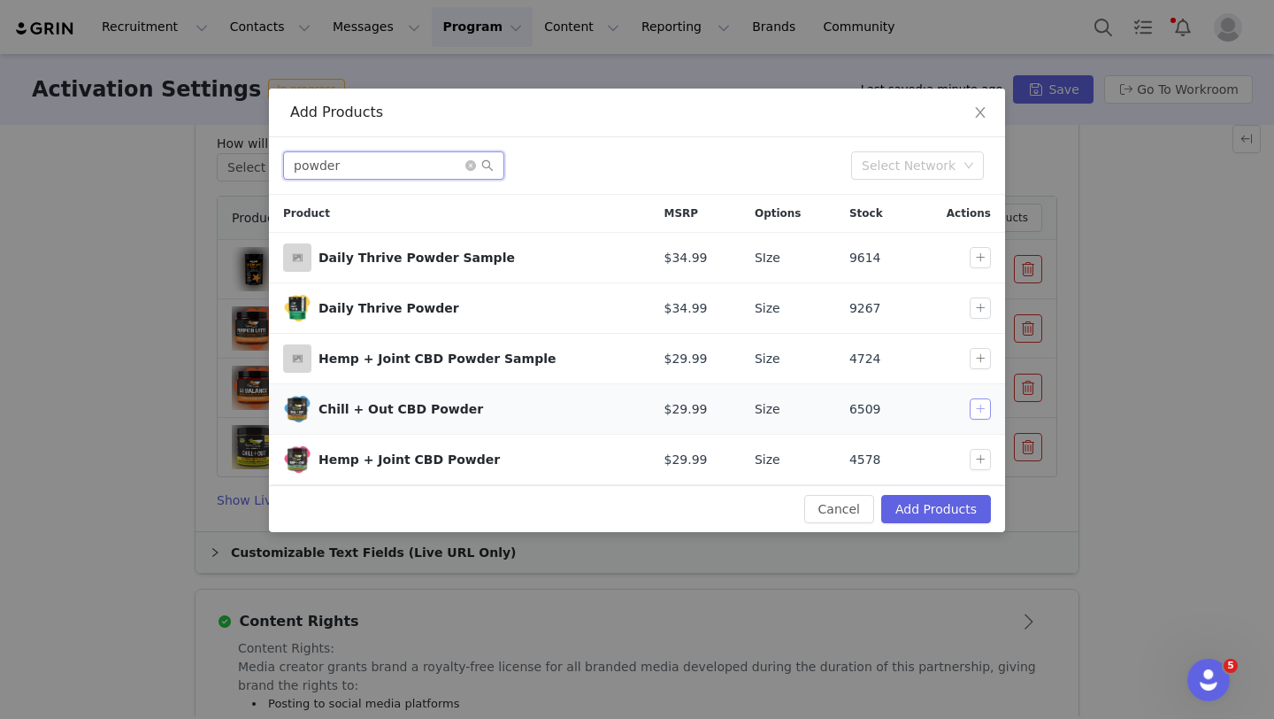
type input "powder"
click at [988, 404] on button "button" at bounding box center [980, 408] width 21 height 21
click at [924, 505] on button "Add Products" at bounding box center [936, 509] width 110 height 28
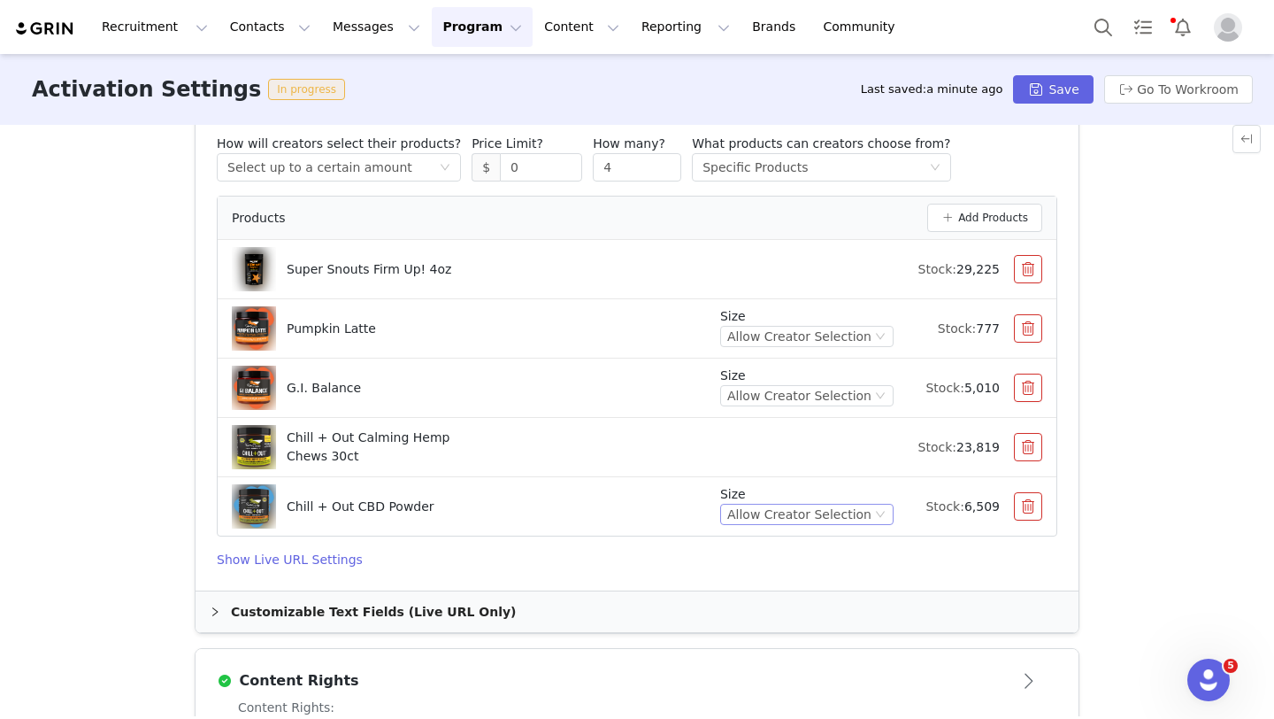
click at [851, 516] on div "Allow Creator Selection" at bounding box center [799, 513] width 144 height 19
click at [805, 546] on li "Allow Creator Selection" at bounding box center [812, 545] width 163 height 28
click at [801, 510] on div "Allow Creator Selection" at bounding box center [799, 513] width 144 height 19
click at [777, 569] on li "75g" at bounding box center [812, 573] width 163 height 28
click at [1051, 89] on button "Save" at bounding box center [1053, 89] width 80 height 28
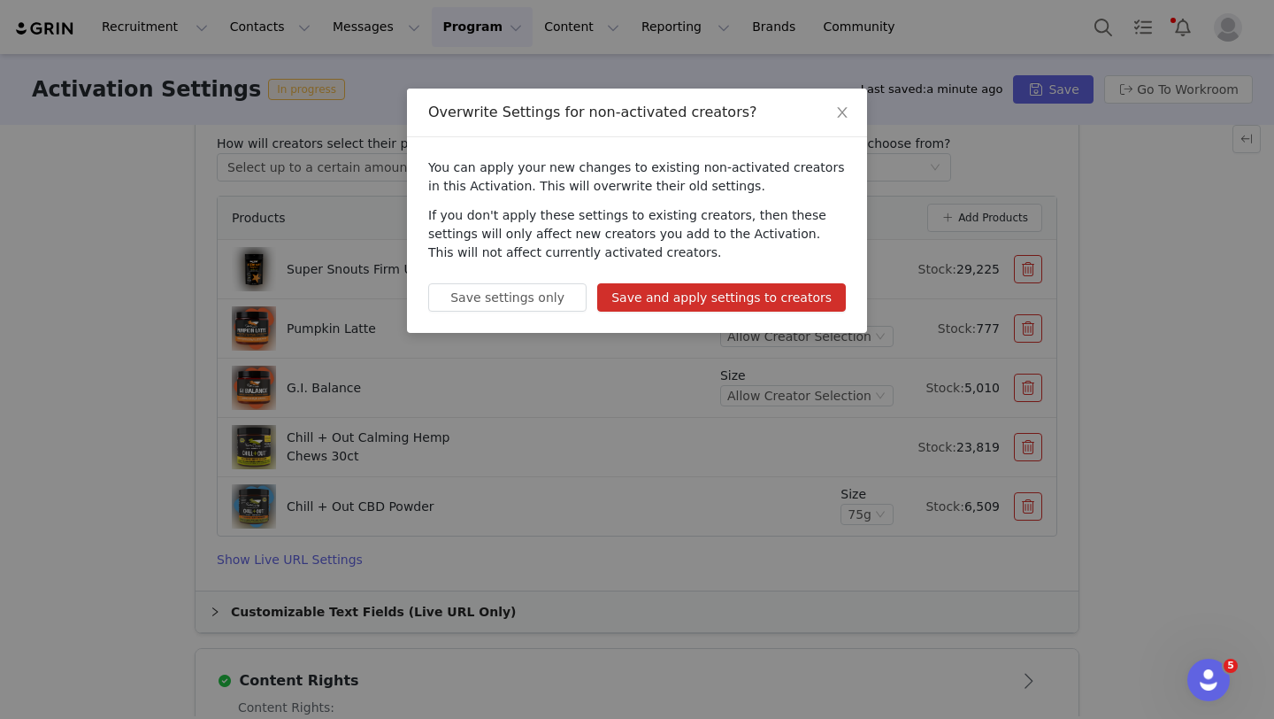
click at [756, 305] on button "Save and apply settings to creators" at bounding box center [721, 297] width 249 height 28
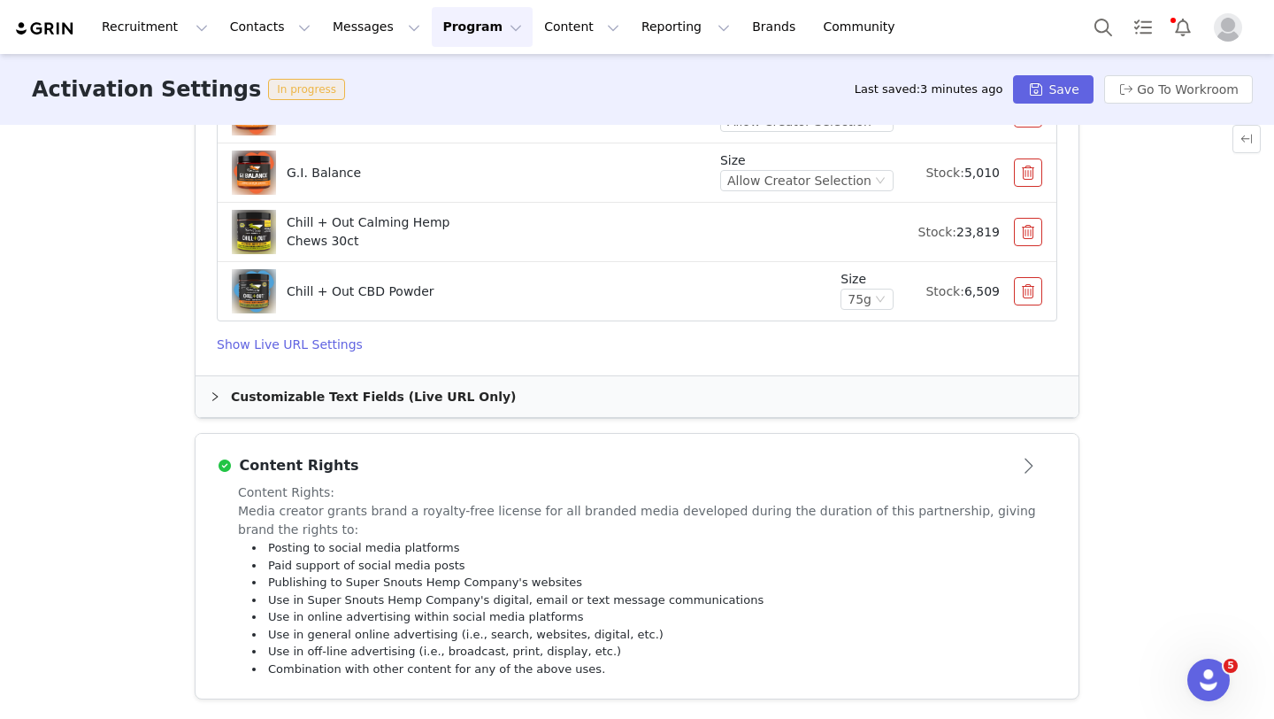
scroll to position [0, 0]
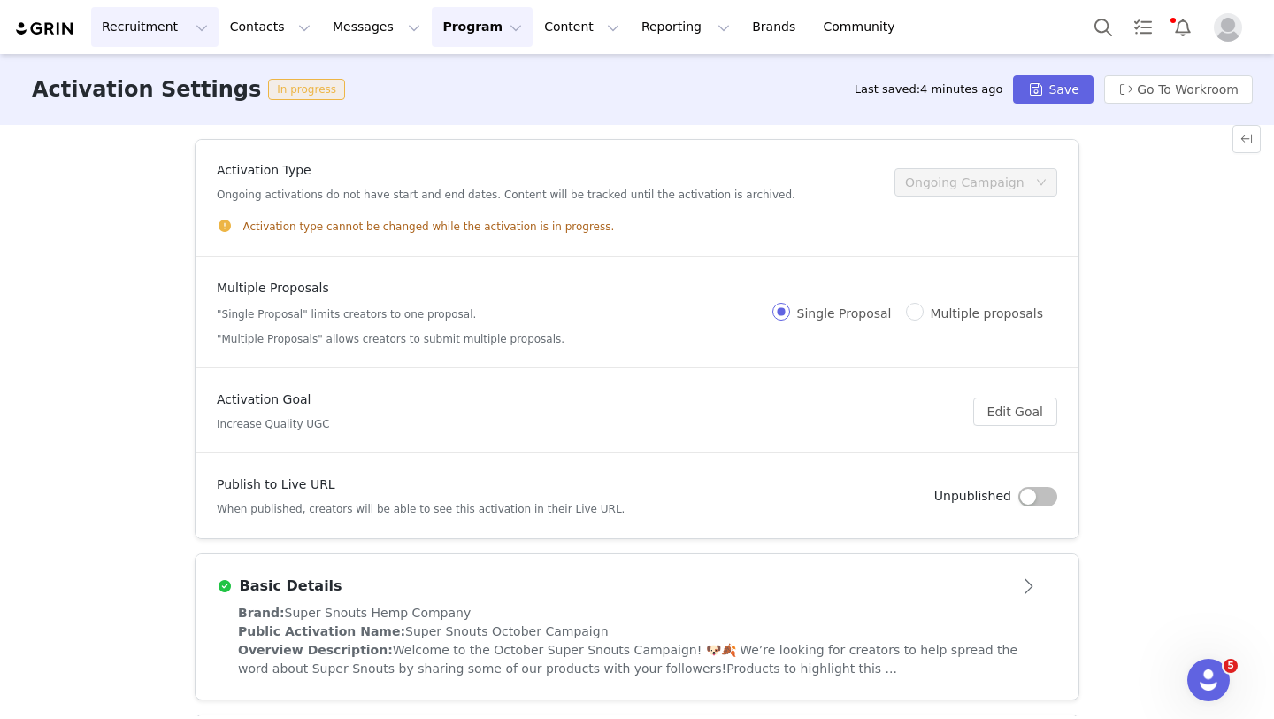
click at [177, 33] on button "Recruitment Recruitment" at bounding box center [154, 27] width 127 height 40
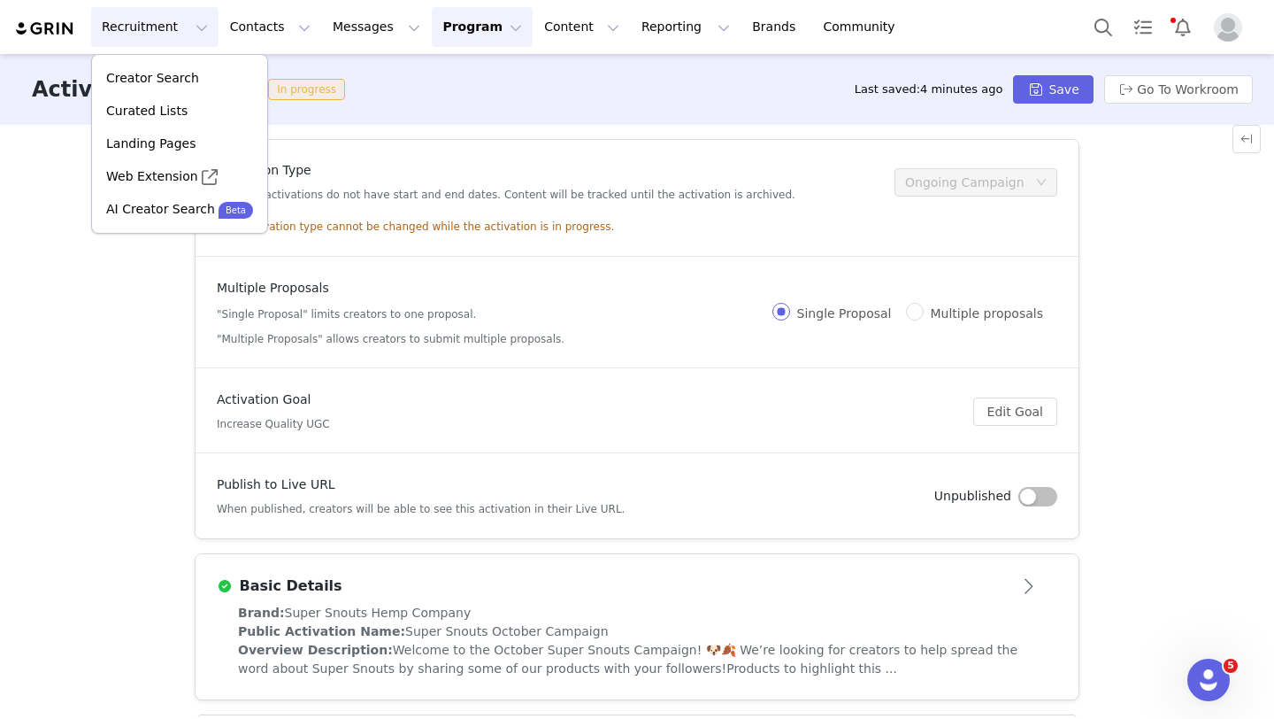
click at [177, 33] on button "Recruitment Recruitment" at bounding box center [154, 27] width 127 height 40
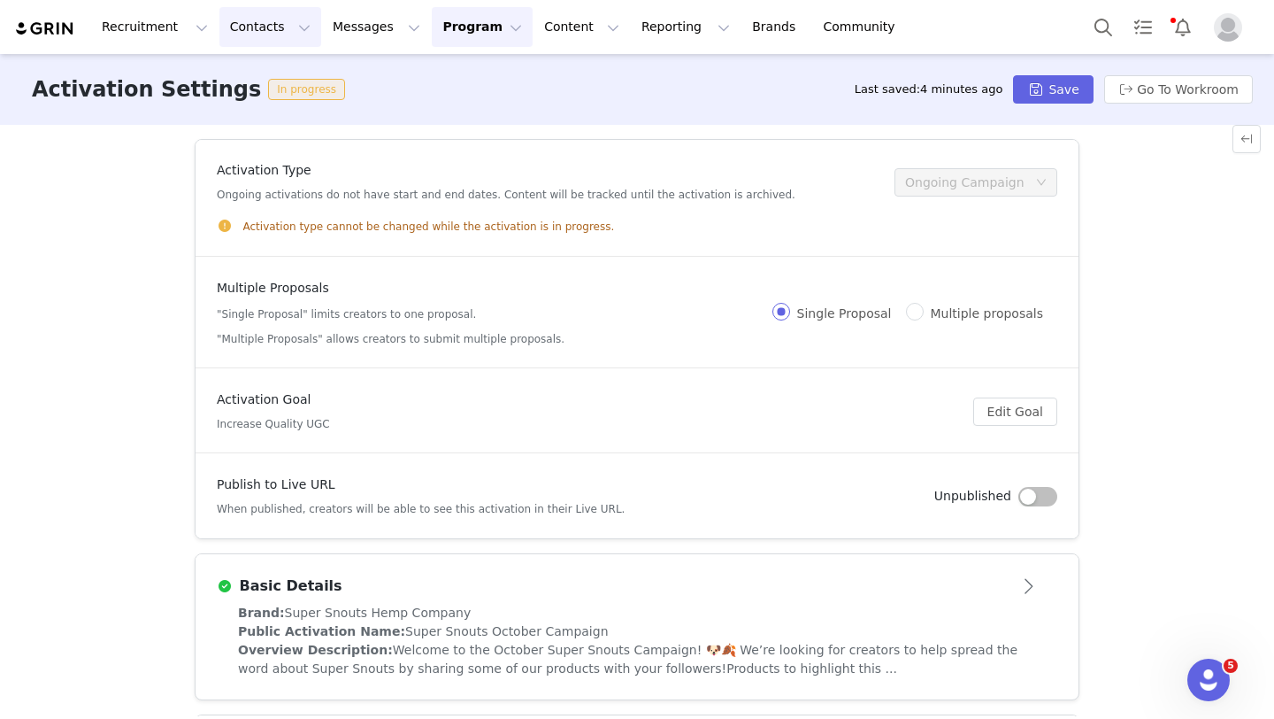
click at [255, 29] on button "Contacts Contacts" at bounding box center [270, 27] width 102 height 40
click at [283, 33] on button "Contacts Contacts" at bounding box center [270, 27] width 102 height 40
click at [258, 87] on p "Creators" at bounding box center [247, 78] width 53 height 19
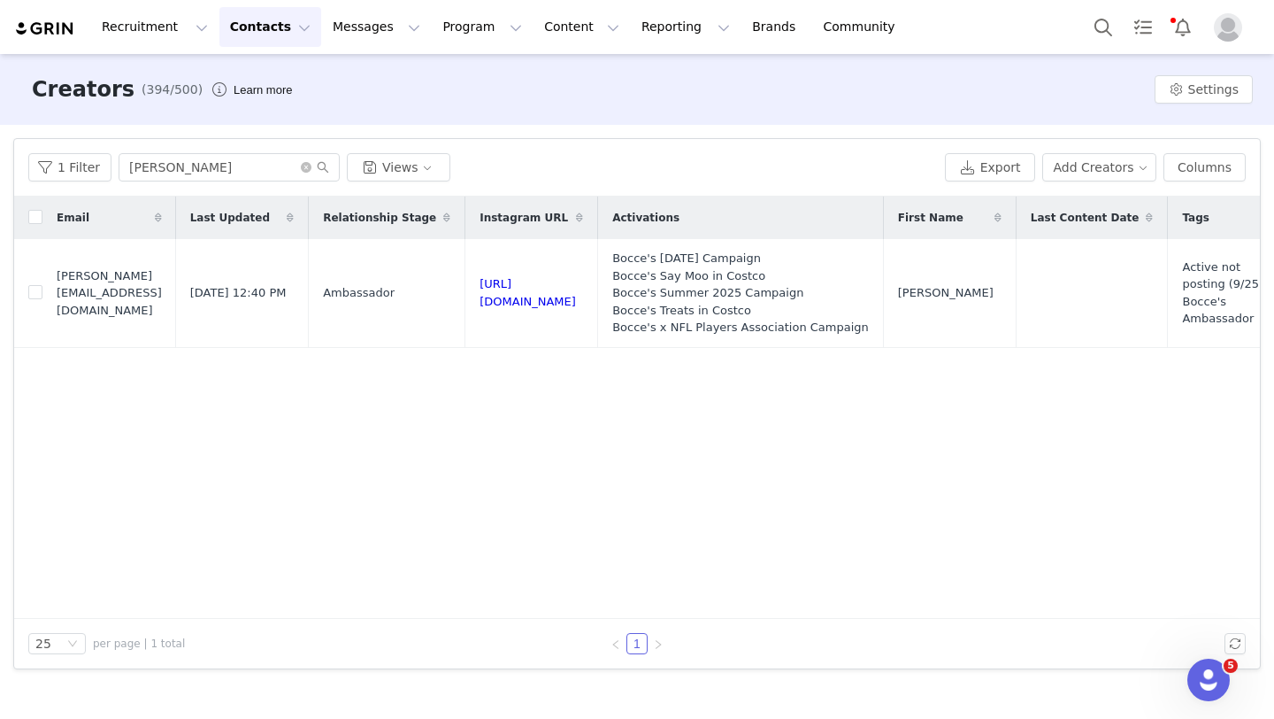
click at [384, 585] on div "Email Last Updated Relationship Stage Instagram URL Activations First Name Last…" at bounding box center [637, 407] width 1246 height 422
